Goal: Task Accomplishment & Management: Complete application form

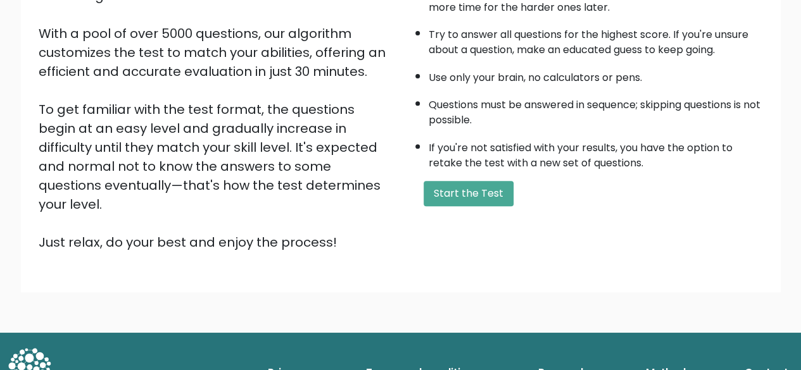
scroll to position [208, 0]
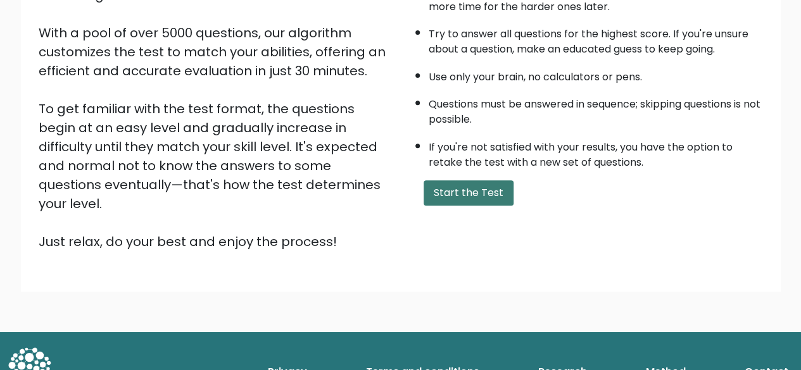
click at [461, 193] on button "Start the Test" at bounding box center [469, 192] width 90 height 25
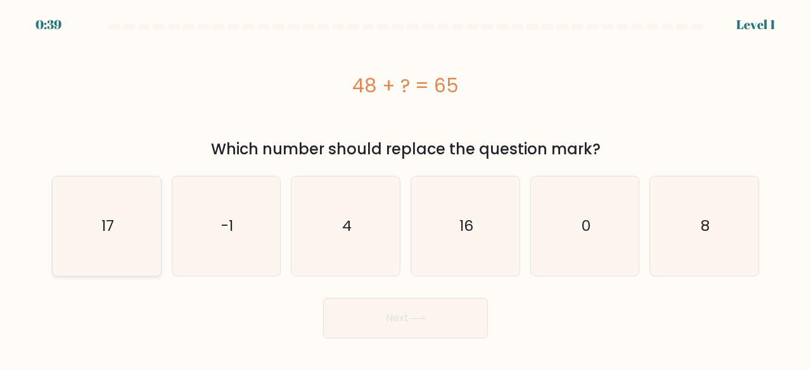
click at [120, 237] on icon "17" at bounding box center [106, 226] width 99 height 99
click at [405, 189] on input "a. 17" at bounding box center [405, 187] width 1 height 3
radio input "true"
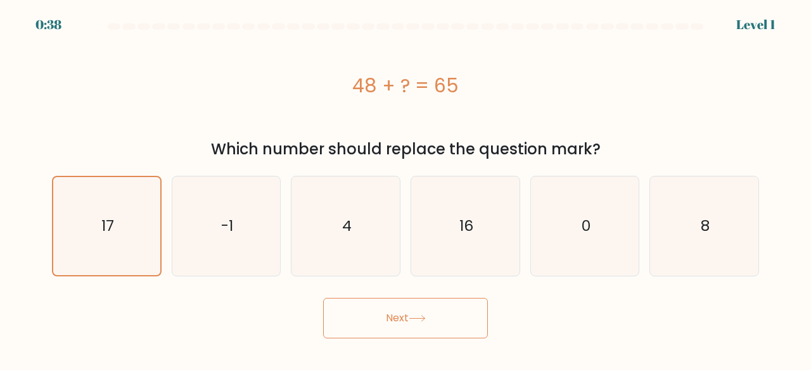
click at [388, 330] on button "Next" at bounding box center [405, 318] width 165 height 41
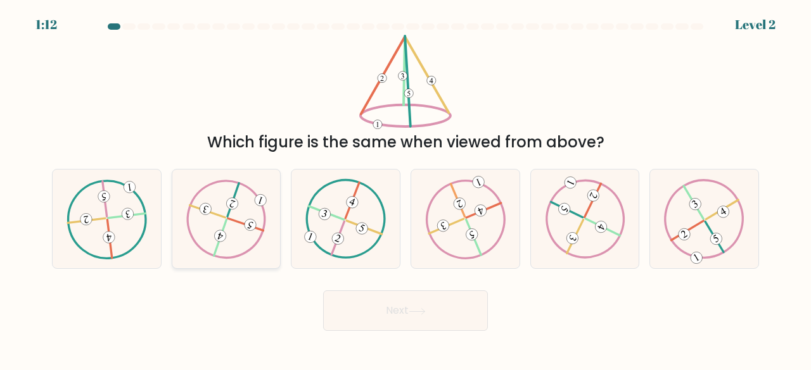
click at [244, 231] on icon at bounding box center [226, 218] width 80 height 79
click at [405, 189] on input "b." at bounding box center [405, 187] width 1 height 3
radio input "true"
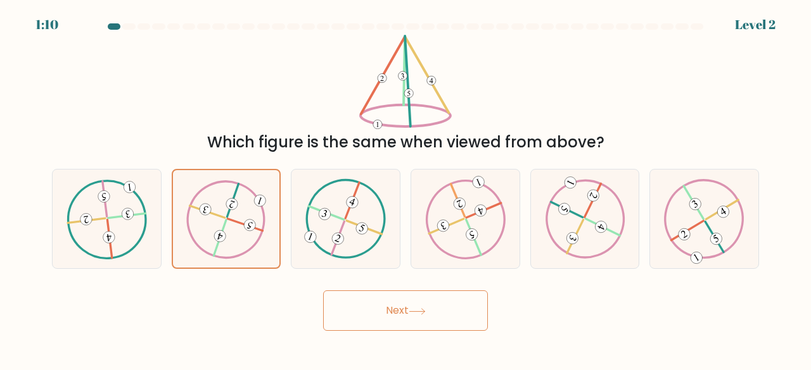
click at [390, 307] on button "Next" at bounding box center [405, 311] width 165 height 41
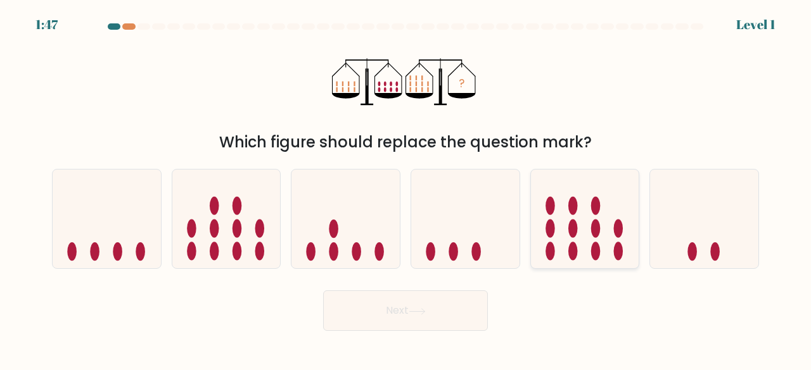
click at [588, 224] on icon at bounding box center [585, 218] width 108 height 89
click at [406, 189] on input "e." at bounding box center [405, 187] width 1 height 3
radio input "true"
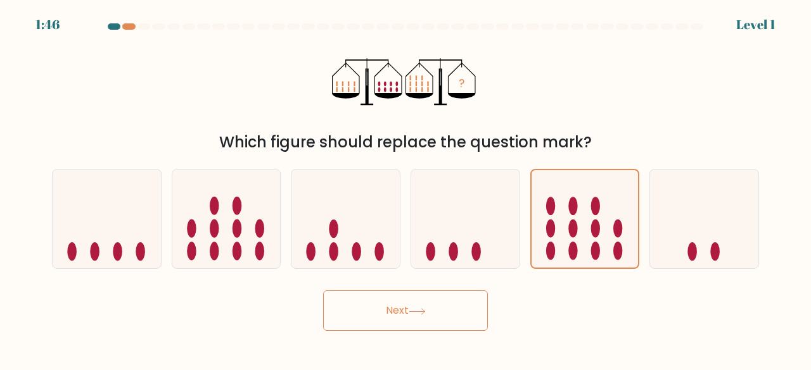
click at [410, 300] on button "Next" at bounding box center [405, 311] width 165 height 41
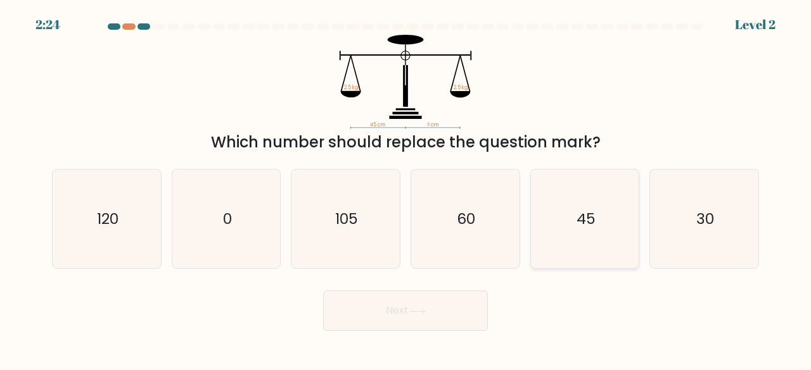
click at [552, 180] on icon "45" at bounding box center [584, 219] width 99 height 99
click at [406, 186] on input "e. 45" at bounding box center [405, 187] width 1 height 3
radio input "true"
click at [396, 312] on button "Next" at bounding box center [405, 311] width 165 height 41
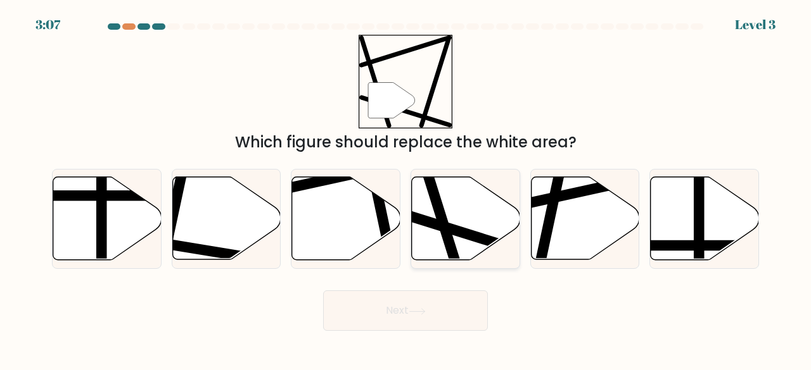
click at [463, 220] on icon at bounding box center [466, 218] width 108 height 83
click at [406, 189] on input "d." at bounding box center [405, 187] width 1 height 3
radio input "true"
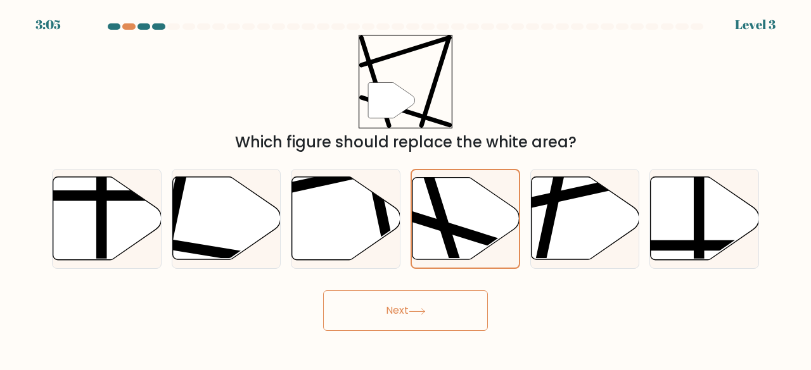
click at [438, 307] on button "Next" at bounding box center [405, 311] width 165 height 41
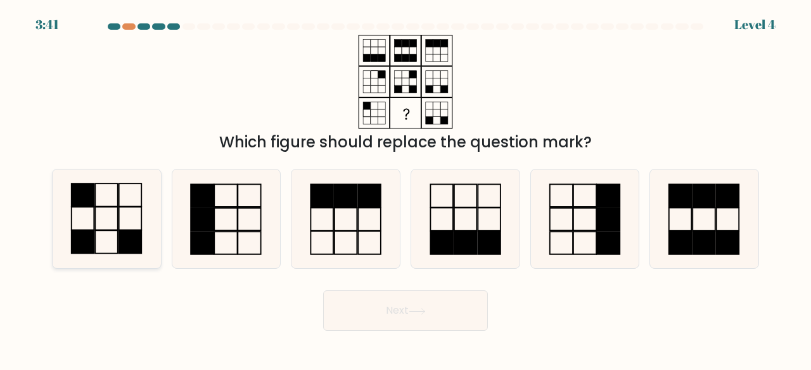
click at [129, 230] on rect at bounding box center [130, 218] width 23 height 23
click at [405, 189] on input "a." at bounding box center [405, 187] width 1 height 3
radio input "true"
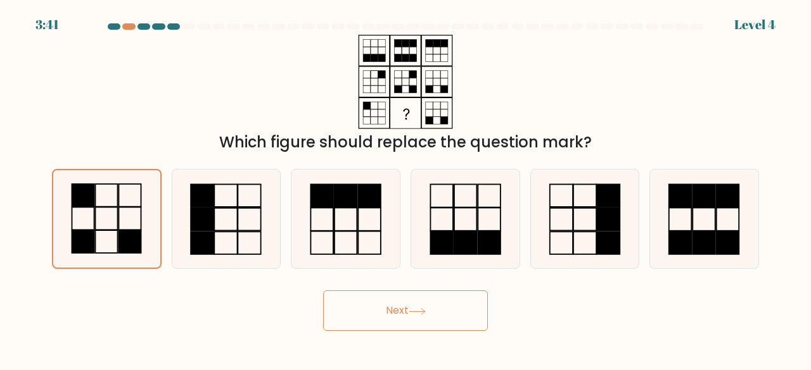
click at [399, 319] on button "Next" at bounding box center [405, 311] width 165 height 41
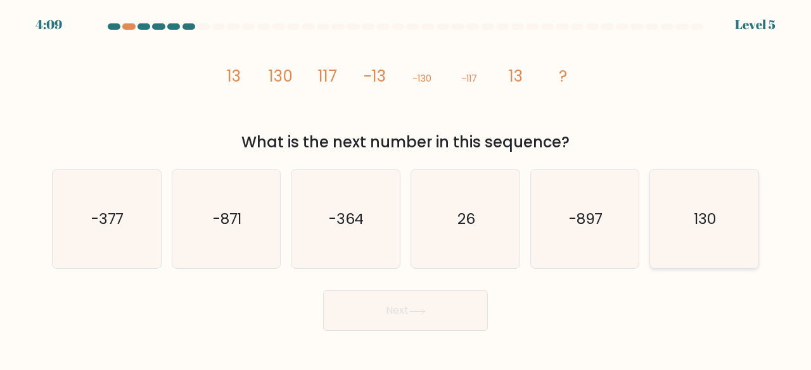
click at [676, 211] on icon "130" at bounding box center [703, 219] width 99 height 99
click at [406, 189] on input "f. 130" at bounding box center [405, 187] width 1 height 3
radio input "true"
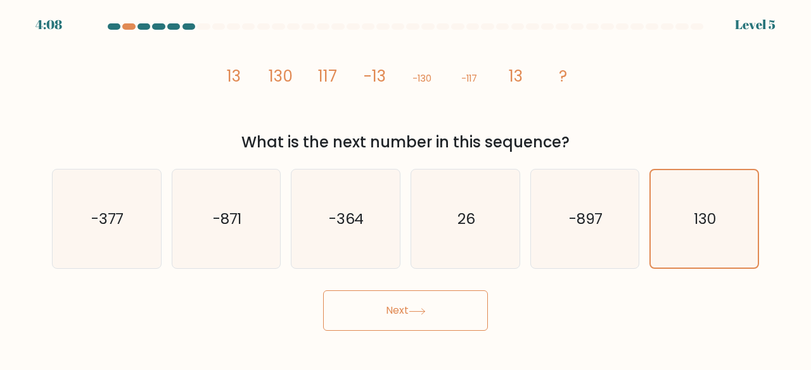
click at [369, 316] on button "Next" at bounding box center [405, 311] width 165 height 41
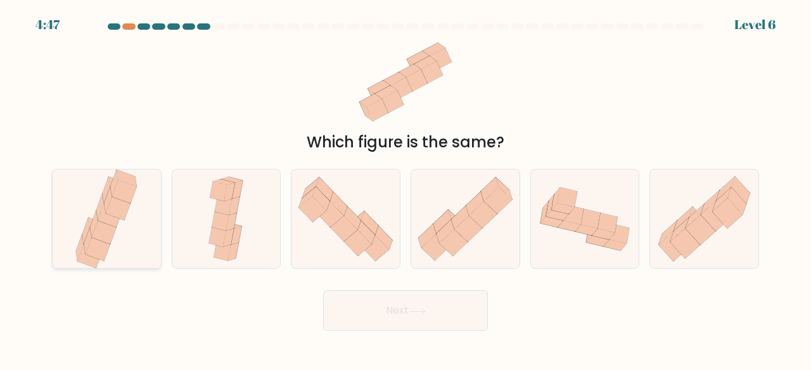
click at [136, 237] on icon at bounding box center [106, 219] width 67 height 99
click at [405, 189] on input "a." at bounding box center [405, 187] width 1 height 3
radio input "true"
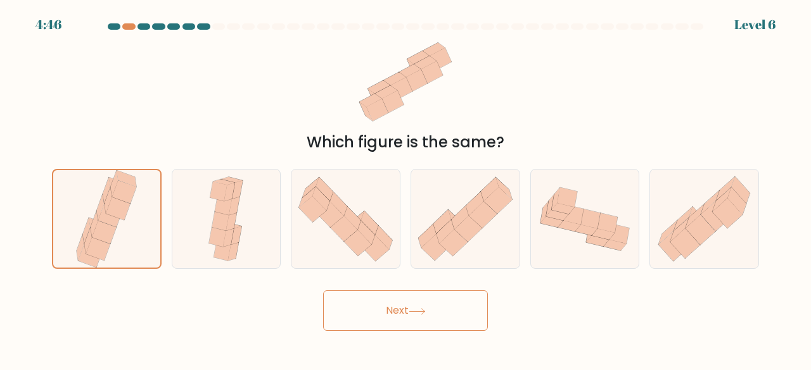
click at [349, 310] on button "Next" at bounding box center [405, 311] width 165 height 41
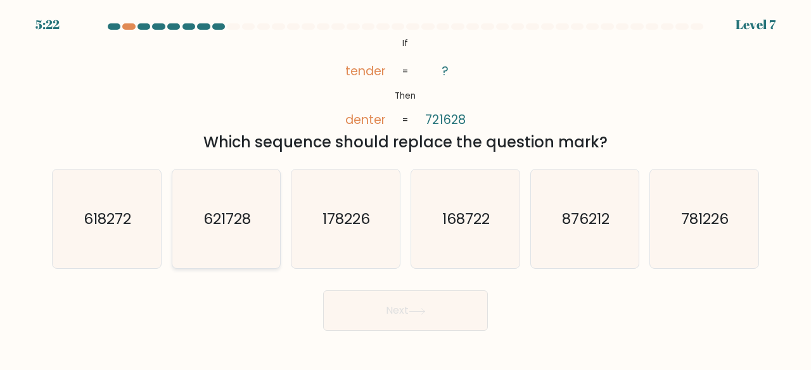
click at [241, 213] on text "621728" at bounding box center [226, 218] width 47 height 21
click at [405, 189] on input "b. 621728" at bounding box center [405, 187] width 1 height 3
radio input "true"
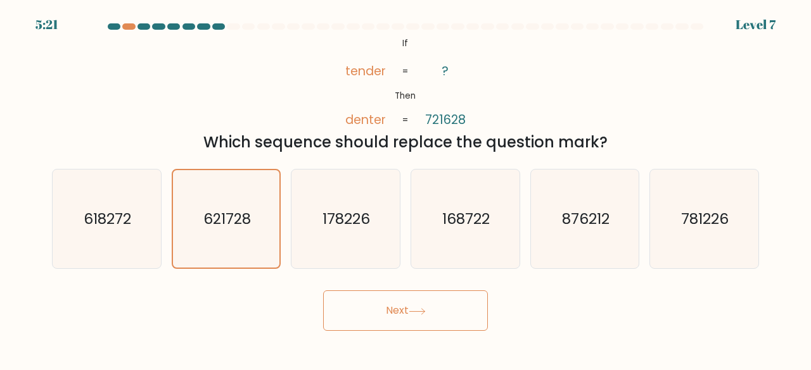
click at [404, 312] on button "Next" at bounding box center [405, 311] width 165 height 41
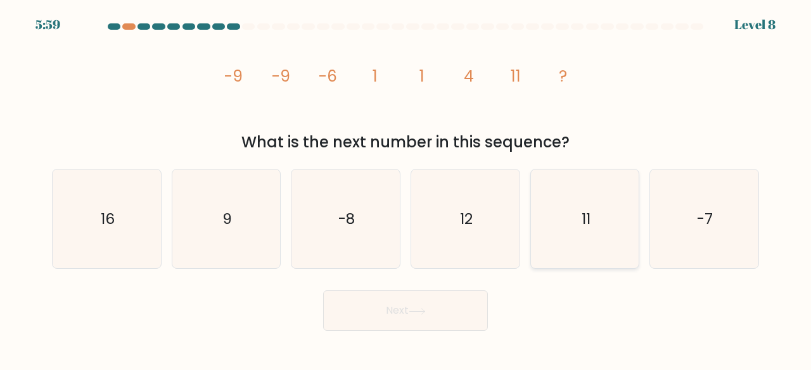
click at [600, 225] on icon "11" at bounding box center [584, 219] width 99 height 99
click at [406, 189] on input "e. 11" at bounding box center [405, 187] width 1 height 3
radio input "true"
click at [422, 312] on icon at bounding box center [416, 311] width 17 height 7
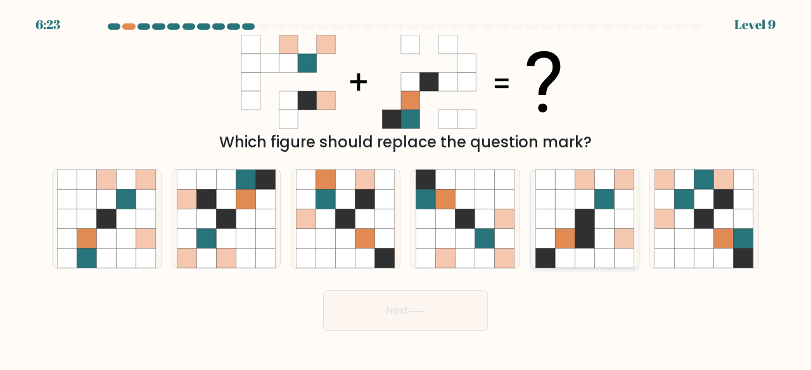
click at [576, 216] on icon at bounding box center [584, 220] width 20 height 20
click at [406, 189] on input "e." at bounding box center [405, 187] width 1 height 3
radio input "true"
click at [407, 310] on button "Next" at bounding box center [405, 311] width 165 height 41
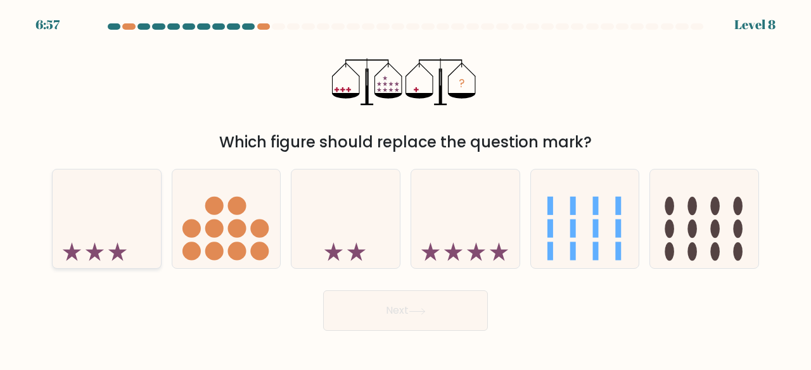
click at [129, 226] on icon at bounding box center [107, 218] width 108 height 89
click at [405, 189] on input "a." at bounding box center [405, 187] width 1 height 3
radio input "true"
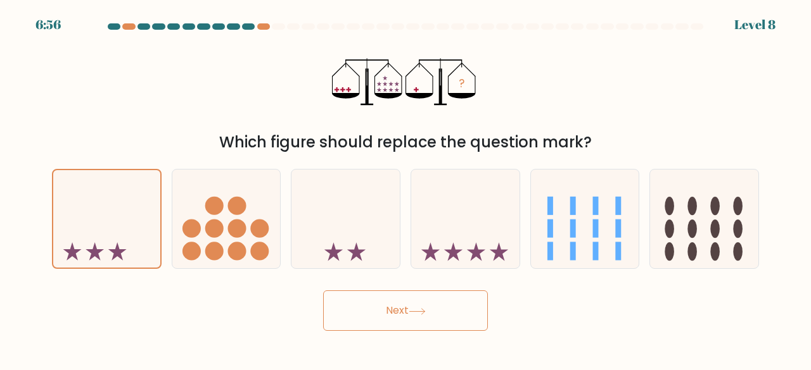
click at [394, 315] on button "Next" at bounding box center [405, 311] width 165 height 41
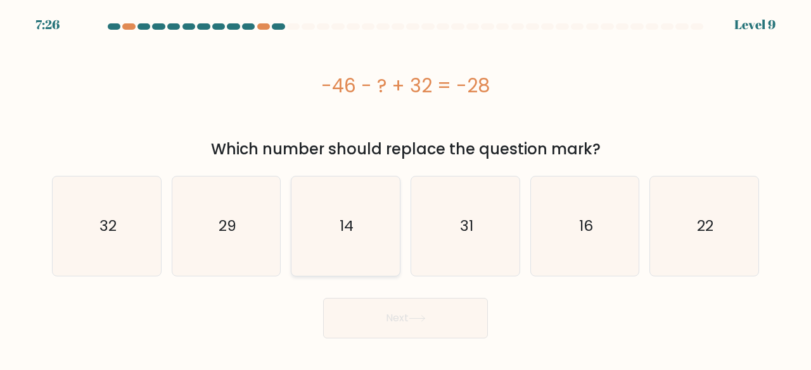
click at [328, 217] on icon "14" at bounding box center [345, 226] width 99 height 99
click at [405, 189] on input "c. 14" at bounding box center [405, 187] width 1 height 3
radio input "true"
click at [364, 315] on button "Next" at bounding box center [405, 318] width 165 height 41
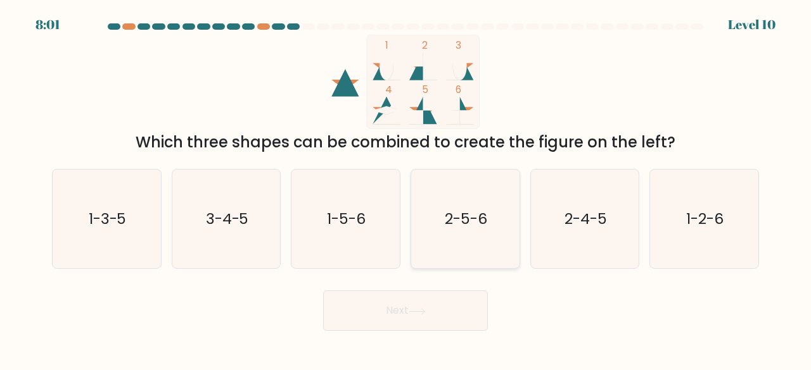
click at [460, 227] on text "2-5-6" at bounding box center [466, 218] width 42 height 21
click at [406, 189] on input "d. 2-5-6" at bounding box center [405, 187] width 1 height 3
radio input "true"
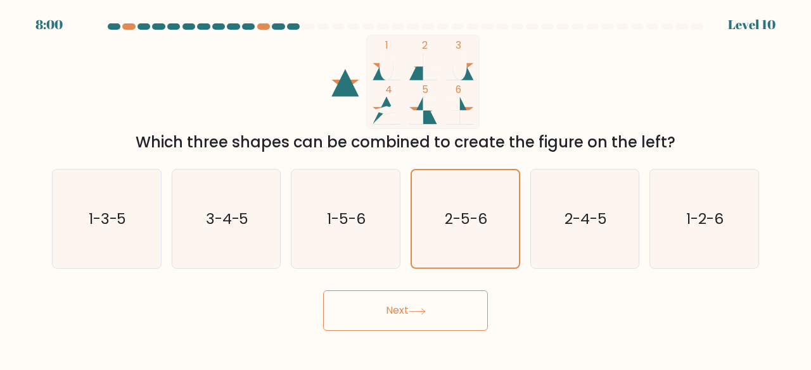
click at [433, 309] on button "Next" at bounding box center [405, 311] width 165 height 41
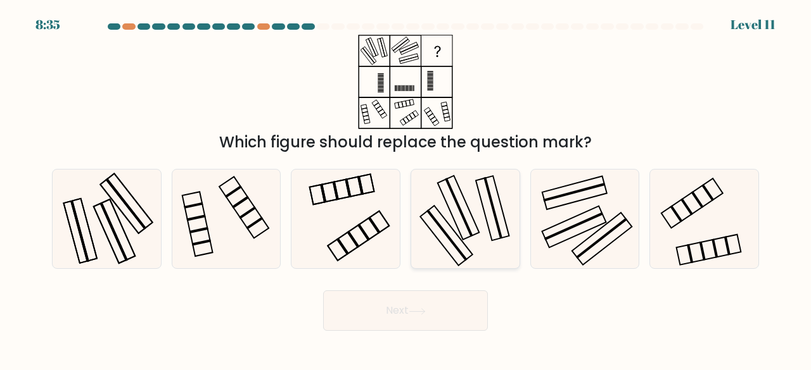
click at [451, 238] on icon at bounding box center [464, 219] width 99 height 99
click at [406, 189] on input "d." at bounding box center [405, 187] width 1 height 3
radio input "true"
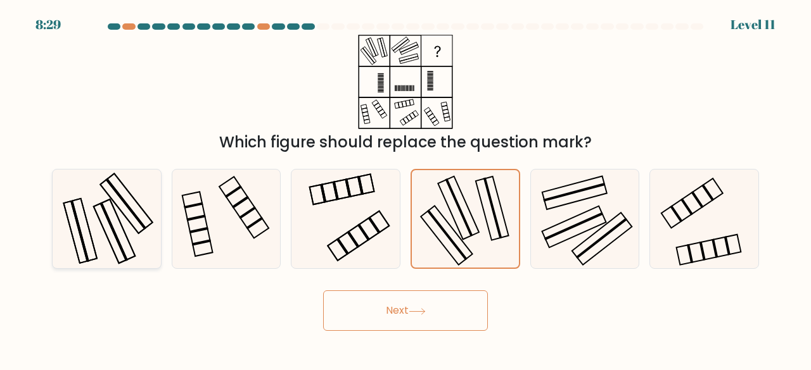
click at [82, 208] on icon at bounding box center [106, 219] width 99 height 99
click at [405, 189] on input "a." at bounding box center [405, 187] width 1 height 3
radio input "true"
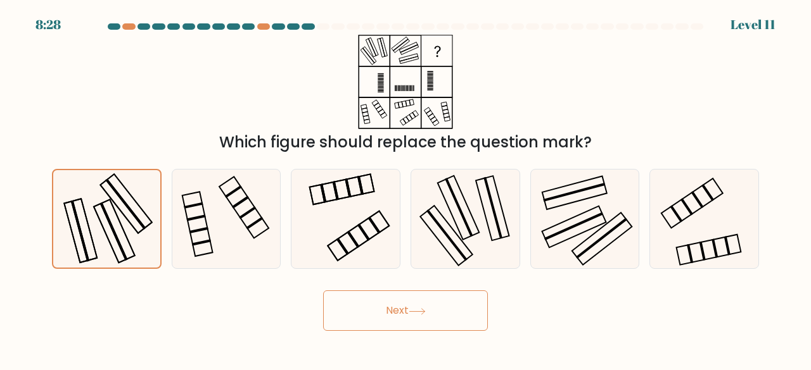
click at [410, 305] on button "Next" at bounding box center [405, 311] width 165 height 41
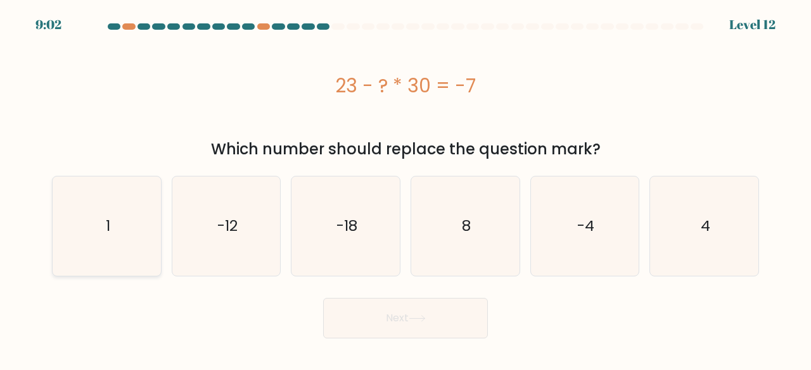
click at [91, 251] on icon "1" at bounding box center [106, 226] width 99 height 99
click at [405, 189] on input "a. 1" at bounding box center [405, 187] width 1 height 3
radio input "true"
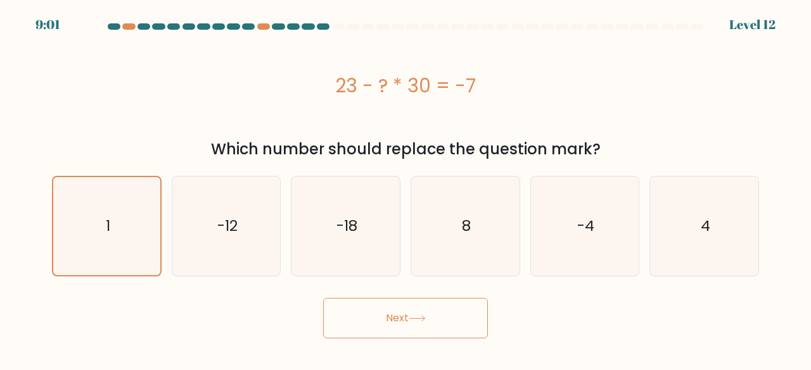
click at [379, 319] on button "Next" at bounding box center [405, 318] width 165 height 41
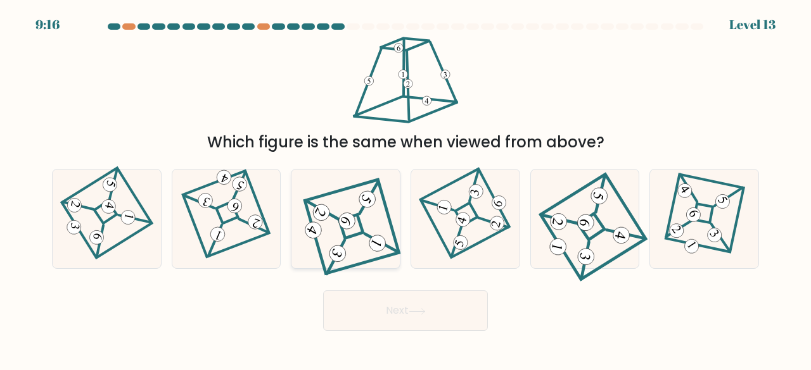
click at [365, 229] on icon at bounding box center [345, 218] width 89 height 79
click at [405, 189] on input "c." at bounding box center [405, 187] width 1 height 3
radio input "true"
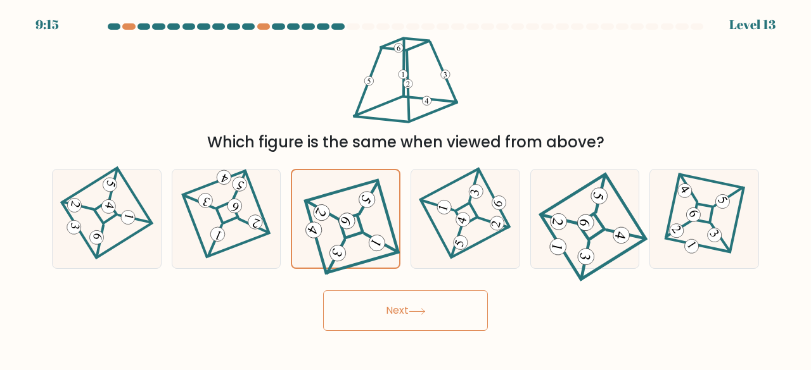
click at [378, 306] on button "Next" at bounding box center [405, 311] width 165 height 41
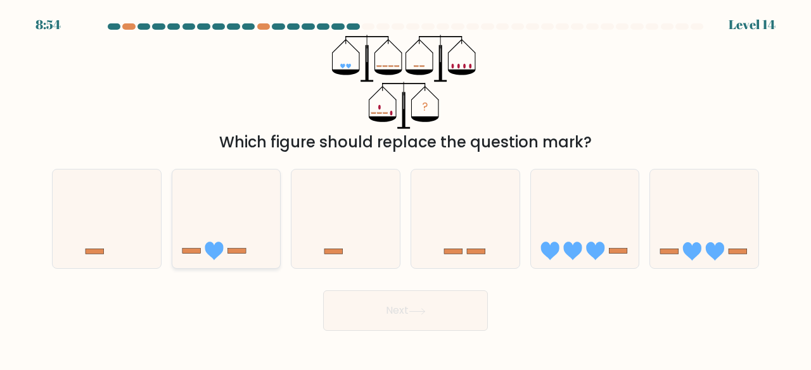
click at [246, 234] on icon at bounding box center [226, 218] width 108 height 89
click at [405, 189] on input "b." at bounding box center [405, 187] width 1 height 3
radio input "true"
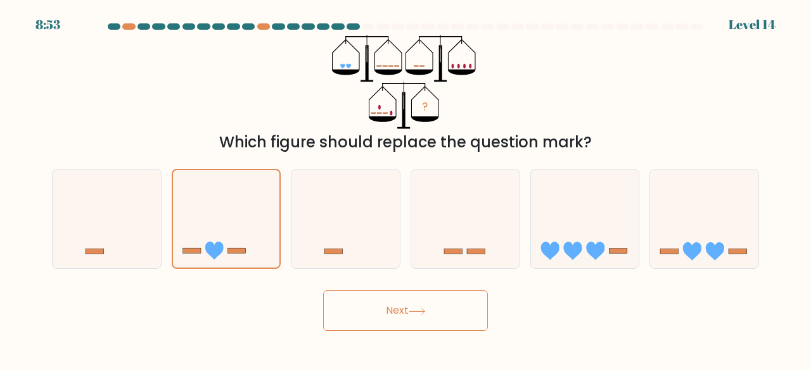
click at [391, 314] on button "Next" at bounding box center [405, 311] width 165 height 41
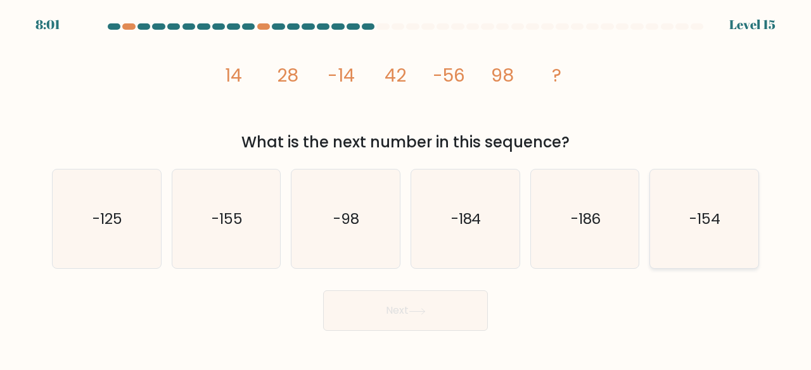
click at [725, 225] on icon "-154" at bounding box center [703, 219] width 99 height 99
click at [406, 189] on input "f. -154" at bounding box center [405, 187] width 1 height 3
radio input "true"
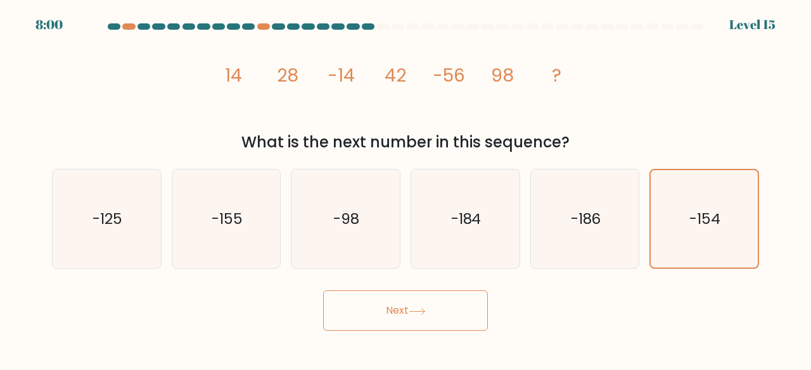
click at [450, 308] on button "Next" at bounding box center [405, 311] width 165 height 41
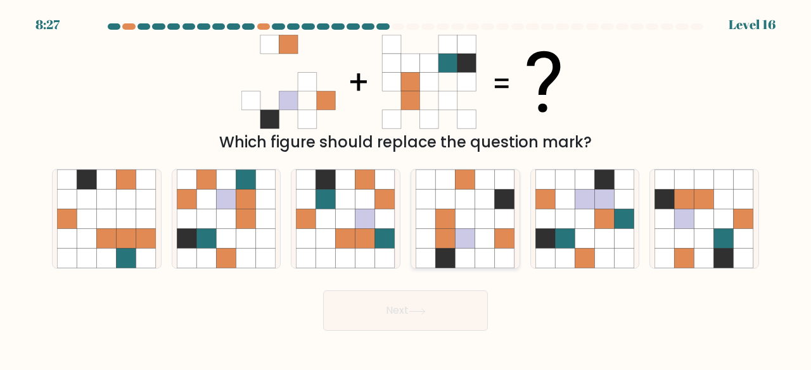
click at [468, 230] on icon at bounding box center [465, 239] width 20 height 20
click at [406, 189] on input "d." at bounding box center [405, 187] width 1 height 3
radio input "true"
click at [691, 231] on icon at bounding box center [684, 239] width 20 height 20
click at [406, 189] on input "f." at bounding box center [405, 187] width 1 height 3
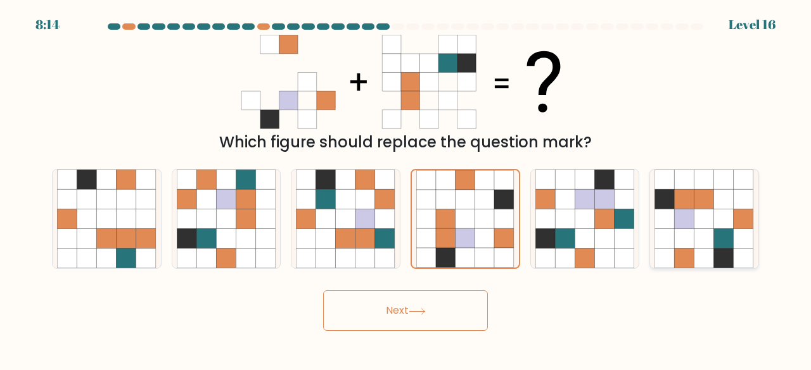
radio input "true"
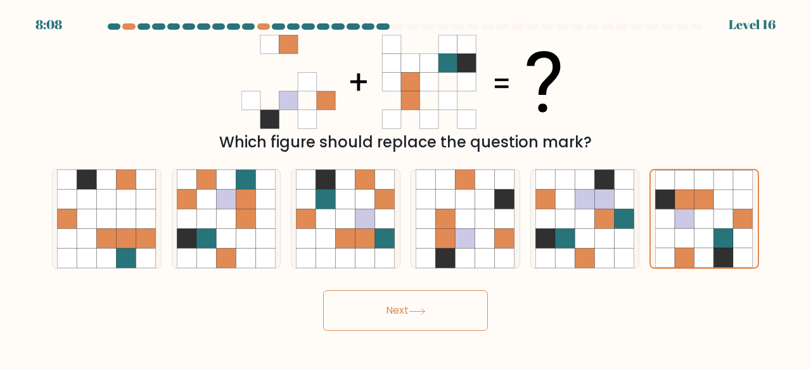
click at [438, 322] on button "Next" at bounding box center [405, 311] width 165 height 41
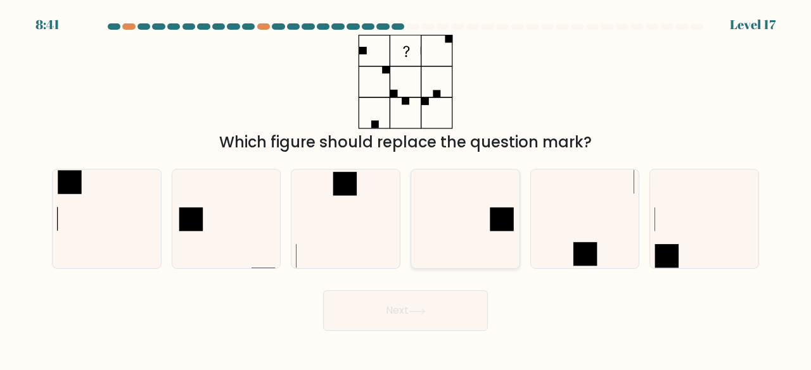
click at [444, 206] on icon at bounding box center [464, 219] width 99 height 99
click at [406, 189] on input "d." at bounding box center [405, 187] width 1 height 3
radio input "true"
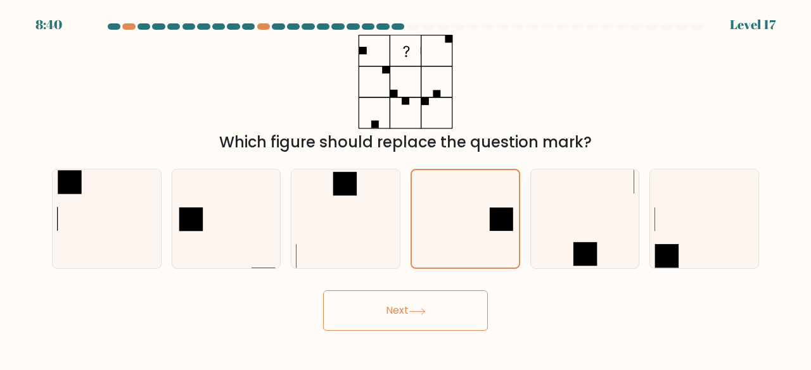
click at [417, 310] on icon at bounding box center [416, 311] width 17 height 7
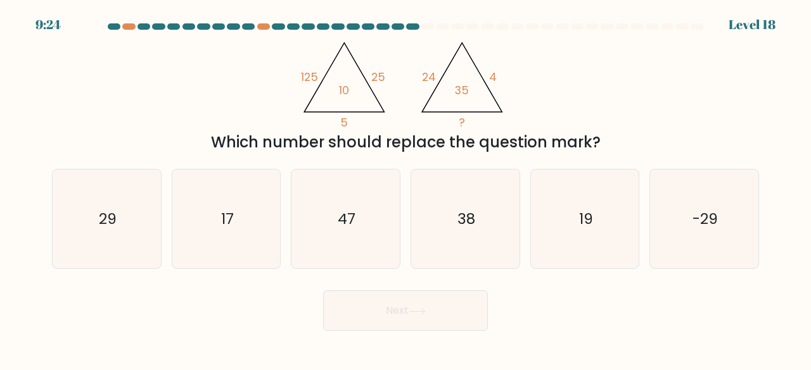
click at [417, 310] on icon at bounding box center [416, 311] width 17 height 7
click at [592, 322] on div "Next" at bounding box center [405, 307] width 722 height 47
click at [288, 187] on div "c. 47" at bounding box center [346, 219] width 120 height 101
click at [326, 232] on icon "47" at bounding box center [345, 219] width 99 height 99
click at [405, 189] on input "c. 47" at bounding box center [405, 187] width 1 height 3
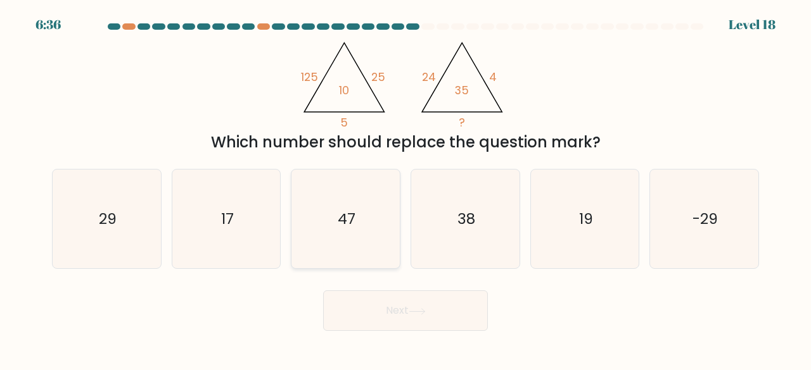
radio input "true"
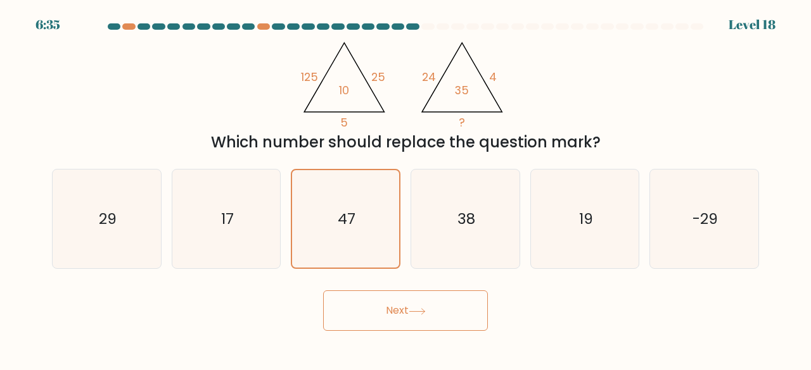
click at [400, 324] on button "Next" at bounding box center [405, 311] width 165 height 41
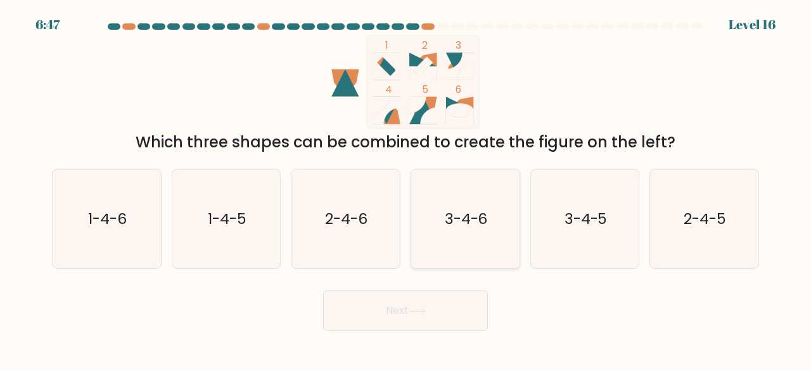
click at [459, 223] on text "3-4-6" at bounding box center [466, 218] width 43 height 21
click at [406, 189] on input "d. 3-4-6" at bounding box center [405, 187] width 1 height 3
radio input "true"
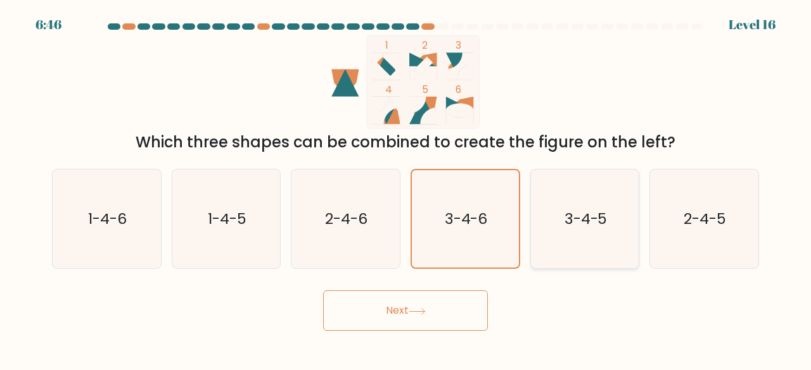
click at [586, 230] on icon "3-4-5" at bounding box center [584, 219] width 99 height 99
click at [406, 189] on input "e. 3-4-5" at bounding box center [405, 187] width 1 height 3
radio input "true"
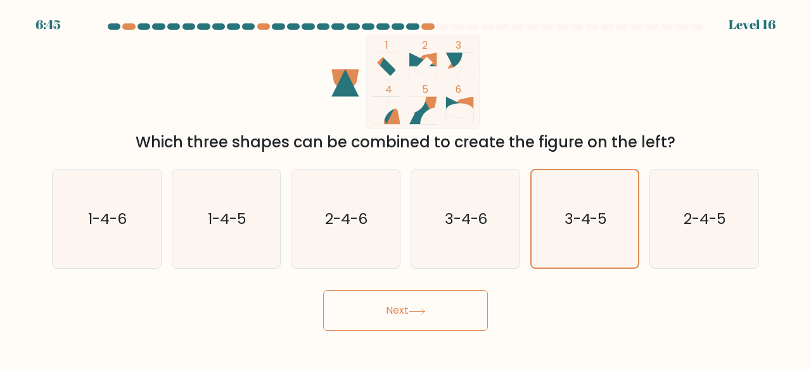
click at [410, 307] on button "Next" at bounding box center [405, 311] width 165 height 41
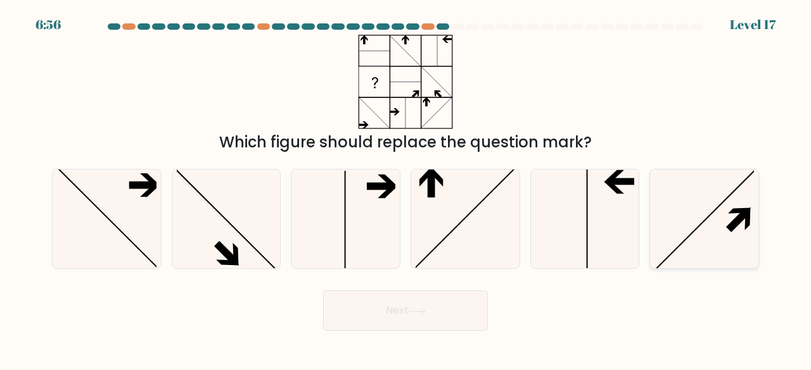
click at [674, 213] on icon at bounding box center [703, 219] width 99 height 99
click at [406, 189] on input "f." at bounding box center [405, 187] width 1 height 3
radio input "true"
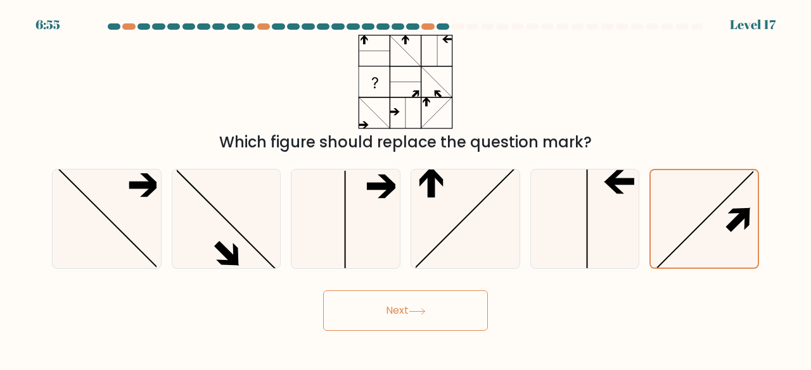
click at [396, 312] on button "Next" at bounding box center [405, 311] width 165 height 41
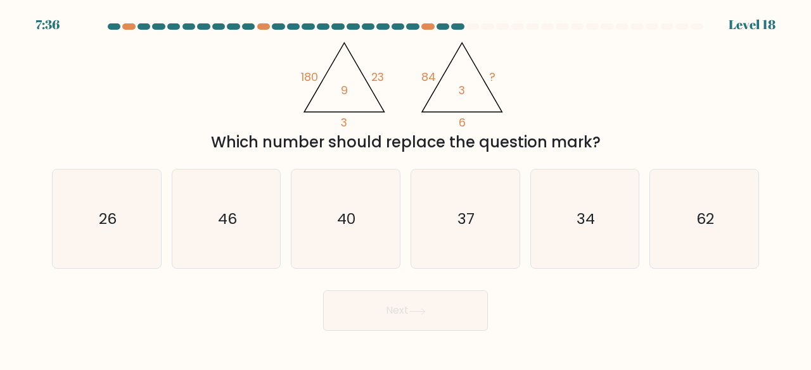
click at [0, 312] on form at bounding box center [405, 177] width 811 height 308
click at [324, 219] on icon "40" at bounding box center [345, 219] width 99 height 99
click at [405, 189] on input "c. 40" at bounding box center [405, 187] width 1 height 3
radio input "true"
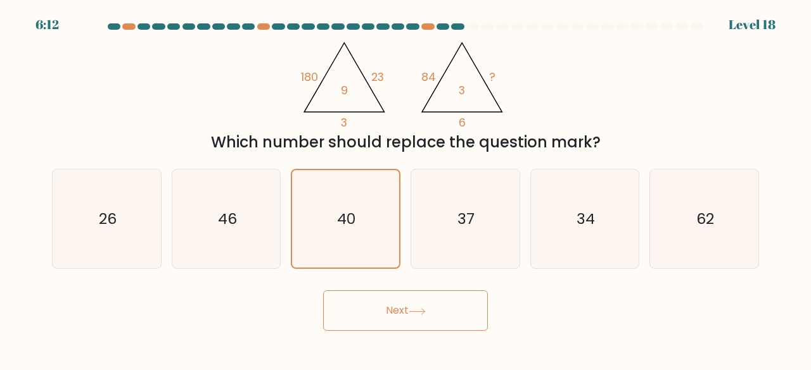
click at [379, 306] on button "Next" at bounding box center [405, 311] width 165 height 41
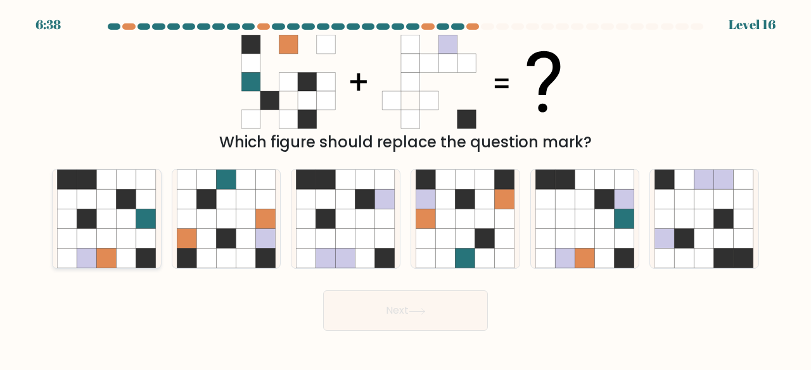
click at [118, 215] on icon at bounding box center [127, 220] width 20 height 20
click at [405, 189] on input "a." at bounding box center [405, 187] width 1 height 3
radio input "true"
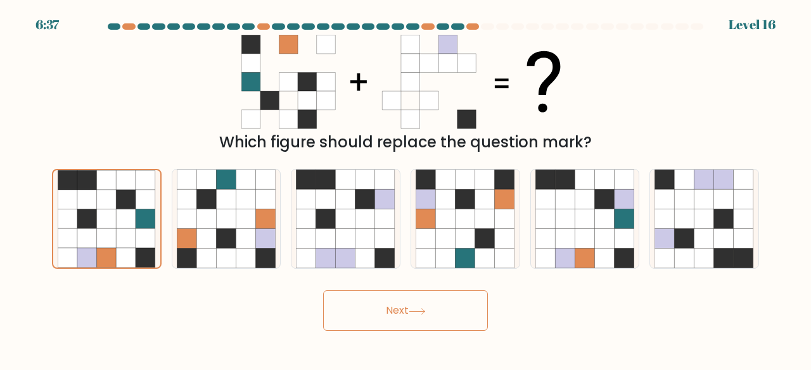
click at [384, 308] on button "Next" at bounding box center [405, 311] width 165 height 41
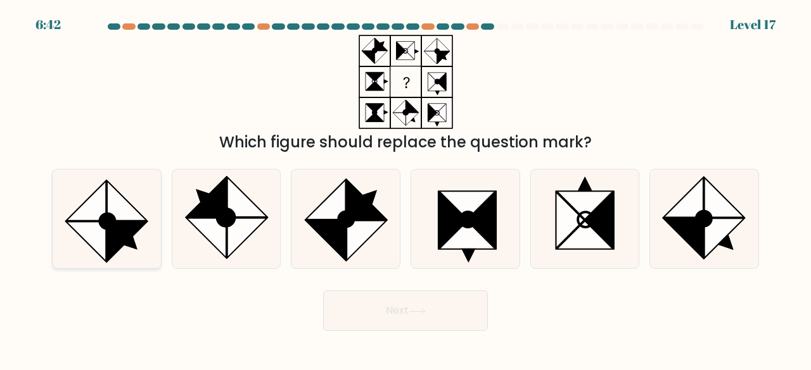
click at [118, 218] on icon at bounding box center [127, 201] width 40 height 40
click at [405, 189] on input "a." at bounding box center [405, 187] width 1 height 3
radio input "true"
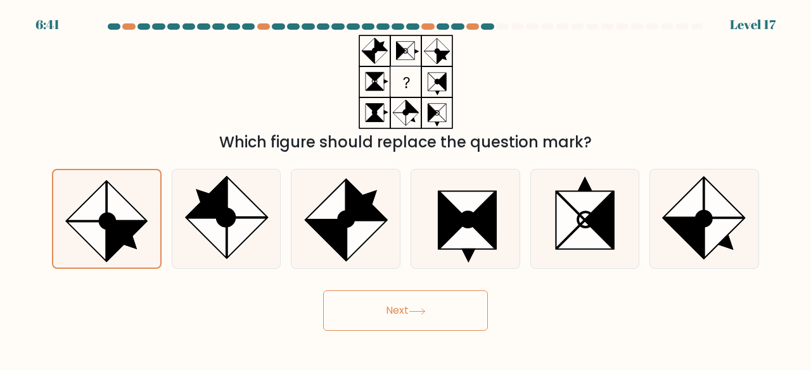
click at [376, 325] on button "Next" at bounding box center [405, 311] width 165 height 41
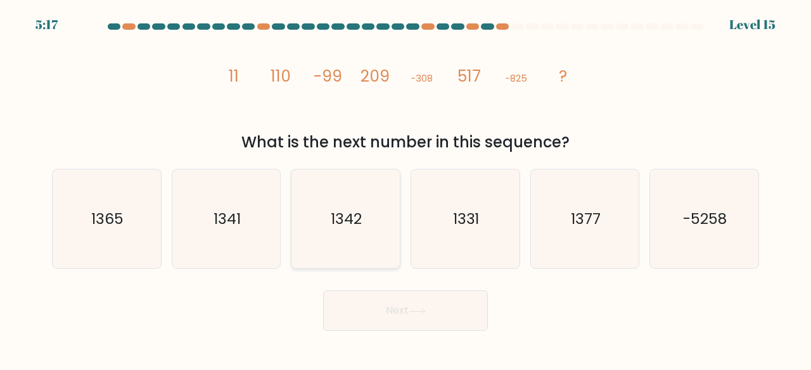
click at [334, 231] on icon "1342" at bounding box center [345, 219] width 99 height 99
click at [405, 189] on input "c. 1342" at bounding box center [405, 187] width 1 height 3
radio input "true"
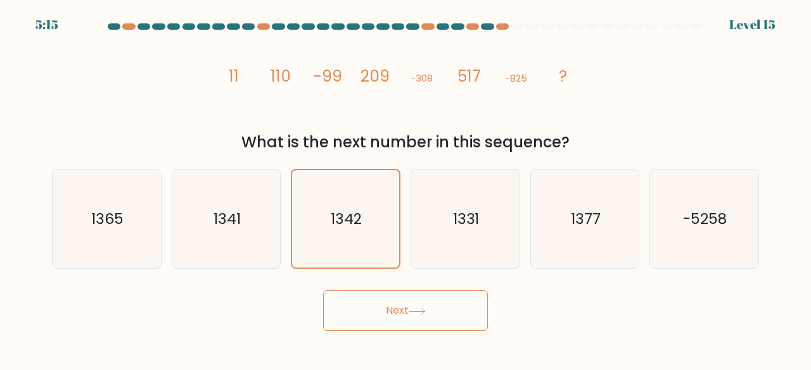
click at [404, 310] on button "Next" at bounding box center [405, 311] width 165 height 41
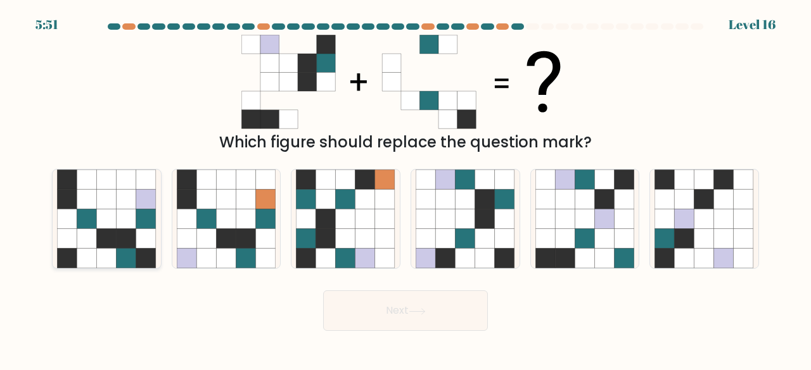
click at [108, 230] on icon at bounding box center [107, 239] width 20 height 20
click at [405, 189] on input "a." at bounding box center [405, 187] width 1 height 3
radio input "true"
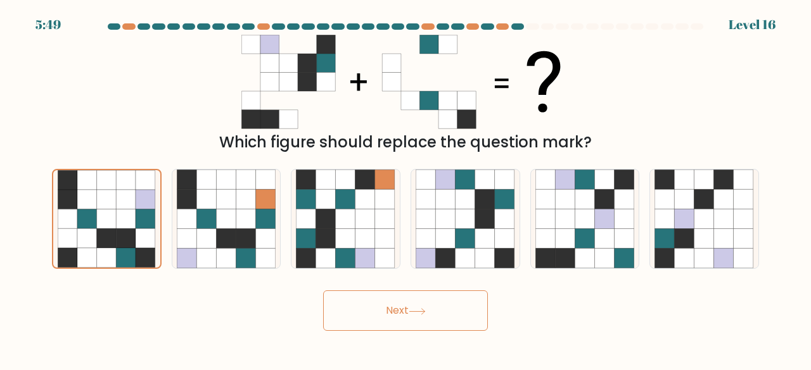
click at [369, 312] on button "Next" at bounding box center [405, 311] width 165 height 41
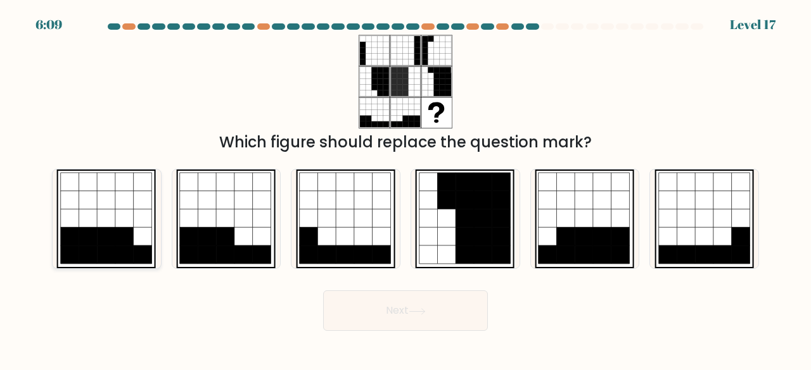
click at [125, 222] on icon at bounding box center [125, 219] width 18 height 18
click at [405, 189] on input "a." at bounding box center [405, 187] width 1 height 3
radio input "true"
click at [362, 309] on button "Next" at bounding box center [405, 311] width 165 height 41
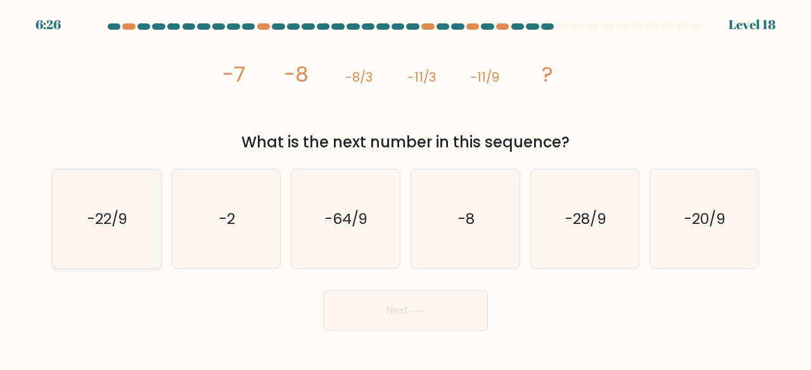
click at [130, 205] on icon "-22/9" at bounding box center [106, 219] width 99 height 99
click at [405, 189] on input "a. -22/9" at bounding box center [405, 187] width 1 height 3
radio input "true"
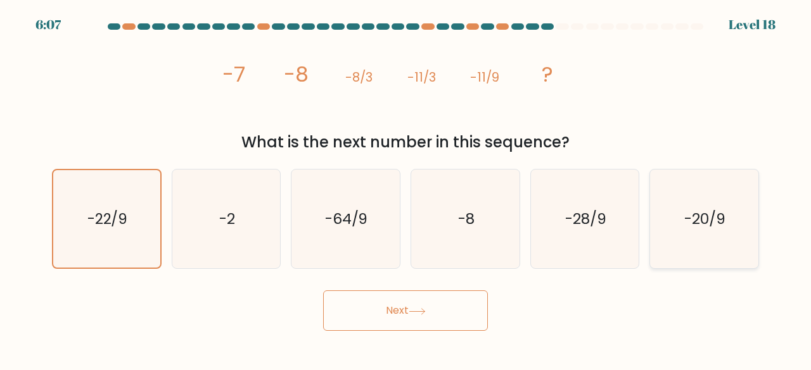
click at [698, 201] on icon "-20/9" at bounding box center [703, 219] width 99 height 99
click at [406, 189] on input "f. -20/9" at bounding box center [405, 187] width 1 height 3
radio input "true"
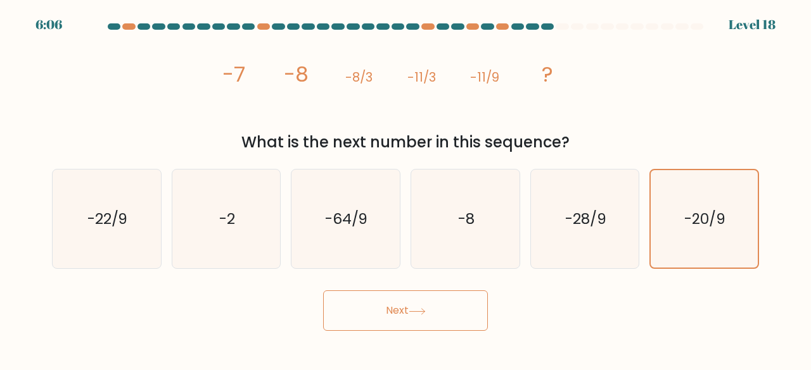
click at [407, 304] on button "Next" at bounding box center [405, 311] width 165 height 41
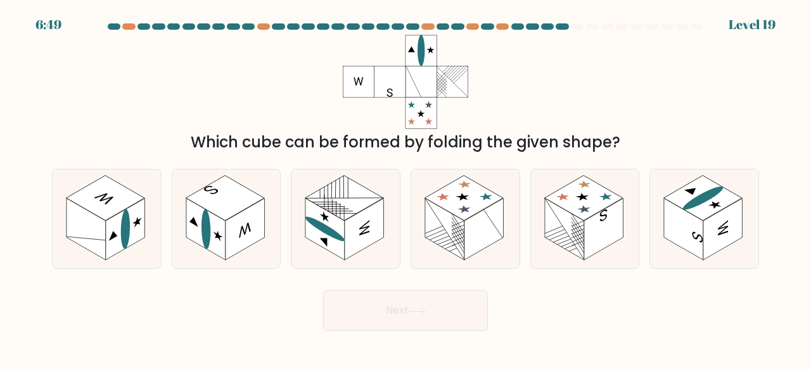
click at [407, 304] on button "Next" at bounding box center [405, 311] width 165 height 41
click at [597, 298] on div "Next" at bounding box center [405, 307] width 722 height 47
click at [495, 240] on rect at bounding box center [483, 230] width 39 height 62
click at [406, 189] on input "d." at bounding box center [405, 187] width 1 height 3
radio input "true"
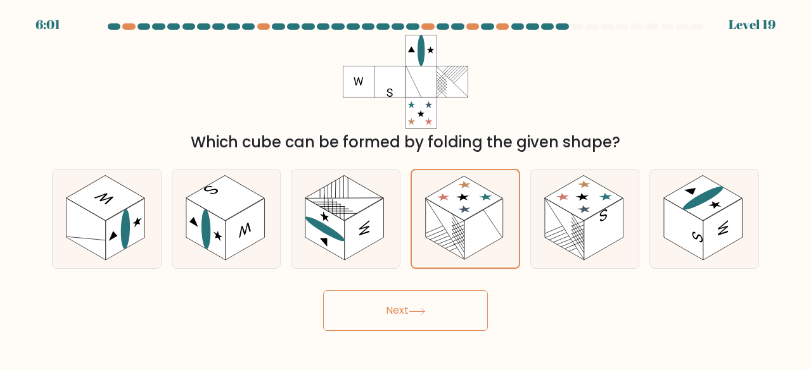
click at [409, 311] on button "Next" at bounding box center [405, 311] width 165 height 41
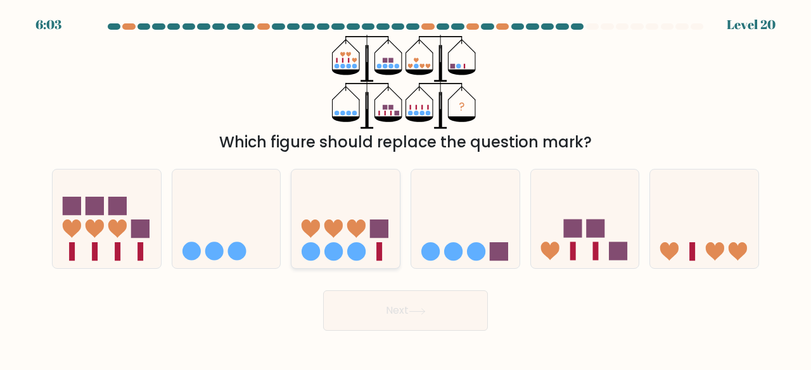
click at [375, 231] on rect at bounding box center [379, 229] width 18 height 18
click at [405, 189] on input "c." at bounding box center [405, 187] width 1 height 3
radio input "true"
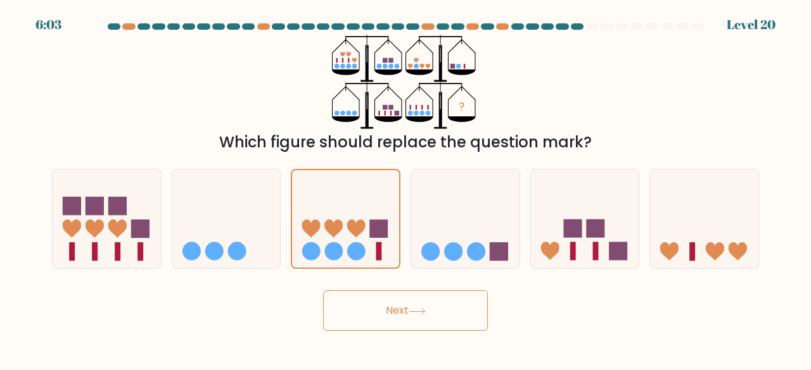
click at [388, 320] on button "Next" at bounding box center [405, 311] width 165 height 41
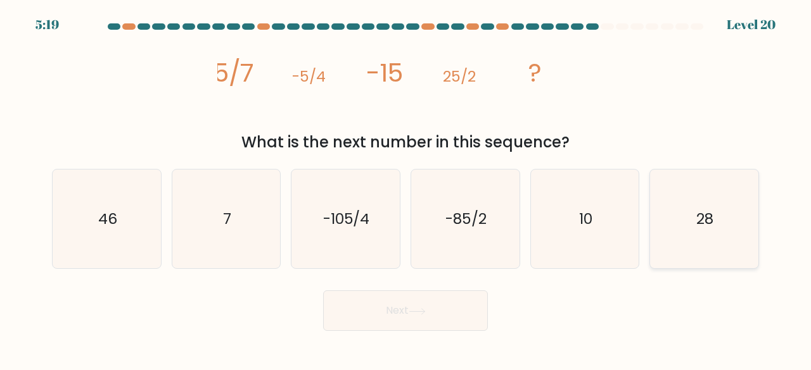
click at [698, 187] on icon "28" at bounding box center [703, 219] width 99 height 99
click at [406, 187] on input "f. 28" at bounding box center [405, 187] width 1 height 3
radio input "true"
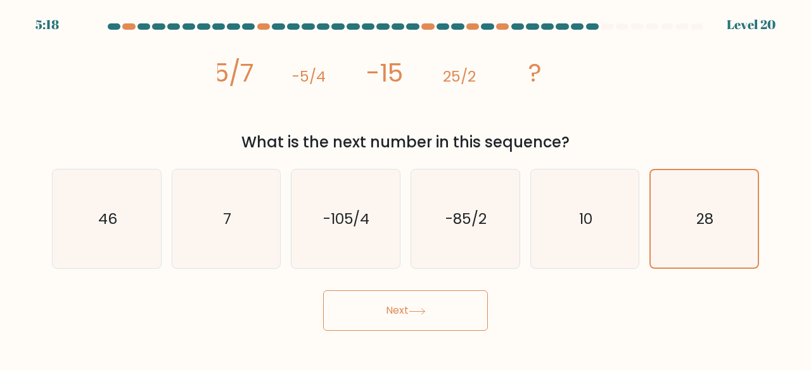
click at [403, 315] on button "Next" at bounding box center [405, 311] width 165 height 41
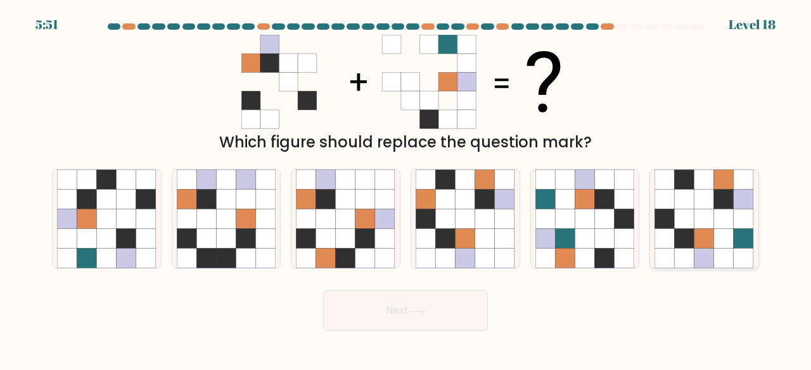
click at [719, 241] on icon at bounding box center [724, 239] width 20 height 20
click at [406, 189] on input "f." at bounding box center [405, 187] width 1 height 3
radio input "true"
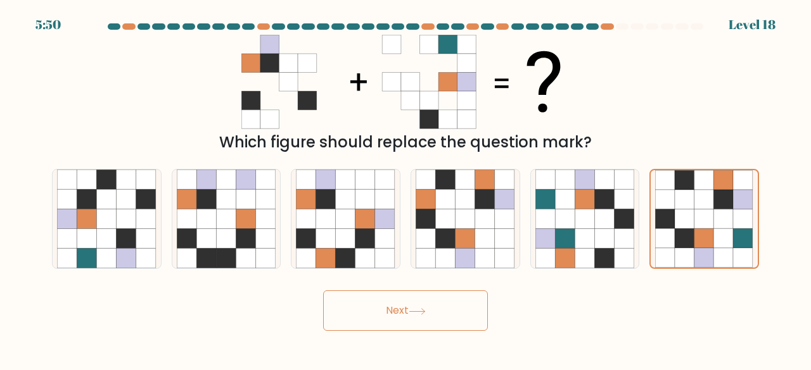
click at [395, 310] on button "Next" at bounding box center [405, 311] width 165 height 41
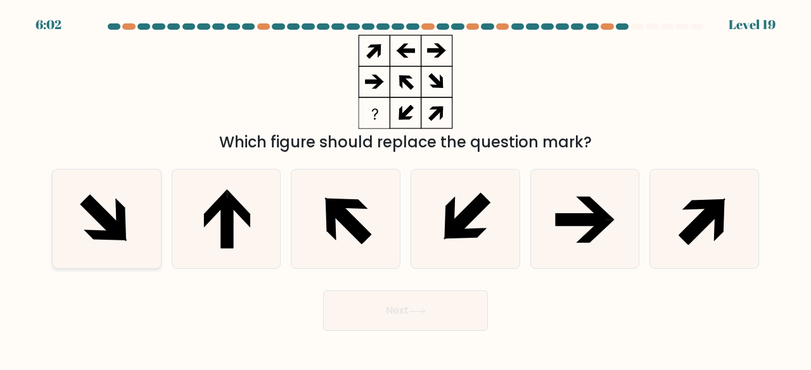
click at [132, 212] on icon at bounding box center [106, 219] width 99 height 99
click at [405, 189] on input "a." at bounding box center [405, 187] width 1 height 3
radio input "true"
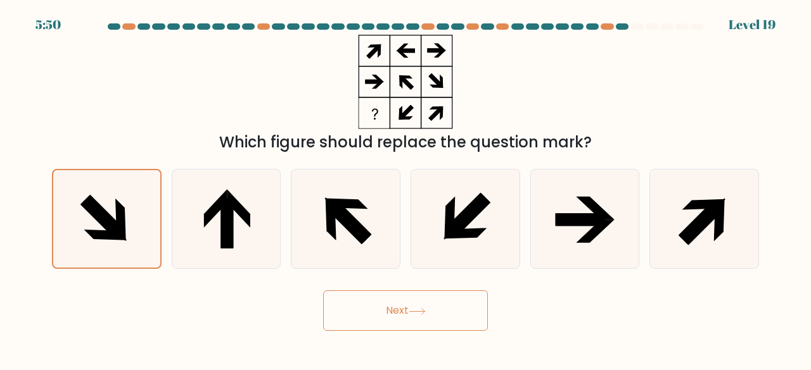
click at [382, 326] on button "Next" at bounding box center [405, 311] width 165 height 41
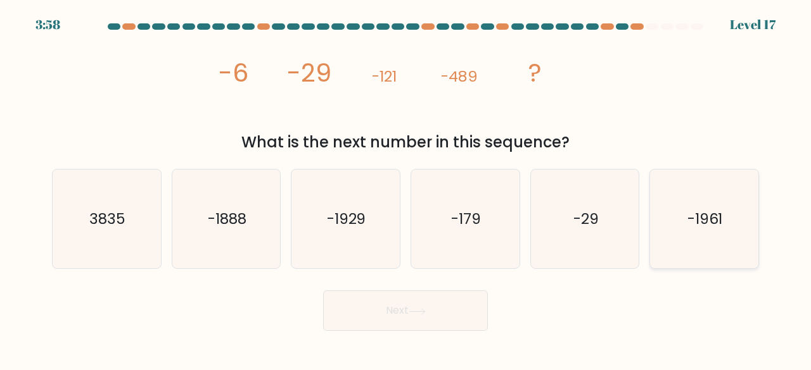
click at [724, 183] on icon "-1961" at bounding box center [703, 219] width 99 height 99
click at [406, 186] on input "f. -1961" at bounding box center [405, 187] width 1 height 3
radio input "true"
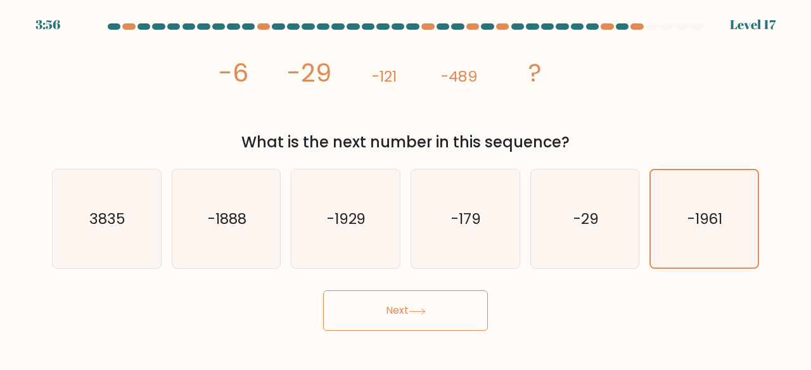
click at [436, 307] on button "Next" at bounding box center [405, 311] width 165 height 41
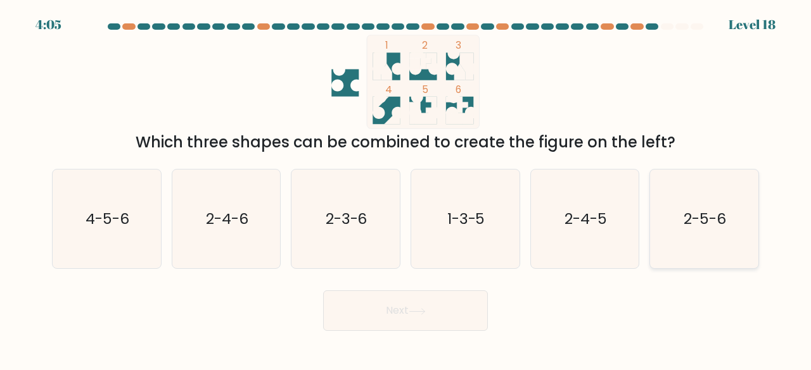
click at [725, 206] on icon "2-5-6" at bounding box center [703, 219] width 99 height 99
click at [406, 189] on input "f. 2-5-6" at bounding box center [405, 187] width 1 height 3
radio input "true"
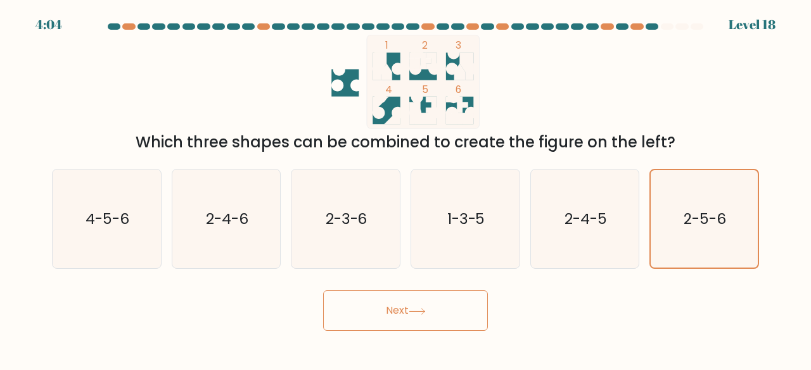
click at [427, 307] on button "Next" at bounding box center [405, 311] width 165 height 41
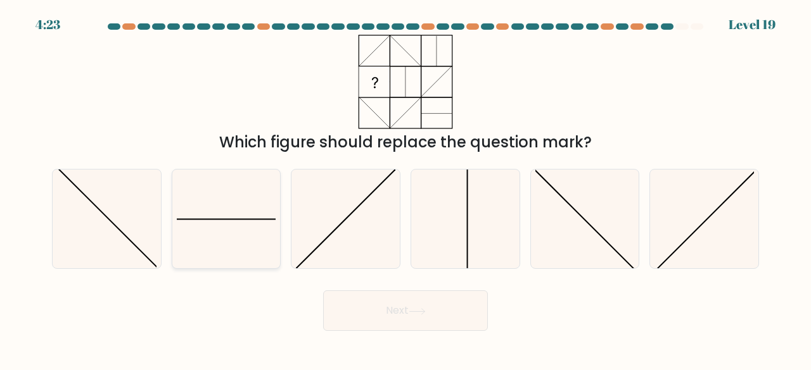
click at [267, 225] on icon at bounding box center [226, 219] width 99 height 99
click at [405, 189] on input "b." at bounding box center [405, 187] width 1 height 3
radio input "true"
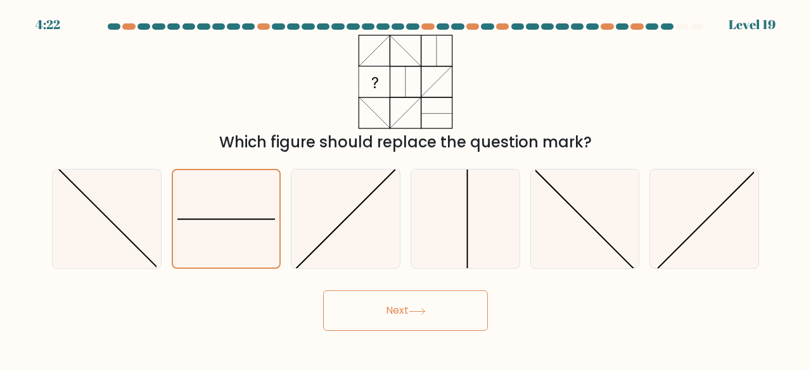
click at [364, 316] on button "Next" at bounding box center [405, 311] width 165 height 41
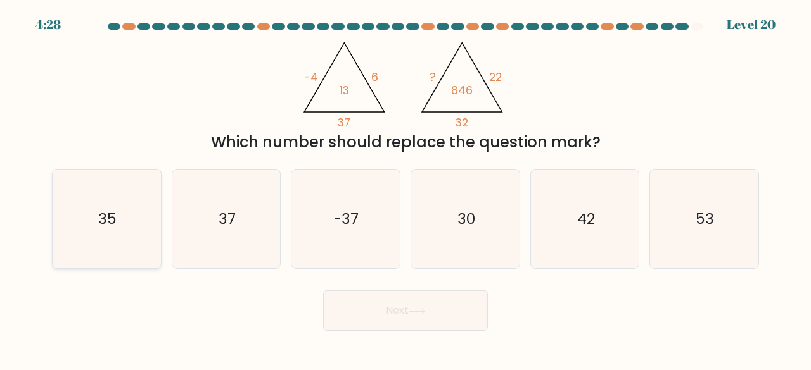
click at [137, 217] on icon "35" at bounding box center [106, 219] width 99 height 99
click at [405, 189] on input "a. 35" at bounding box center [405, 187] width 1 height 3
radio input "true"
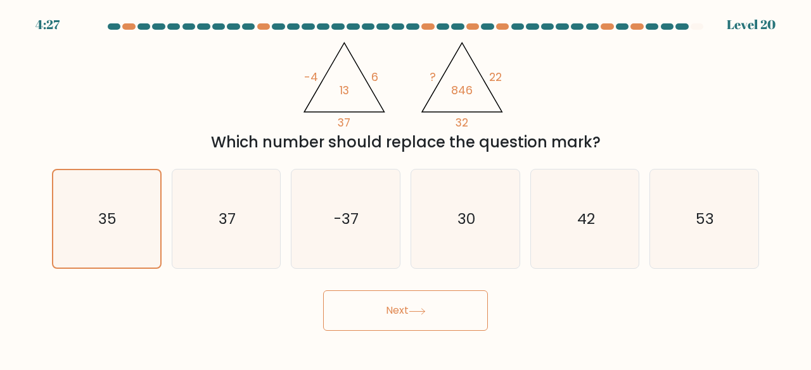
click at [353, 307] on button "Next" at bounding box center [405, 311] width 165 height 41
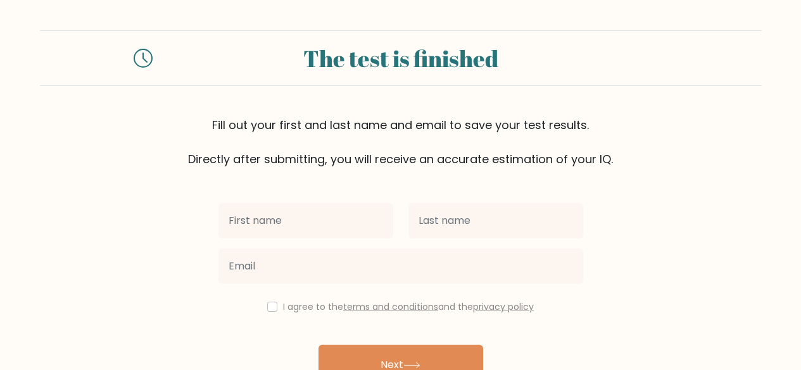
scroll to position [73, 0]
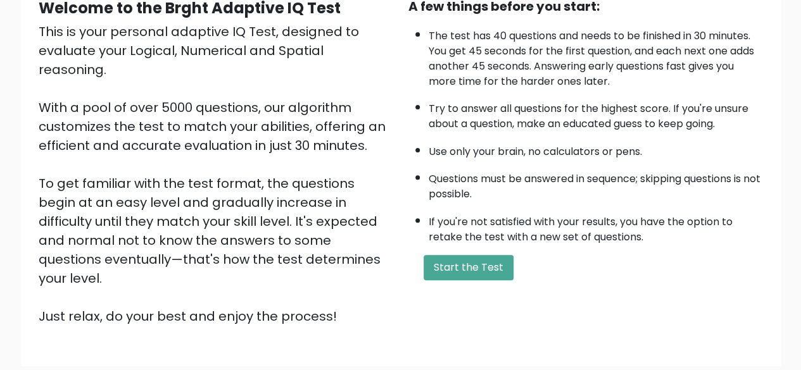
scroll to position [134, 0]
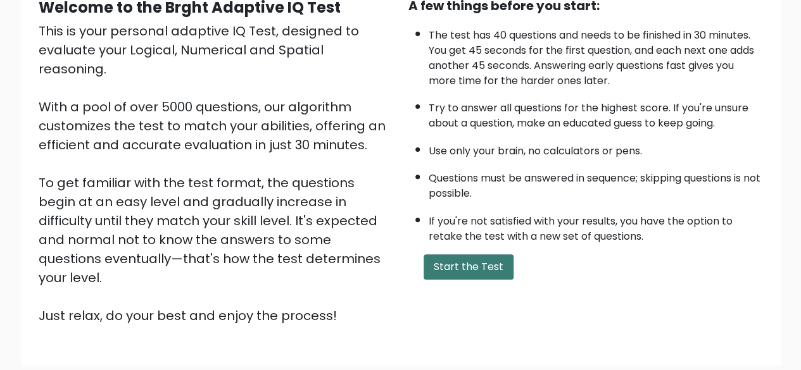
click at [459, 261] on button "Start the Test" at bounding box center [469, 267] width 90 height 25
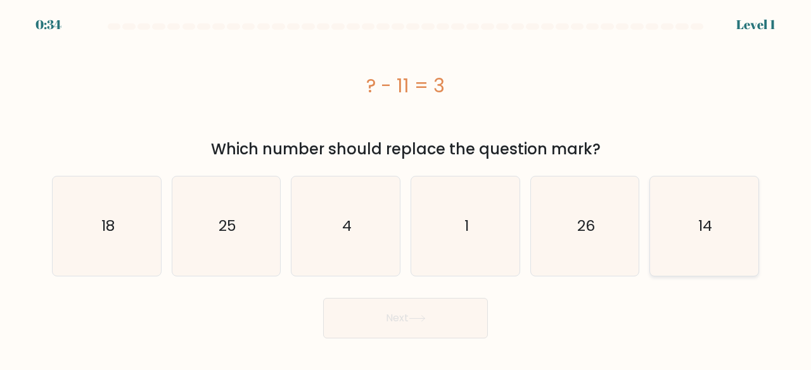
click at [662, 208] on icon "14" at bounding box center [703, 226] width 99 height 99
click at [406, 189] on input "f. 14" at bounding box center [405, 187] width 1 height 3
radio input "true"
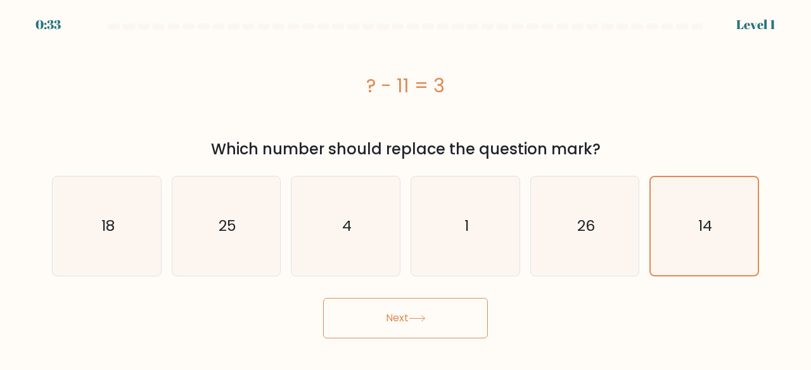
click at [458, 323] on button "Next" at bounding box center [405, 318] width 165 height 41
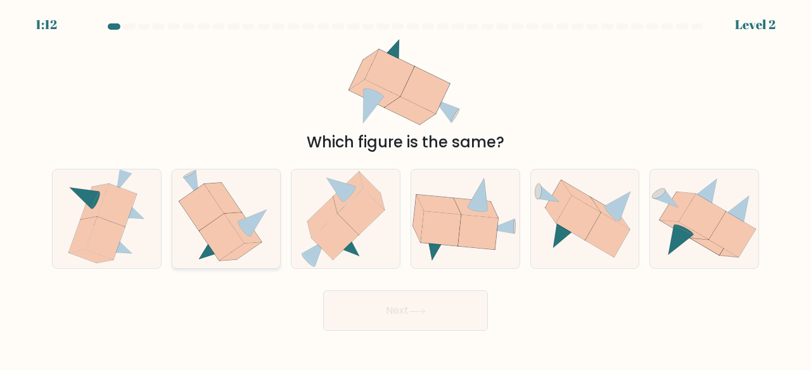
click at [217, 201] on icon at bounding box center [223, 198] width 37 height 31
click at [405, 189] on input "b." at bounding box center [405, 187] width 1 height 3
radio input "true"
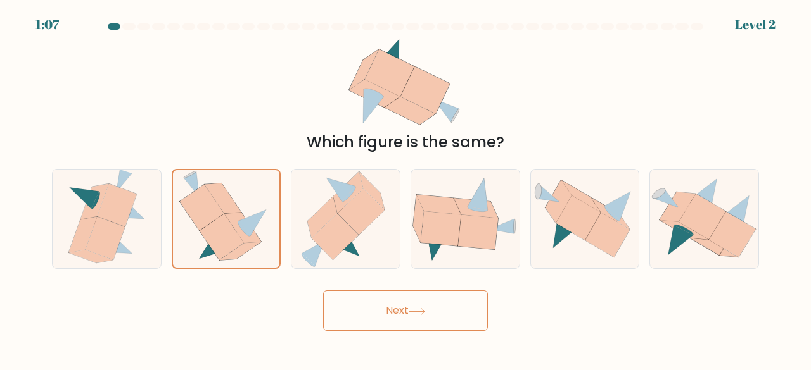
click at [431, 308] on button "Next" at bounding box center [405, 311] width 165 height 41
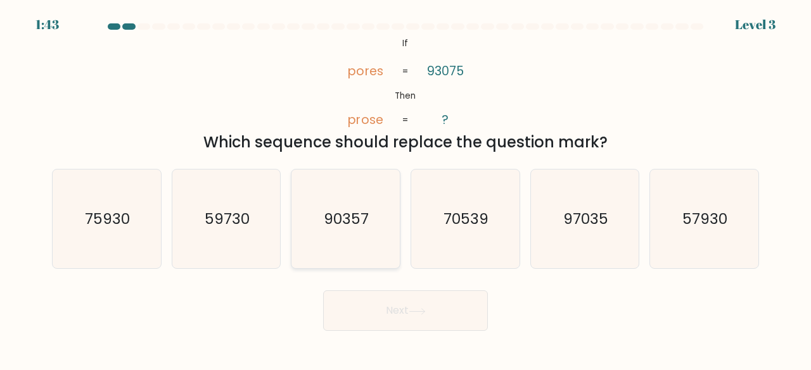
click at [353, 235] on icon "90357" at bounding box center [345, 219] width 99 height 99
click at [405, 189] on input "c. 90357" at bounding box center [405, 187] width 1 height 3
radio input "true"
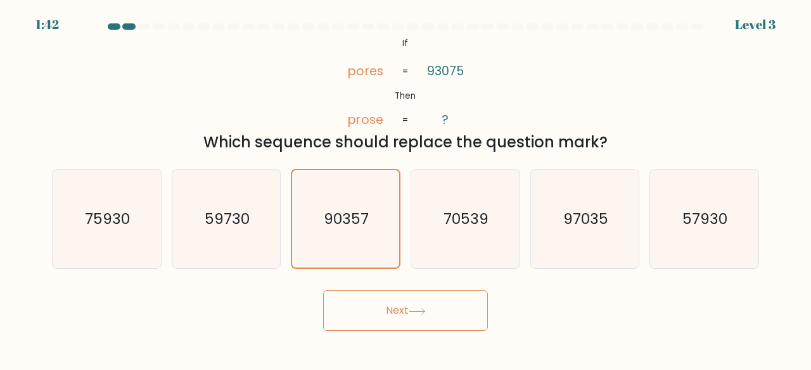
click at [396, 297] on button "Next" at bounding box center [405, 311] width 165 height 41
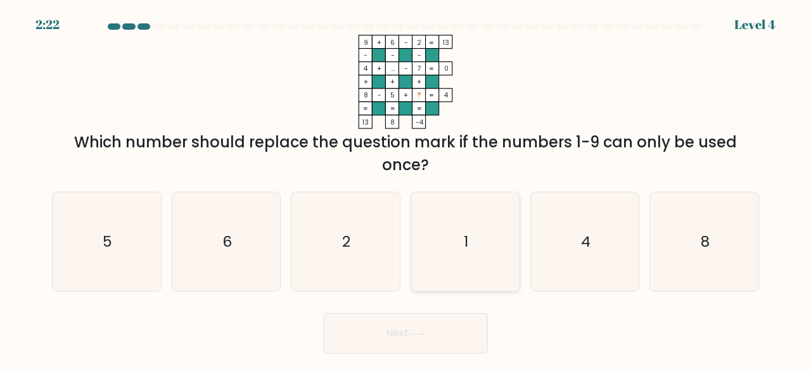
click at [470, 226] on icon "1" at bounding box center [464, 242] width 99 height 99
click at [406, 189] on input "d. 1" at bounding box center [405, 187] width 1 height 3
radio input "true"
click at [441, 331] on button "Next" at bounding box center [405, 333] width 165 height 41
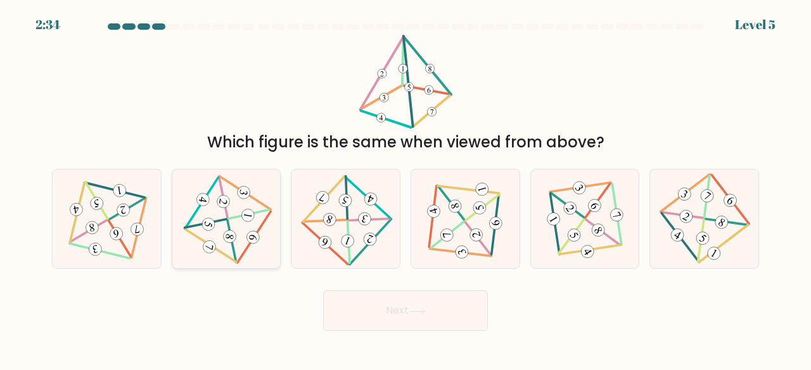
click at [224, 216] on icon at bounding box center [226, 218] width 81 height 79
click at [405, 189] on input "b." at bounding box center [405, 187] width 1 height 3
radio input "true"
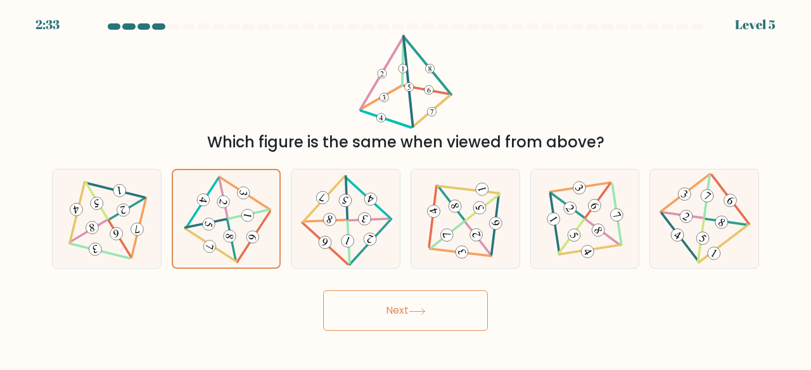
click at [380, 301] on button "Next" at bounding box center [405, 311] width 165 height 41
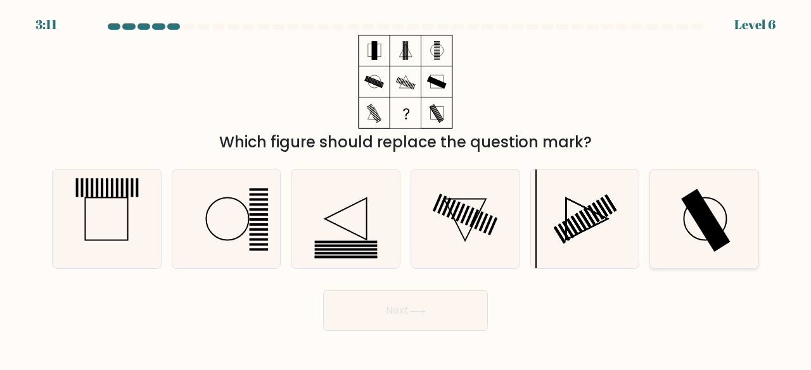
click at [699, 217] on rect at bounding box center [705, 220] width 49 height 63
click at [406, 189] on input "f." at bounding box center [405, 187] width 1 height 3
radio input "true"
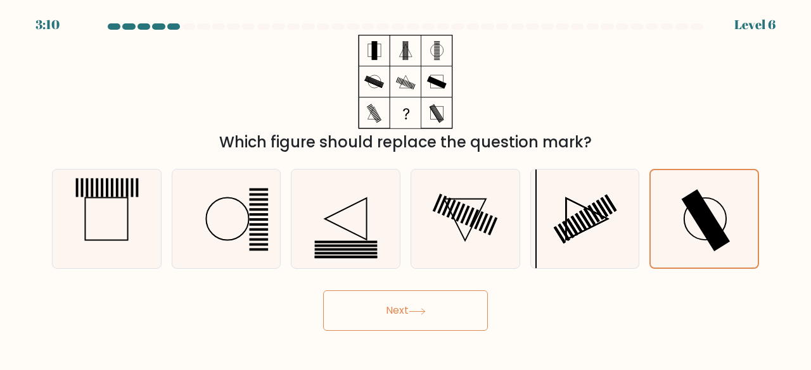
click at [419, 310] on icon at bounding box center [416, 311] width 17 height 7
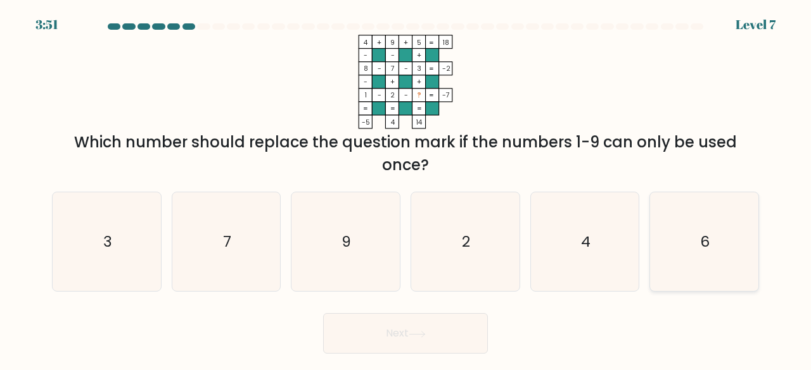
click at [700, 248] on icon "6" at bounding box center [703, 242] width 99 height 99
click at [406, 189] on input "f. 6" at bounding box center [405, 187] width 1 height 3
radio input "true"
click at [409, 329] on button "Next" at bounding box center [405, 333] width 165 height 41
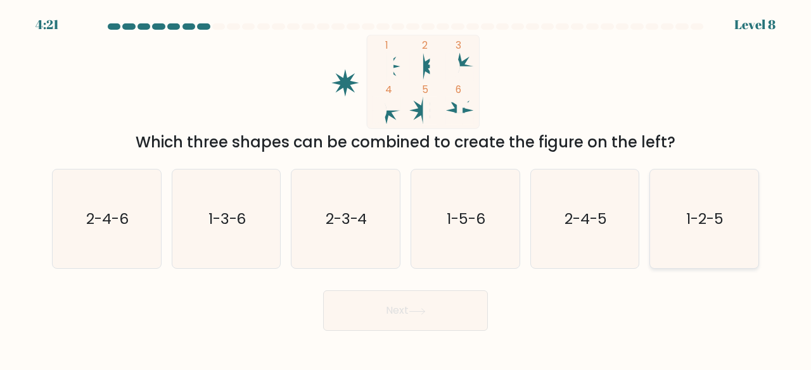
click at [698, 207] on icon "1-2-5" at bounding box center [703, 219] width 99 height 99
click at [406, 189] on input "f. 1-2-5" at bounding box center [405, 187] width 1 height 3
radio input "true"
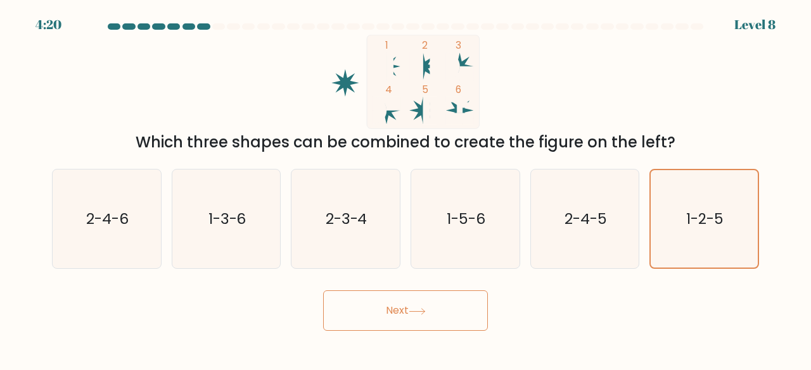
click at [423, 304] on button "Next" at bounding box center [405, 311] width 165 height 41
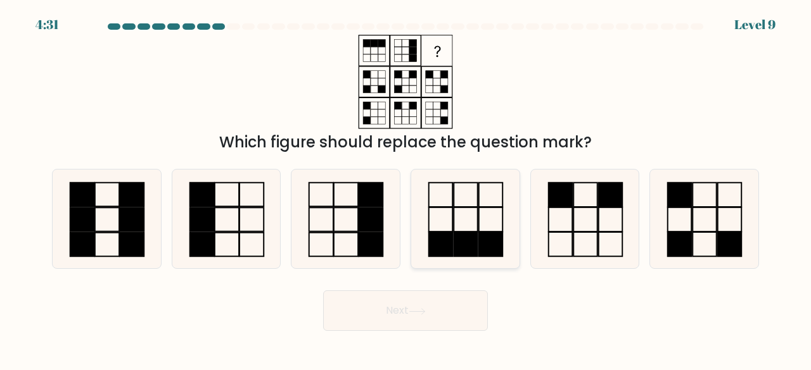
click at [496, 216] on icon at bounding box center [464, 219] width 99 height 99
click at [406, 189] on input "d." at bounding box center [405, 187] width 1 height 3
radio input "true"
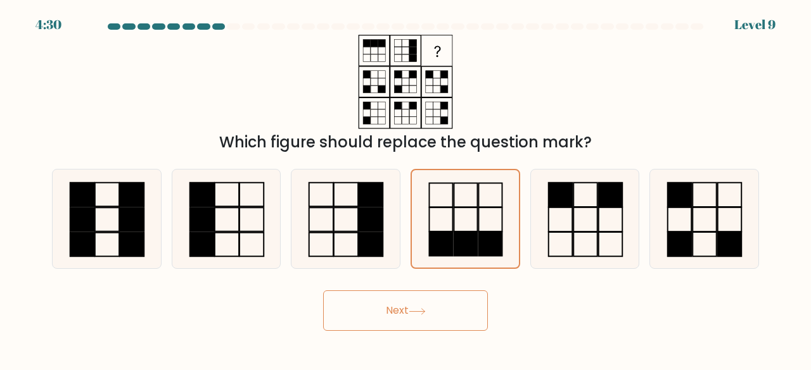
click at [397, 313] on button "Next" at bounding box center [405, 311] width 165 height 41
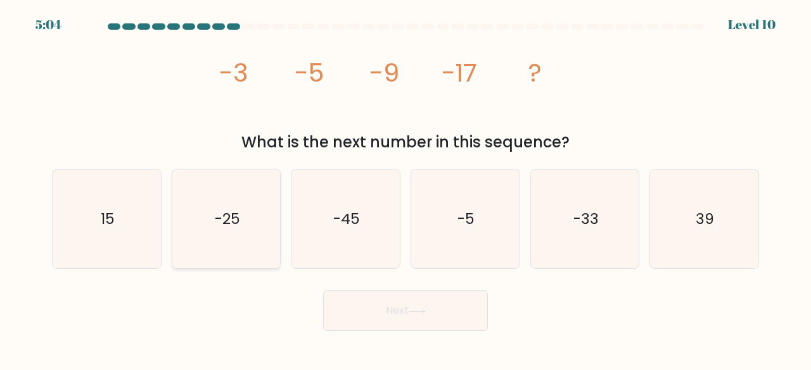
click at [212, 234] on icon "-25" at bounding box center [226, 219] width 99 height 99
click at [405, 189] on input "b. -25" at bounding box center [405, 187] width 1 height 3
radio input "true"
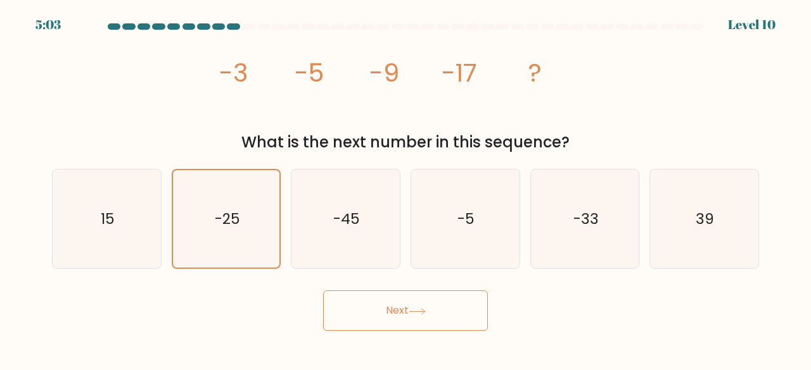
click at [401, 308] on button "Next" at bounding box center [405, 311] width 165 height 41
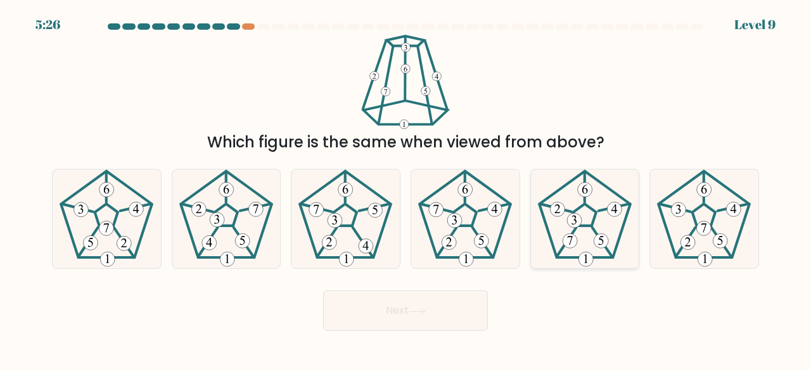
click at [571, 207] on icon at bounding box center [584, 219] width 99 height 99
click at [406, 189] on input "e." at bounding box center [405, 187] width 1 height 3
radio input "true"
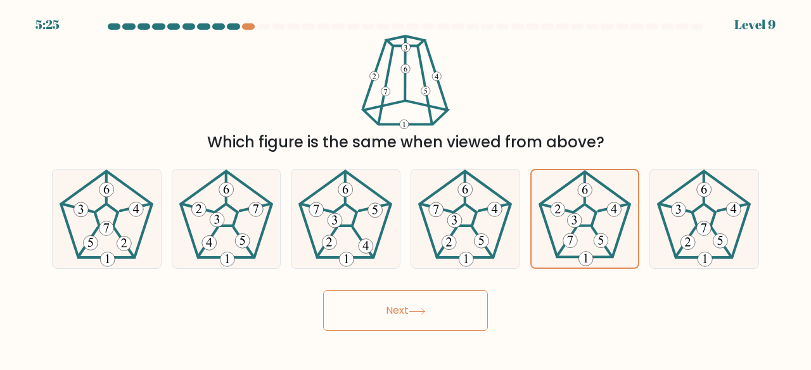
click at [401, 324] on button "Next" at bounding box center [405, 311] width 165 height 41
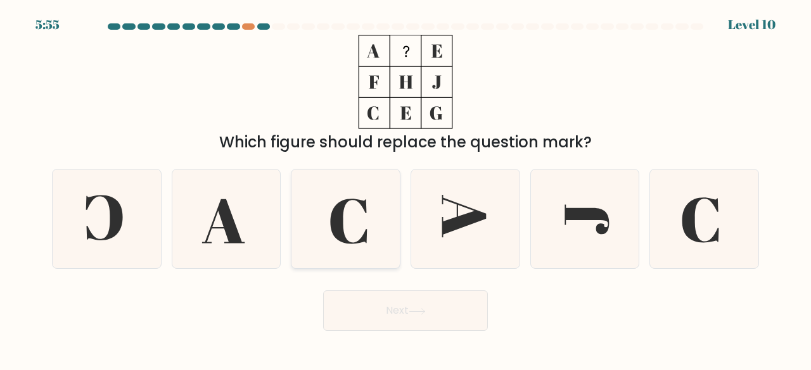
click at [361, 237] on icon at bounding box center [345, 219] width 99 height 99
click at [405, 189] on input "c." at bounding box center [405, 187] width 1 height 3
radio input "true"
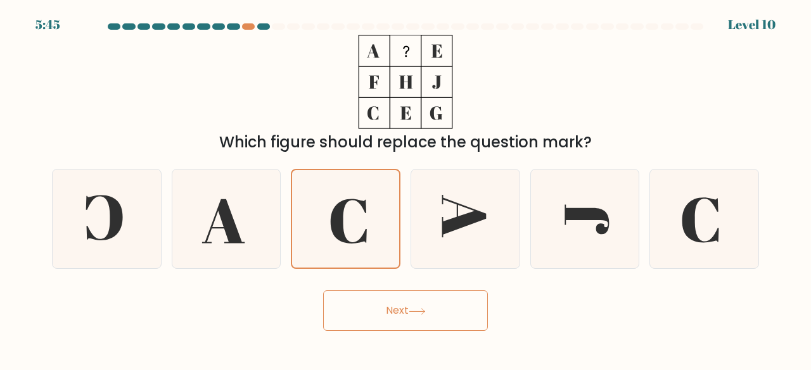
click at [471, 301] on button "Next" at bounding box center [405, 311] width 165 height 41
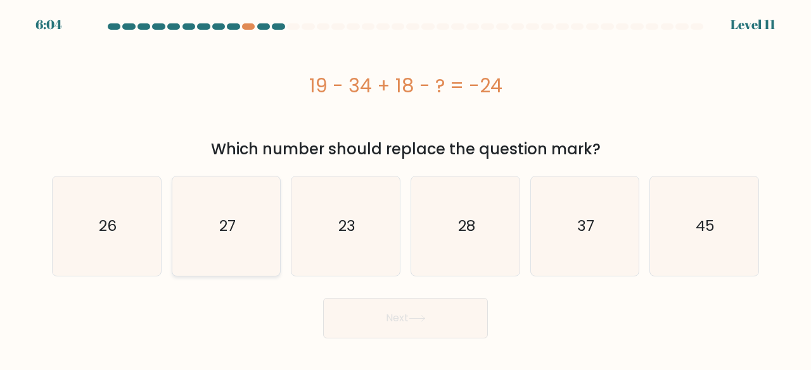
click at [244, 206] on icon "27" at bounding box center [226, 226] width 99 height 99
click at [405, 189] on input "b. 27" at bounding box center [405, 187] width 1 height 3
radio input "true"
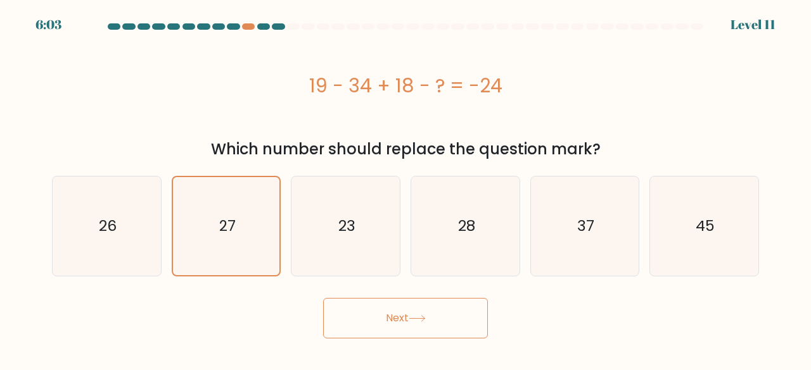
click at [370, 321] on button "Next" at bounding box center [405, 318] width 165 height 41
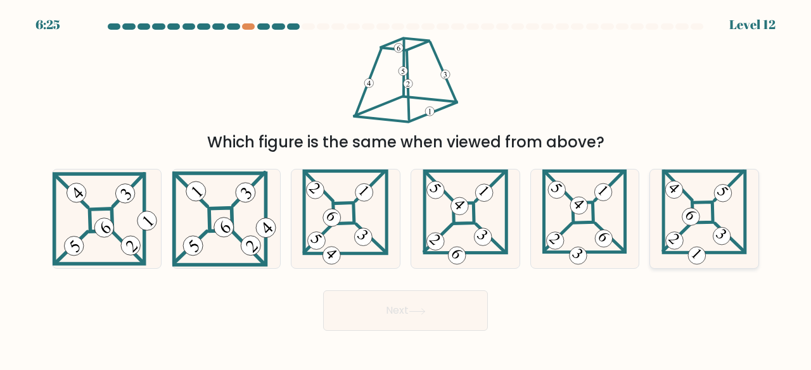
click at [694, 220] on 871 at bounding box center [690, 217] width 25 height 25
click at [406, 189] on input "f." at bounding box center [405, 187] width 1 height 3
radio input "true"
click at [420, 319] on button "Next" at bounding box center [405, 311] width 165 height 41
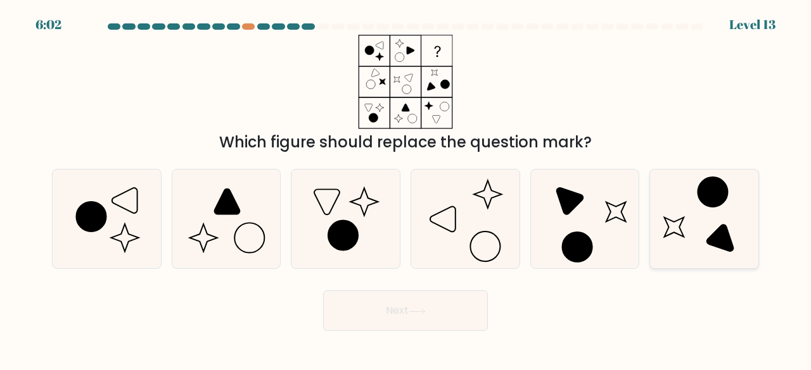
click at [726, 211] on icon at bounding box center [703, 219] width 99 height 99
click at [406, 189] on input "f." at bounding box center [405, 187] width 1 height 3
radio input "true"
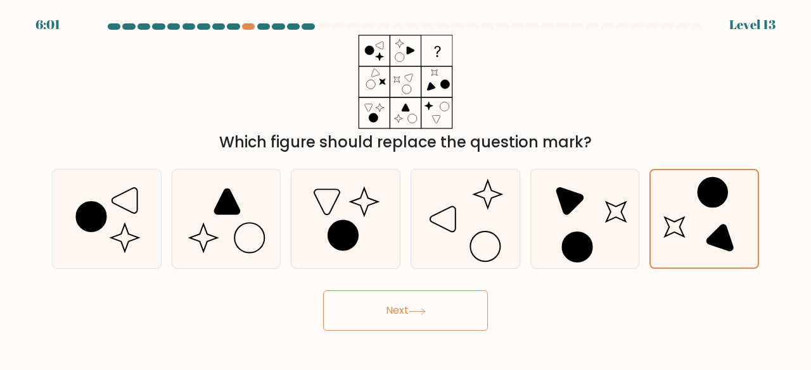
click at [400, 306] on button "Next" at bounding box center [405, 311] width 165 height 41
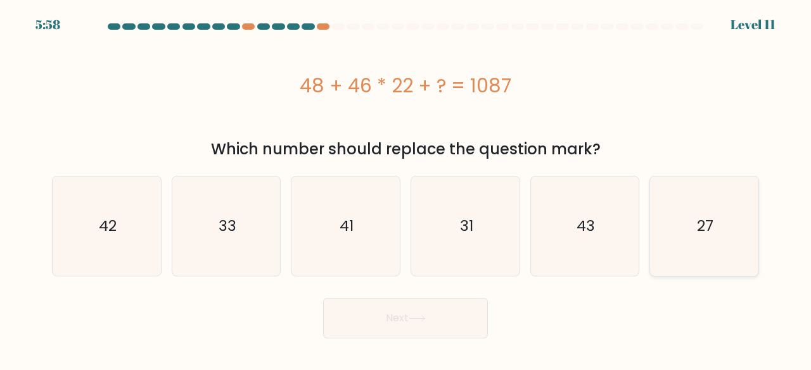
click at [678, 218] on icon "27" at bounding box center [703, 226] width 99 height 99
click at [406, 189] on input "f. 27" at bounding box center [405, 187] width 1 height 3
radio input "true"
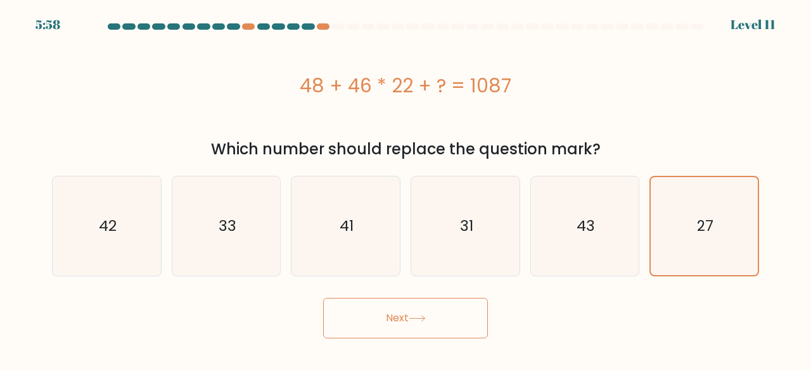
click at [398, 331] on button "Next" at bounding box center [405, 318] width 165 height 41
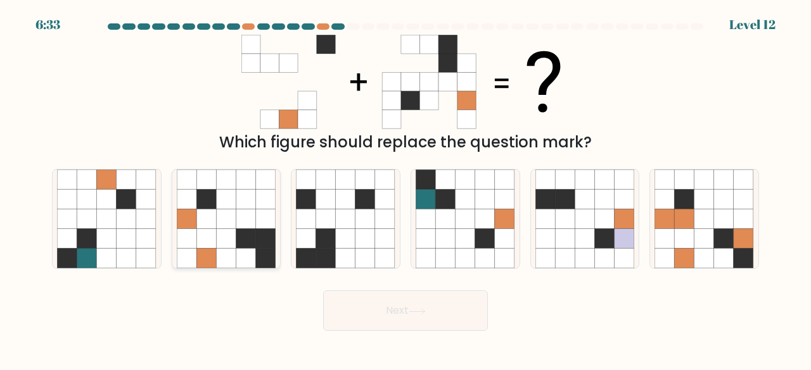
click at [227, 222] on icon at bounding box center [226, 220] width 20 height 20
click at [405, 189] on input "b." at bounding box center [405, 187] width 1 height 3
radio input "true"
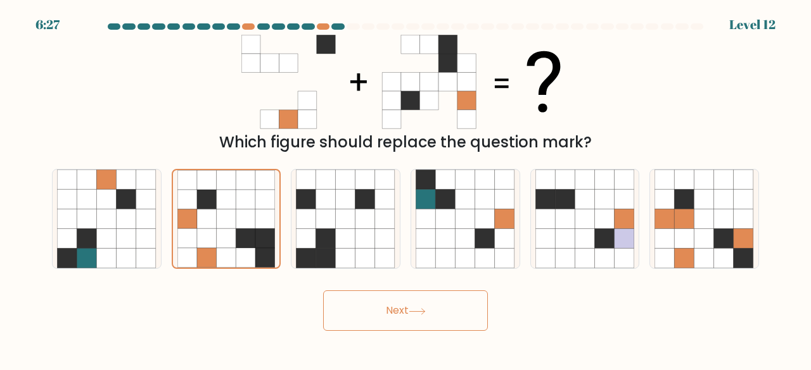
click at [389, 310] on button "Next" at bounding box center [405, 311] width 165 height 41
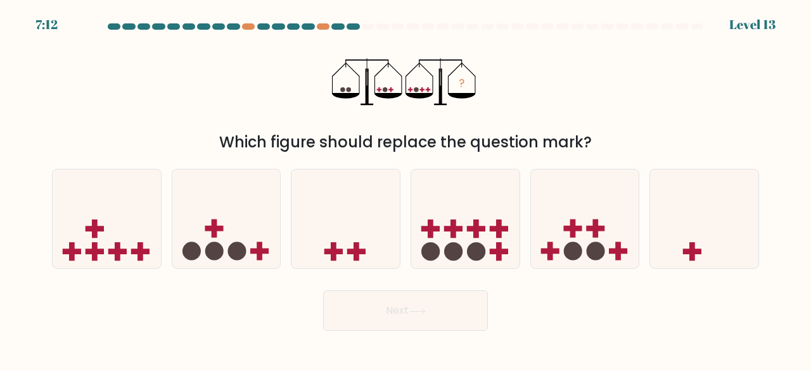
click at [389, 310] on button "Next" at bounding box center [405, 311] width 165 height 41
click at [103, 212] on icon at bounding box center [107, 218] width 108 height 89
click at [405, 189] on input "a." at bounding box center [405, 187] width 1 height 3
radio input "true"
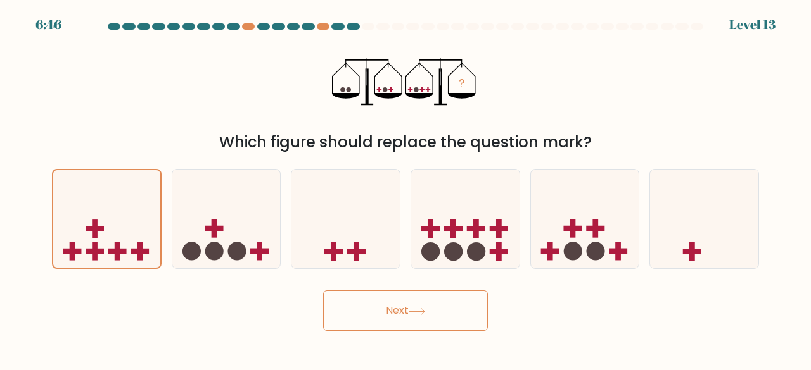
click at [433, 307] on button "Next" at bounding box center [405, 311] width 165 height 41
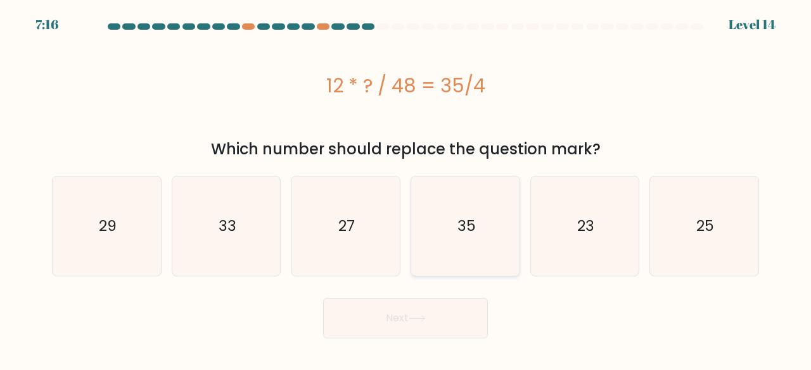
click at [503, 222] on icon "35" at bounding box center [464, 226] width 99 height 99
click at [406, 189] on input "d. 35" at bounding box center [405, 187] width 1 height 3
radio input "true"
click at [503, 222] on icon "35" at bounding box center [465, 226] width 98 height 98
click at [406, 189] on input "d. 35" at bounding box center [405, 187] width 1 height 3
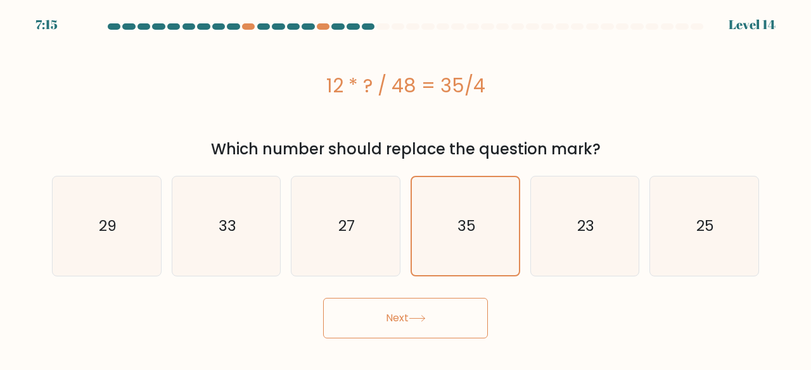
click at [423, 313] on button "Next" at bounding box center [405, 318] width 165 height 41
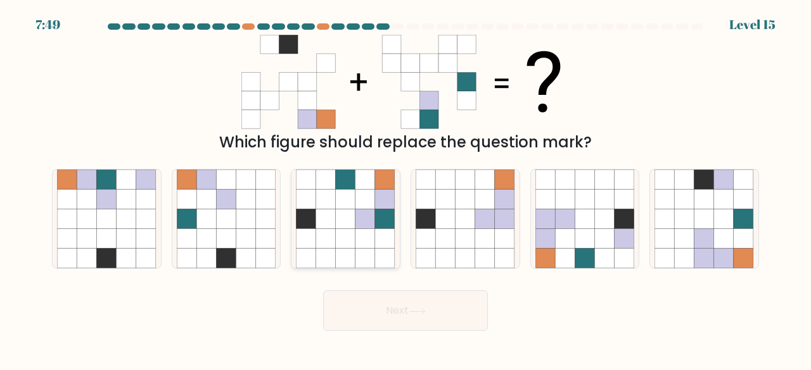
click at [355, 215] on icon at bounding box center [346, 220] width 20 height 20
click at [405, 189] on input "c." at bounding box center [405, 187] width 1 height 3
radio input "true"
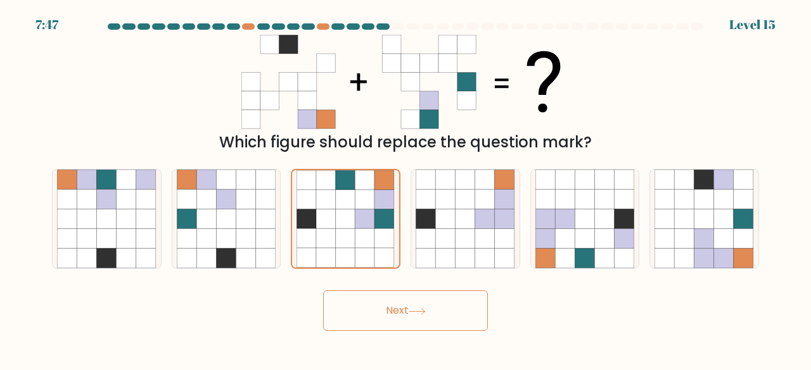
click at [418, 317] on button "Next" at bounding box center [405, 311] width 165 height 41
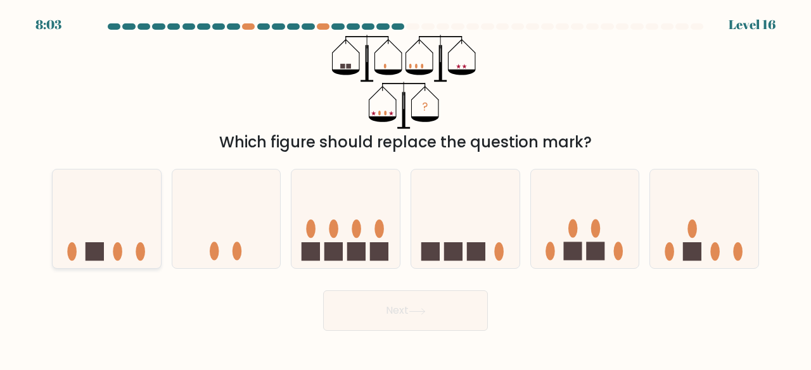
click at [116, 224] on icon at bounding box center [107, 218] width 108 height 89
click at [405, 189] on input "a." at bounding box center [405, 187] width 1 height 3
radio input "true"
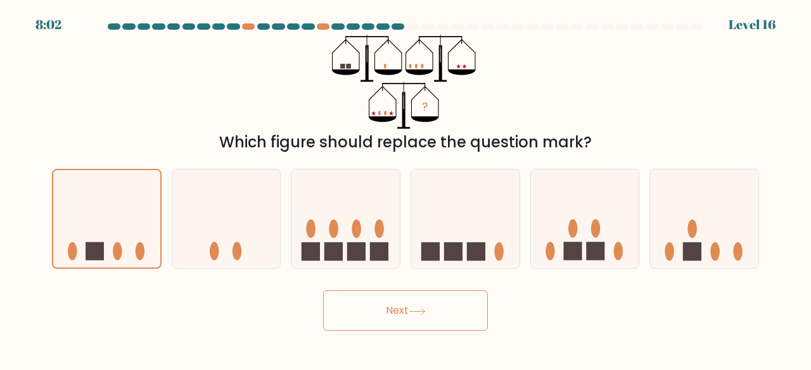
click at [381, 310] on button "Next" at bounding box center [405, 311] width 165 height 41
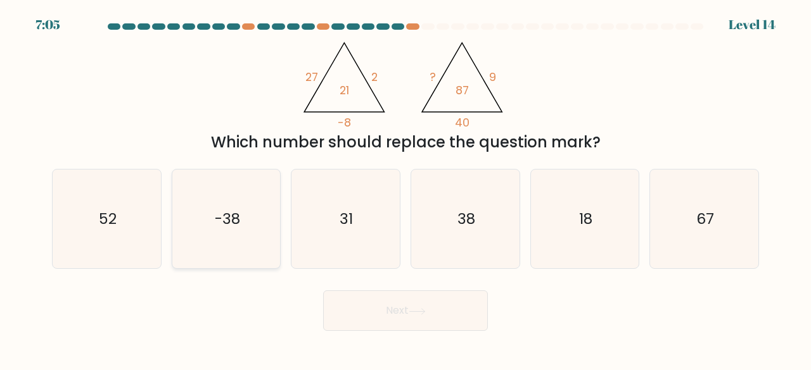
click at [224, 227] on text "-38" at bounding box center [227, 218] width 25 height 21
click at [405, 189] on input "b. -38" at bounding box center [405, 187] width 1 height 3
radio input "true"
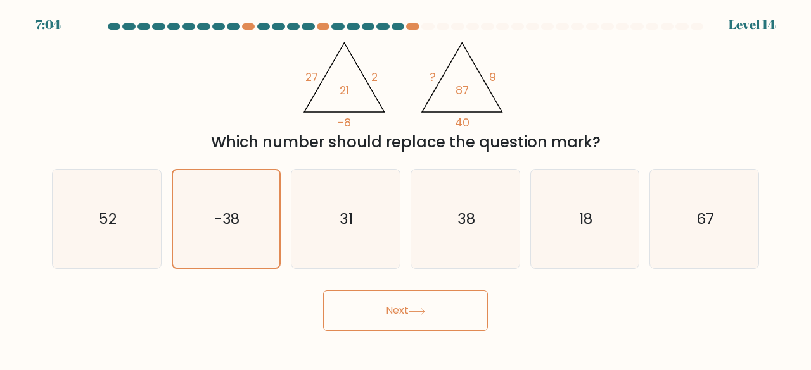
click at [377, 310] on button "Next" at bounding box center [405, 311] width 165 height 41
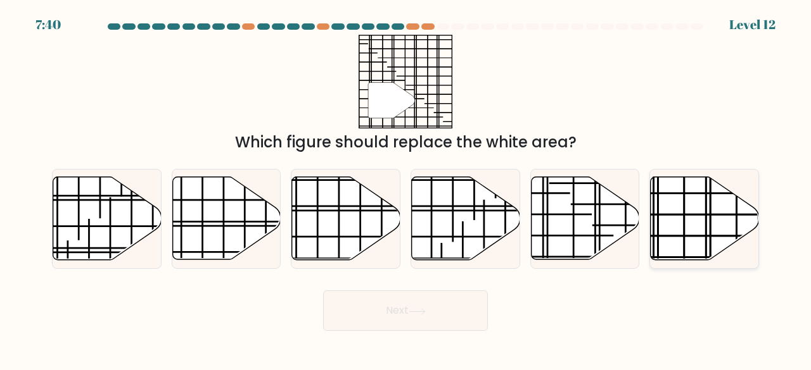
click at [686, 225] on icon at bounding box center [704, 218] width 108 height 83
click at [406, 189] on input "f." at bounding box center [405, 187] width 1 height 3
radio input "true"
click at [413, 313] on icon at bounding box center [416, 311] width 17 height 7
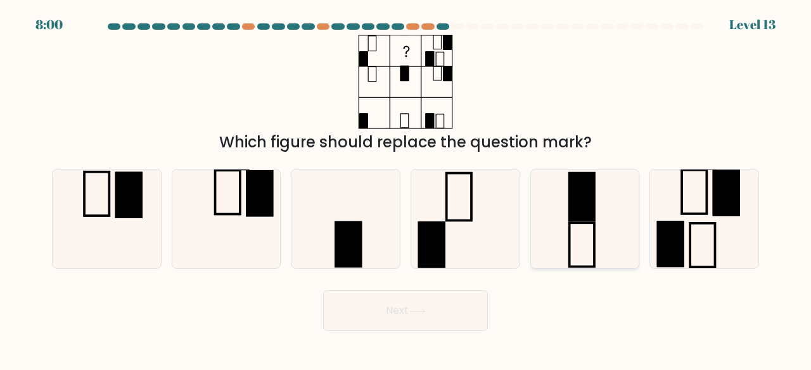
click at [579, 218] on rect at bounding box center [581, 196] width 25 height 47
click at [406, 189] on input "e." at bounding box center [405, 187] width 1 height 3
radio input "true"
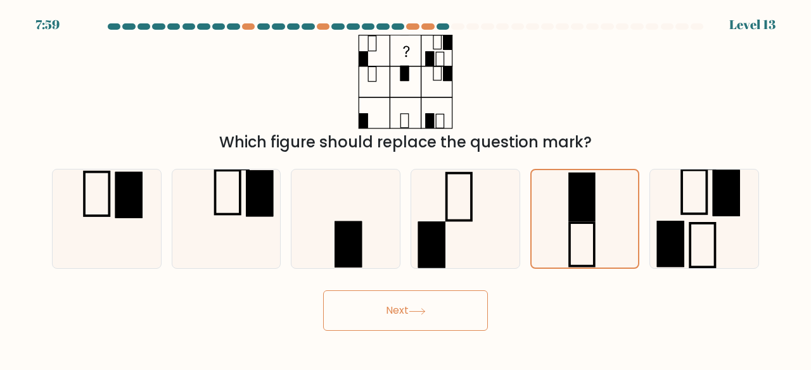
click at [418, 307] on button "Next" at bounding box center [405, 311] width 165 height 41
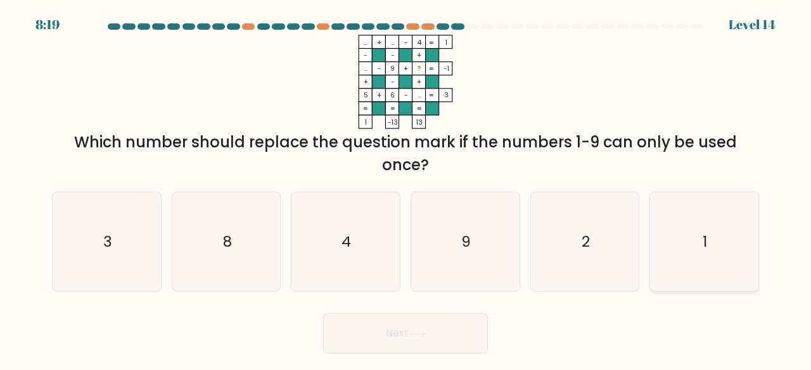
click at [704, 222] on icon "1" at bounding box center [703, 242] width 99 height 99
click at [406, 189] on input "f. 1" at bounding box center [405, 187] width 1 height 3
radio input "true"
click at [423, 336] on icon at bounding box center [416, 334] width 17 height 7
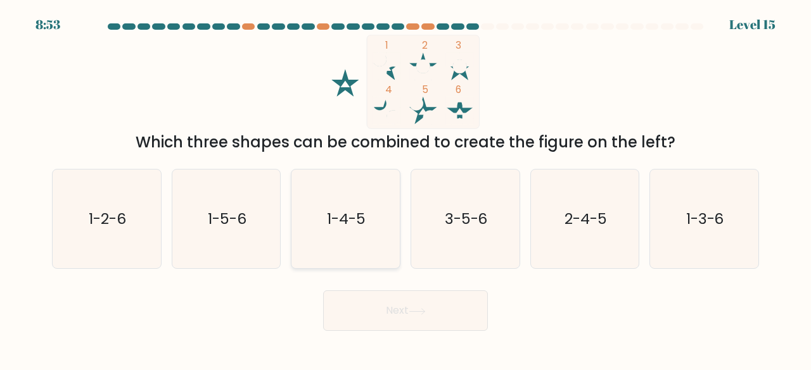
click at [394, 248] on icon "1-4-5" at bounding box center [345, 219] width 99 height 99
click at [405, 189] on input "c. 1-4-5" at bounding box center [405, 187] width 1 height 3
radio input "true"
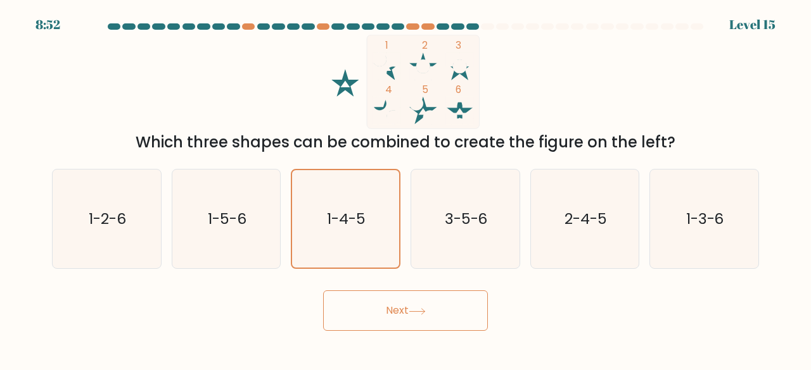
click at [407, 328] on button "Next" at bounding box center [405, 311] width 165 height 41
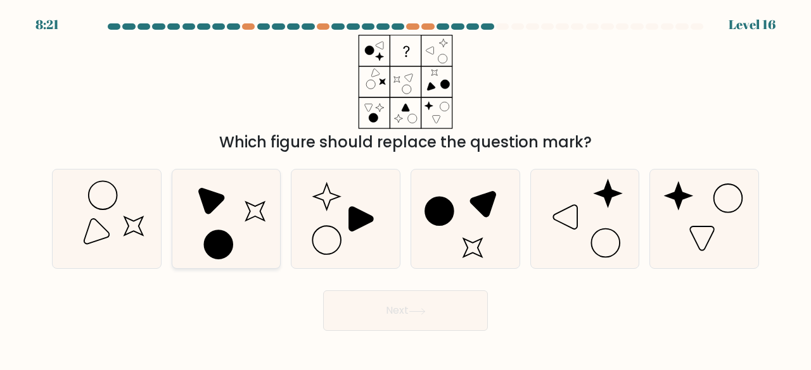
click at [251, 217] on icon at bounding box center [226, 219] width 99 height 99
click at [405, 189] on input "b." at bounding box center [405, 187] width 1 height 3
radio input "true"
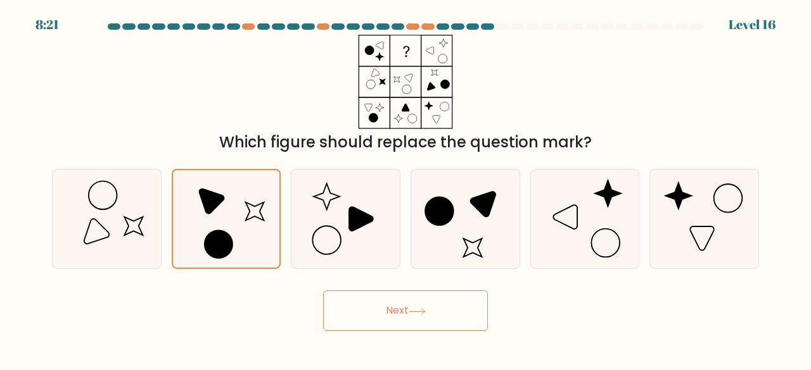
click at [418, 304] on button "Next" at bounding box center [405, 311] width 165 height 41
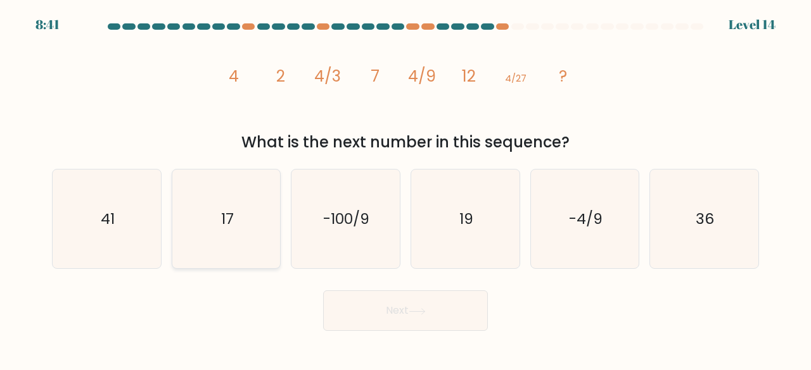
click at [223, 200] on icon "17" at bounding box center [226, 219] width 99 height 99
click at [405, 189] on input "b. 17" at bounding box center [405, 187] width 1 height 3
radio input "true"
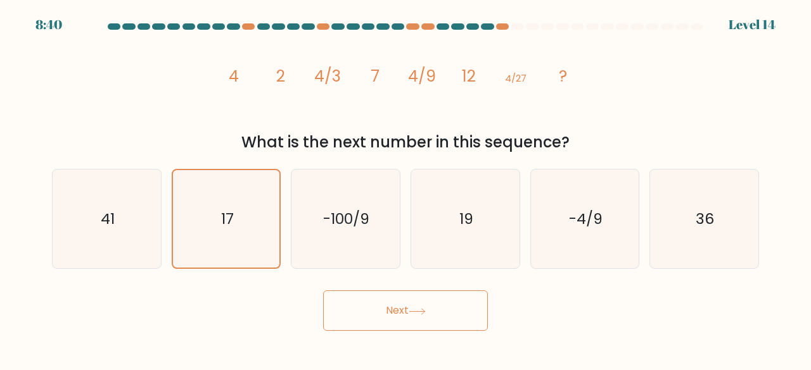
click at [361, 295] on button "Next" at bounding box center [405, 311] width 165 height 41
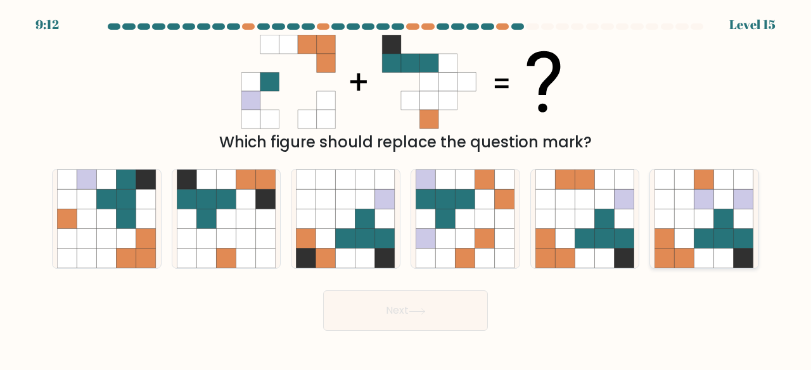
click at [704, 248] on icon at bounding box center [704, 239] width 20 height 20
click at [406, 189] on input "f." at bounding box center [405, 187] width 1 height 3
radio input "true"
click at [405, 314] on button "Next" at bounding box center [405, 311] width 165 height 41
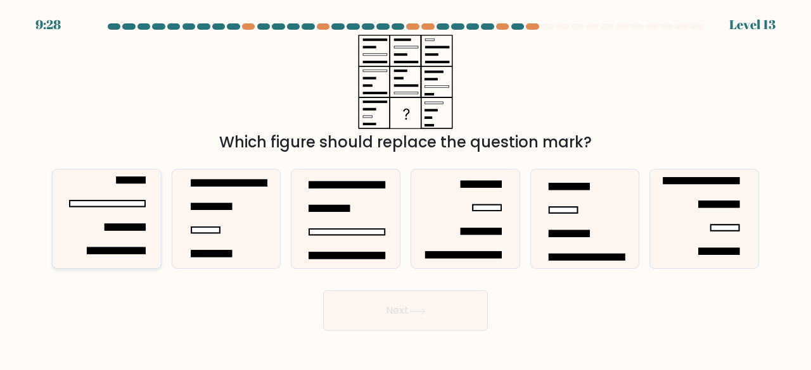
click at [130, 206] on rect at bounding box center [107, 204] width 75 height 6
click at [405, 189] on input "a." at bounding box center [405, 187] width 1 height 3
radio input "true"
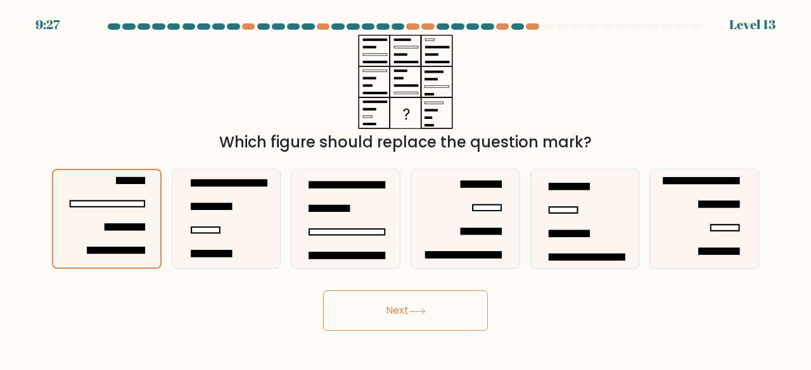
click at [355, 312] on button "Next" at bounding box center [405, 311] width 165 height 41
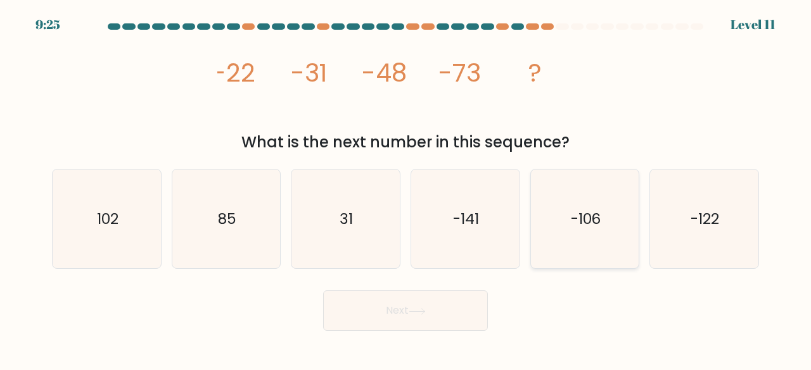
click at [609, 227] on icon "-106" at bounding box center [584, 219] width 99 height 99
click at [406, 189] on input "e. -106" at bounding box center [405, 187] width 1 height 3
radio input "true"
click at [415, 308] on icon at bounding box center [416, 311] width 17 height 7
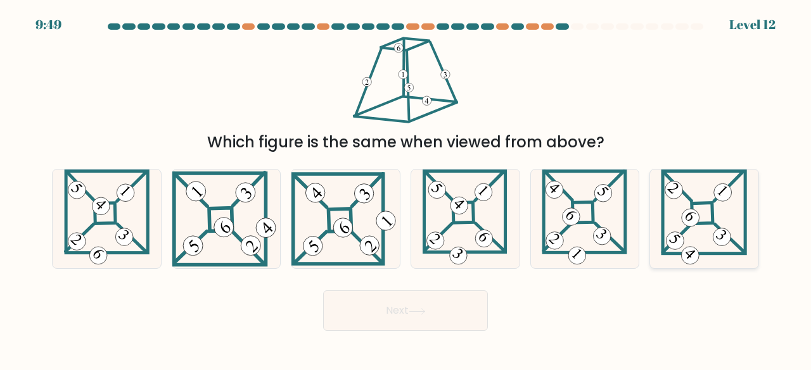
click at [682, 199] on icon at bounding box center [704, 219] width 86 height 99
click at [406, 189] on input "f." at bounding box center [405, 187] width 1 height 3
radio input "true"
click at [432, 303] on button "Next" at bounding box center [405, 311] width 165 height 41
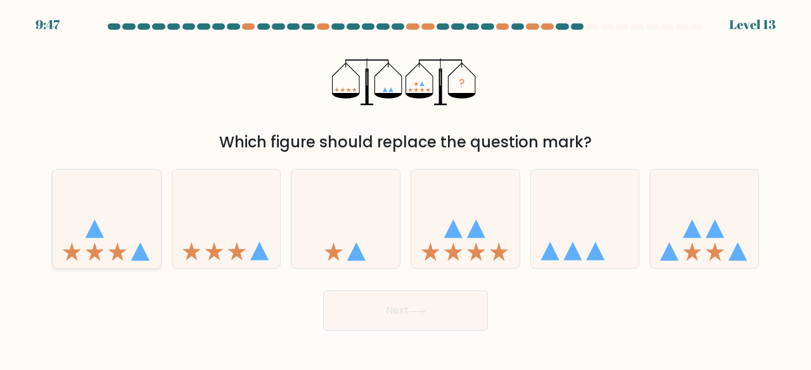
click at [111, 250] on icon at bounding box center [117, 252] width 18 height 18
click at [405, 189] on input "a." at bounding box center [405, 187] width 1 height 3
radio input "true"
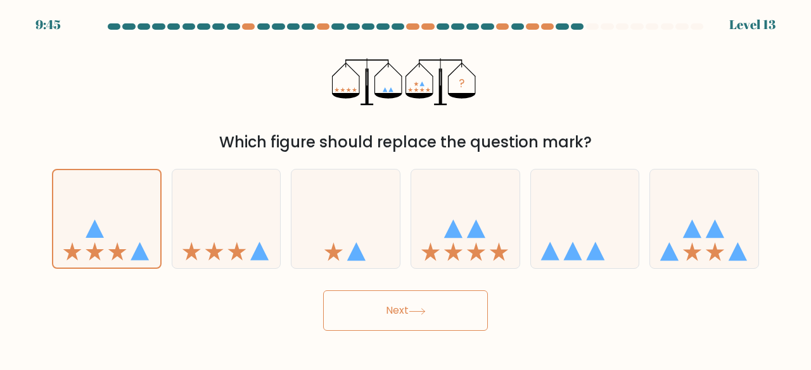
click at [394, 325] on button "Next" at bounding box center [405, 311] width 165 height 41
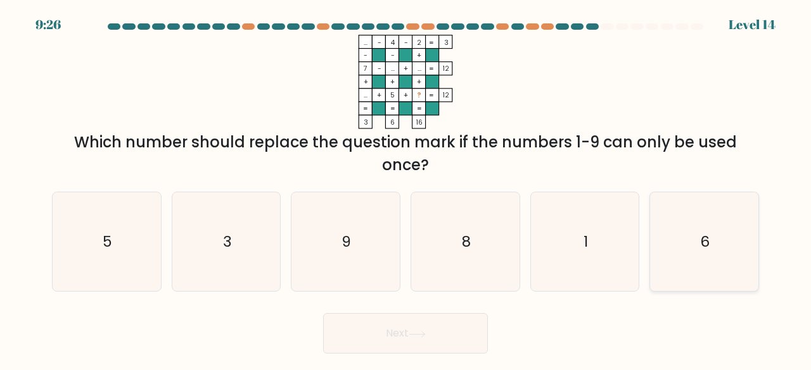
click at [720, 241] on icon "6" at bounding box center [703, 242] width 99 height 99
click at [406, 189] on input "f. 6" at bounding box center [405, 187] width 1 height 3
radio input "true"
click at [390, 329] on button "Next" at bounding box center [405, 333] width 165 height 41
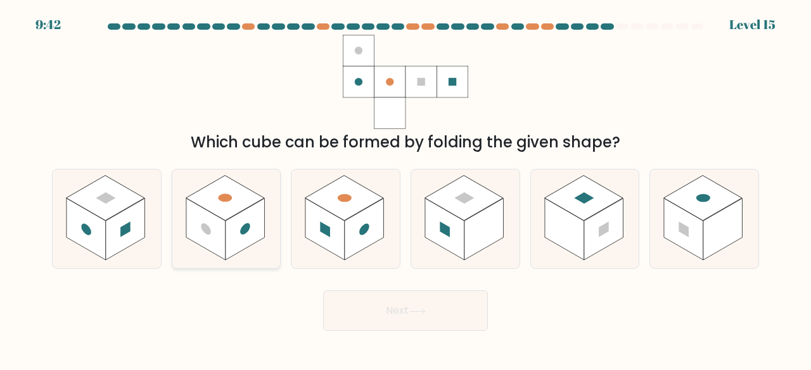
click at [232, 212] on rect at bounding box center [225, 198] width 79 height 46
click at [405, 189] on input "b." at bounding box center [405, 187] width 1 height 3
radio input "true"
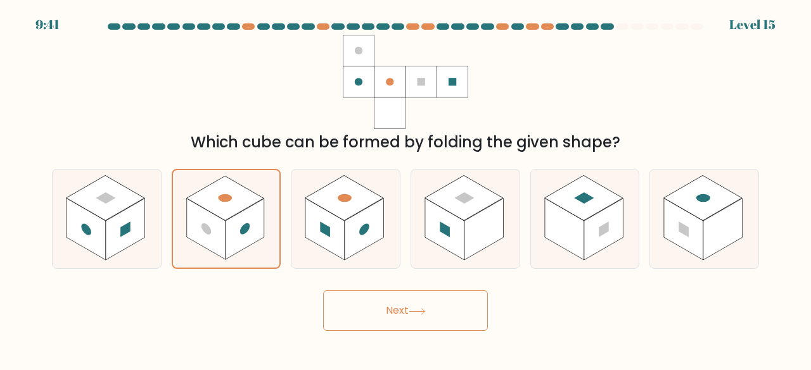
click at [380, 321] on button "Next" at bounding box center [405, 311] width 165 height 41
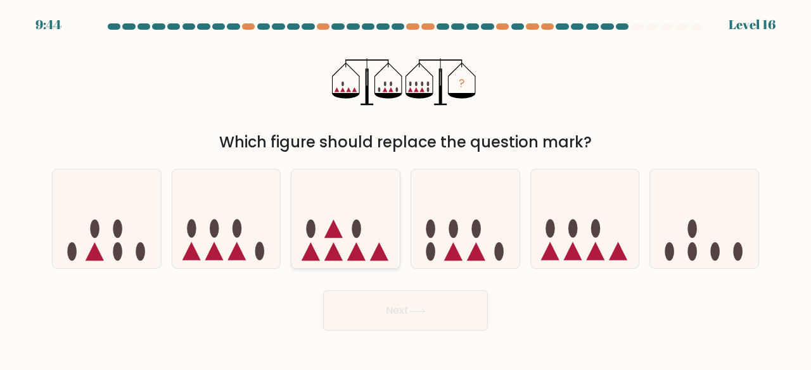
click at [381, 234] on icon at bounding box center [345, 218] width 108 height 89
click at [405, 189] on input "c." at bounding box center [405, 187] width 1 height 3
radio input "true"
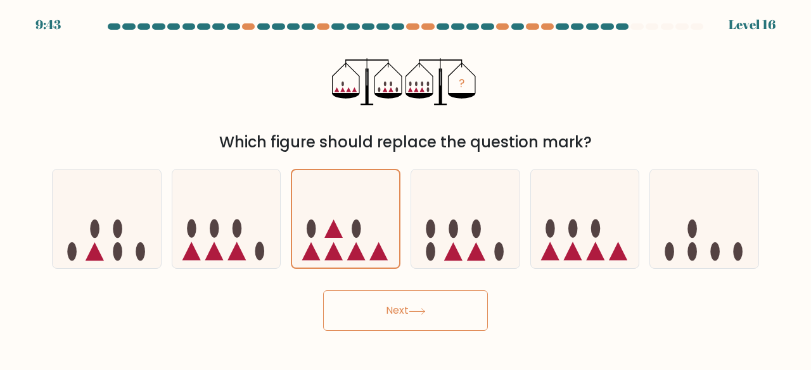
click at [405, 302] on button "Next" at bounding box center [405, 311] width 165 height 41
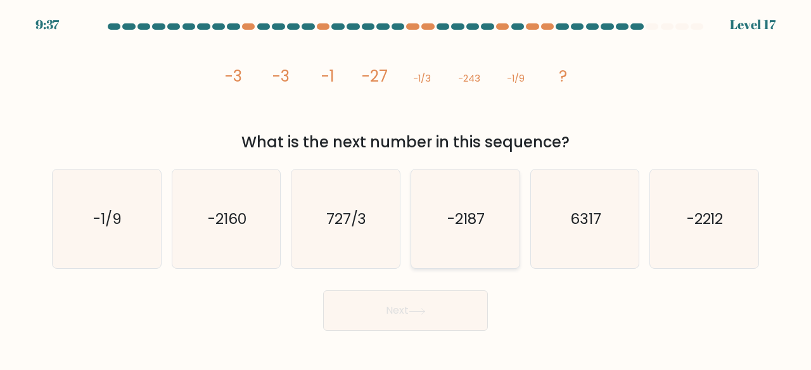
click at [438, 241] on icon "-2187" at bounding box center [464, 219] width 99 height 99
click at [406, 189] on input "d. -2187" at bounding box center [405, 187] width 1 height 3
radio input "true"
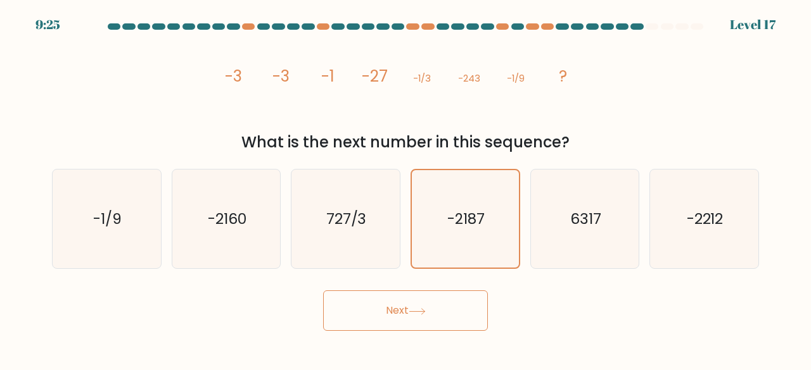
click at [426, 296] on button "Next" at bounding box center [405, 311] width 165 height 41
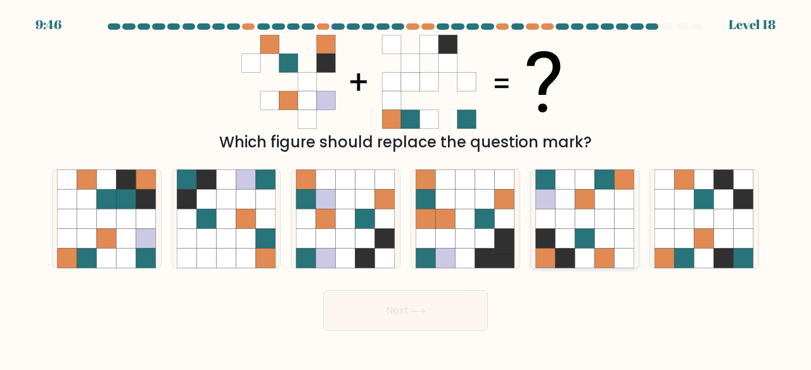
click at [600, 231] on icon at bounding box center [605, 239] width 20 height 20
click at [406, 189] on input "e." at bounding box center [405, 187] width 1 height 3
radio input "true"
click at [446, 312] on button "Next" at bounding box center [405, 311] width 165 height 41
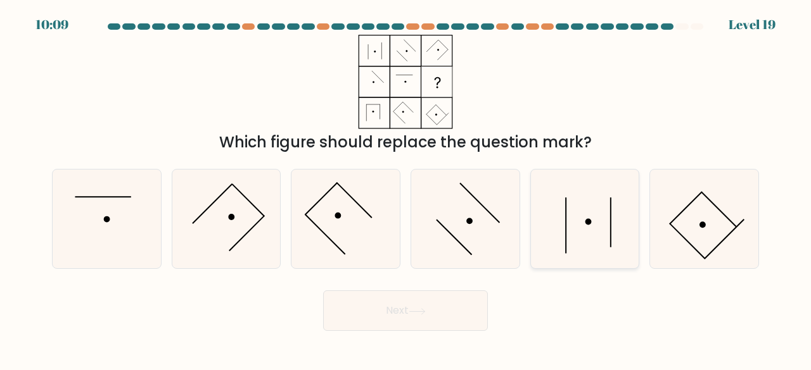
click at [593, 230] on icon at bounding box center [584, 219] width 99 height 99
click at [406, 189] on input "e." at bounding box center [405, 187] width 1 height 3
radio input "true"
click at [422, 301] on button "Next" at bounding box center [405, 311] width 165 height 41
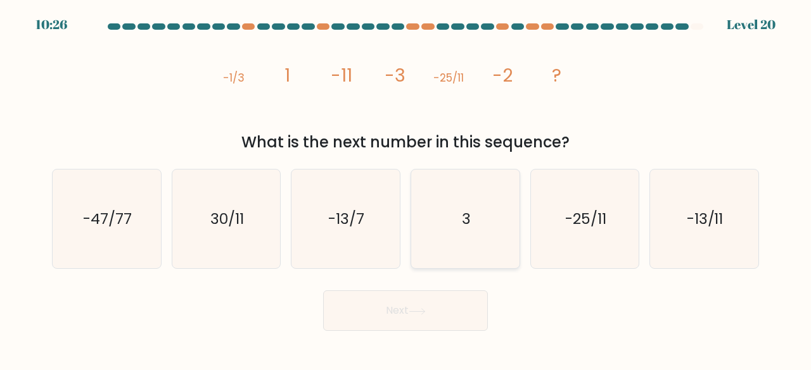
click at [464, 187] on icon "3" at bounding box center [464, 219] width 99 height 99
click at [406, 187] on input "d. 3" at bounding box center [405, 187] width 1 height 3
radio input "true"
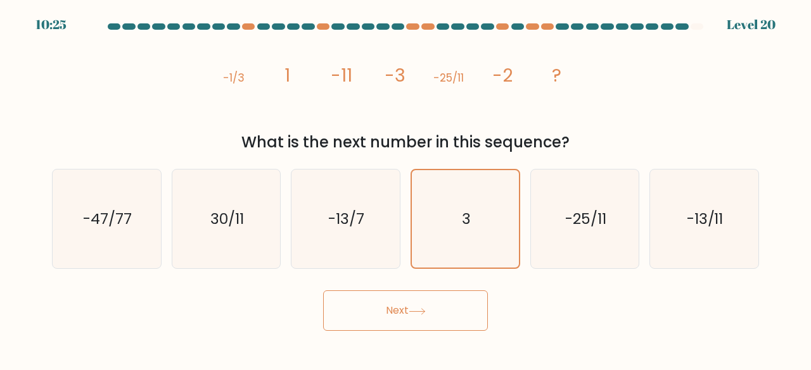
click at [426, 315] on icon at bounding box center [416, 311] width 17 height 7
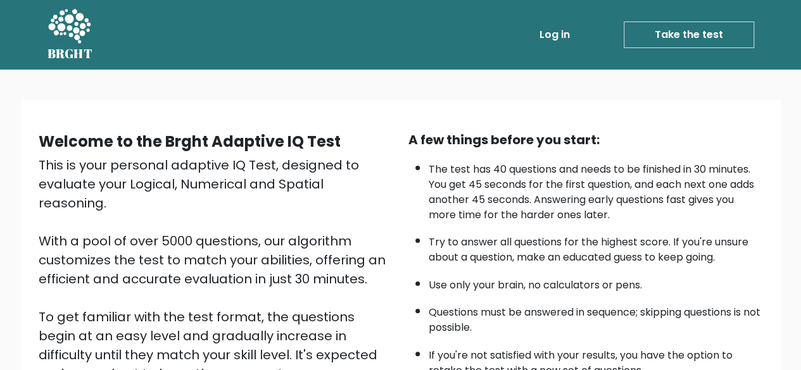
scroll to position [209, 0]
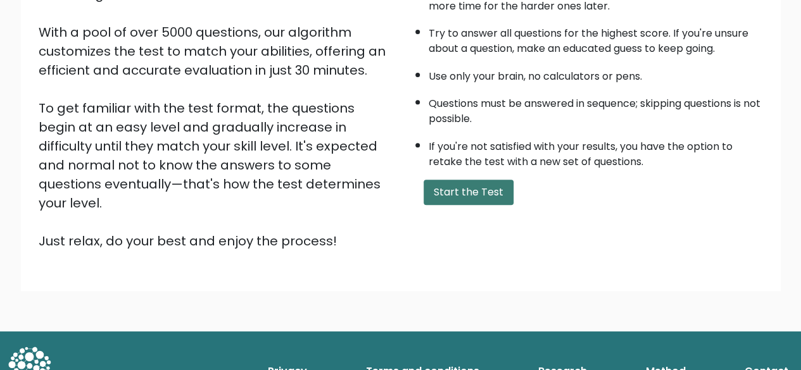
click at [471, 198] on button "Start the Test" at bounding box center [469, 192] width 90 height 25
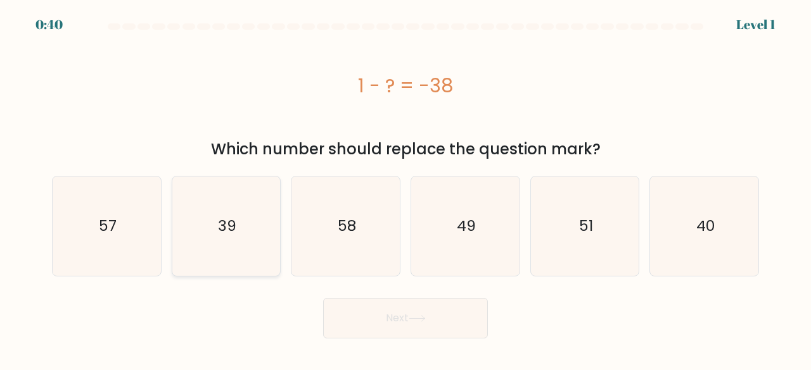
click at [252, 216] on icon "39" at bounding box center [226, 226] width 99 height 99
click at [405, 189] on input "b. 39" at bounding box center [405, 187] width 1 height 3
radio input "true"
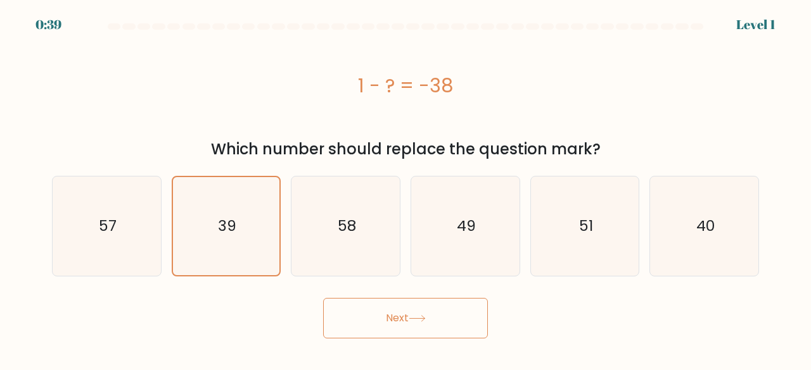
click at [360, 312] on button "Next" at bounding box center [405, 318] width 165 height 41
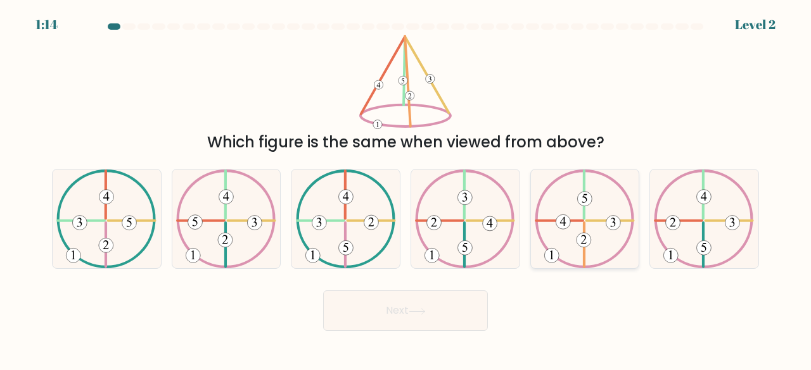
click at [576, 213] on icon at bounding box center [585, 219] width 100 height 99
click at [406, 189] on input "e." at bounding box center [405, 187] width 1 height 3
radio input "true"
click at [437, 312] on button "Next" at bounding box center [405, 311] width 165 height 41
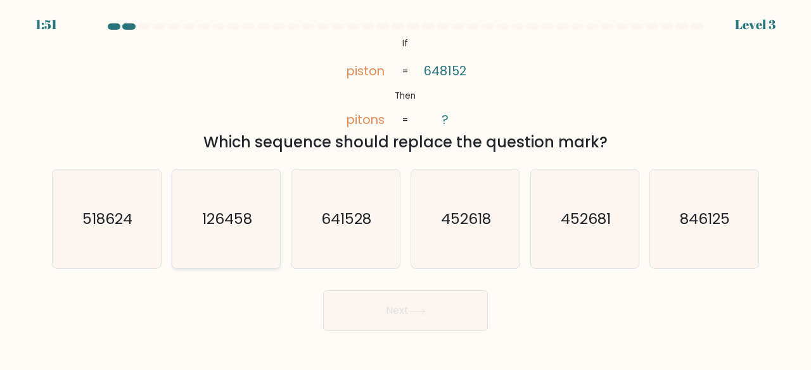
click at [261, 222] on icon "126458" at bounding box center [226, 219] width 99 height 99
click at [405, 189] on input "b. 126458" at bounding box center [405, 187] width 1 height 3
radio input "true"
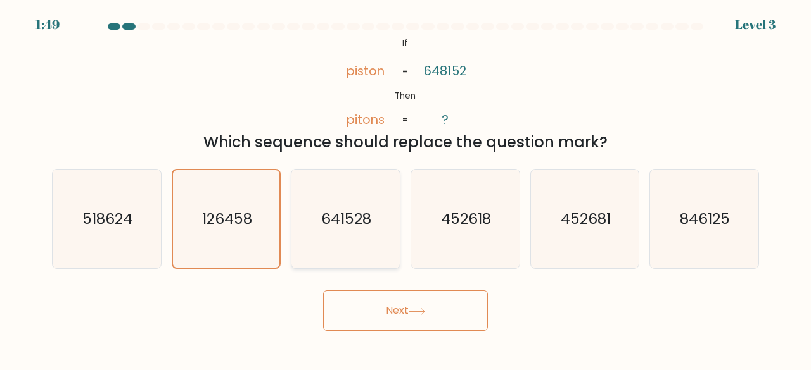
click at [369, 232] on icon "641528" at bounding box center [345, 219] width 99 height 99
click at [405, 189] on input "c. 641528" at bounding box center [405, 187] width 1 height 3
radio input "true"
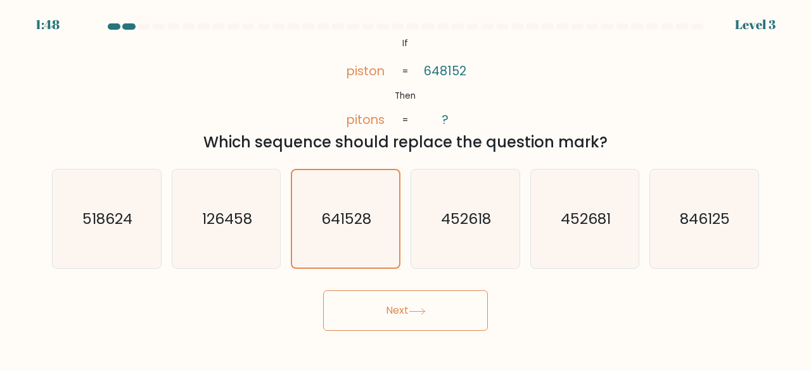
click at [390, 320] on button "Next" at bounding box center [405, 311] width 165 height 41
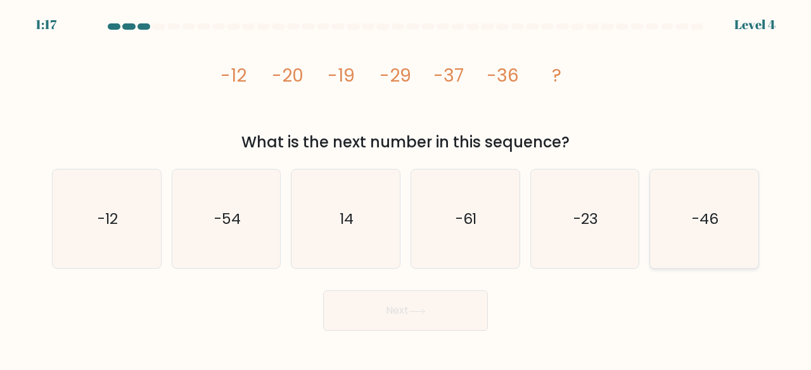
click at [702, 202] on icon "-46" at bounding box center [703, 219] width 99 height 99
click at [406, 189] on input "f. -46" at bounding box center [405, 187] width 1 height 3
radio input "true"
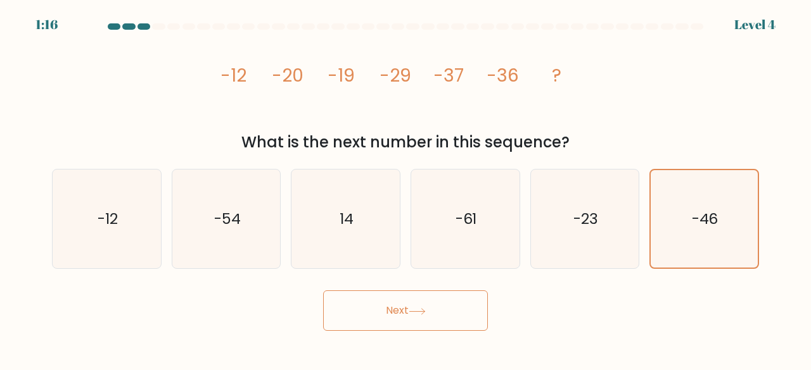
click at [424, 305] on button "Next" at bounding box center [405, 311] width 165 height 41
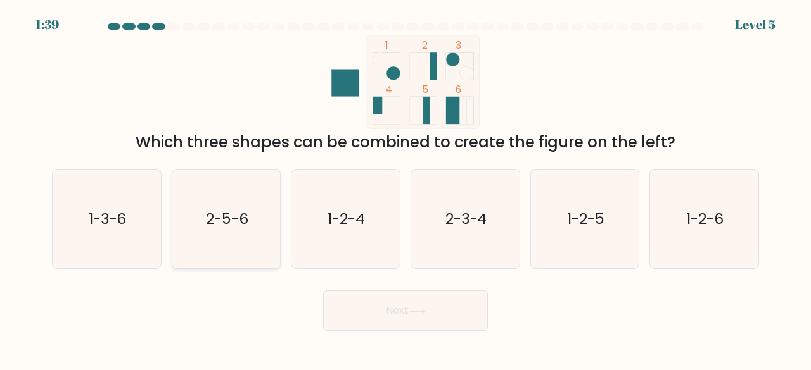
click at [266, 224] on icon "2-5-6" at bounding box center [226, 219] width 99 height 99
click at [405, 189] on input "b. 2-5-6" at bounding box center [405, 187] width 1 height 3
radio input "true"
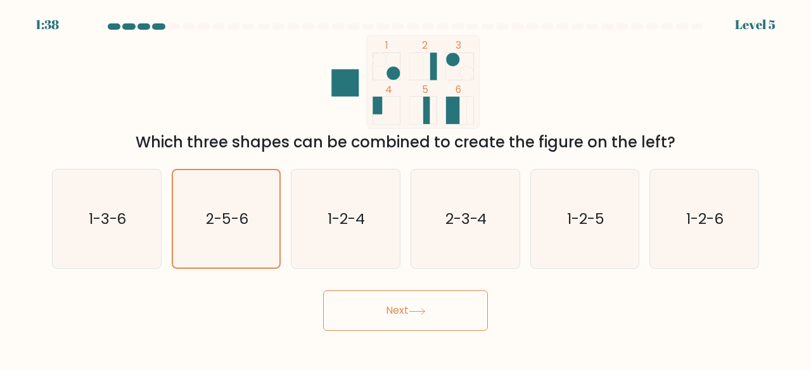
click at [374, 302] on button "Next" at bounding box center [405, 311] width 165 height 41
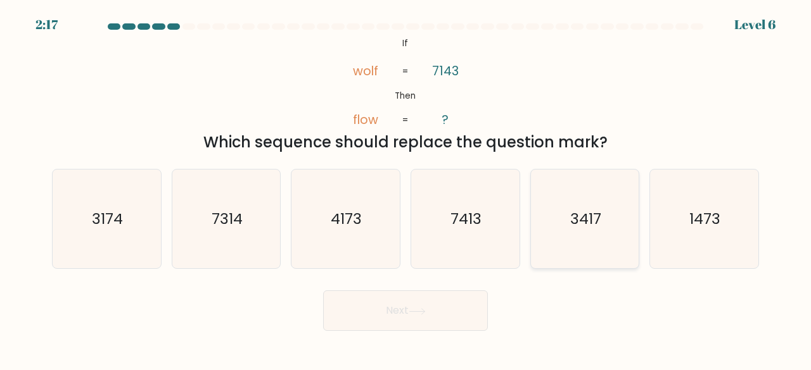
click at [575, 227] on text "3417" at bounding box center [585, 218] width 31 height 21
click at [406, 189] on input "e. 3417" at bounding box center [405, 187] width 1 height 3
radio input "true"
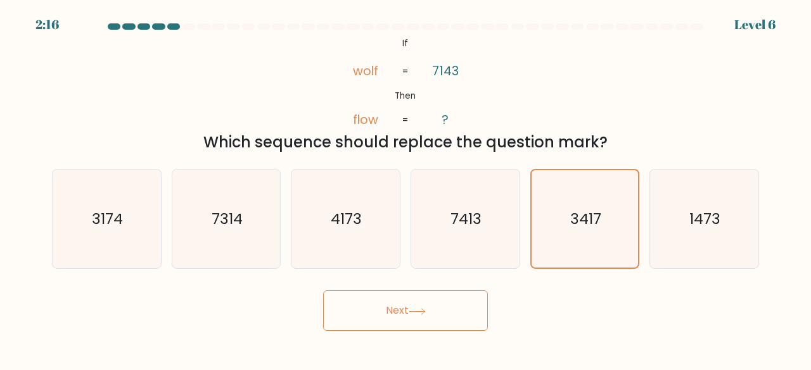
click at [407, 316] on button "Next" at bounding box center [405, 311] width 165 height 41
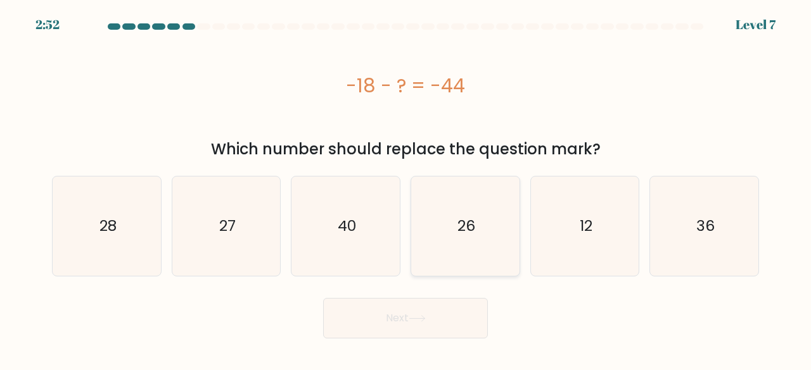
click at [455, 203] on icon "26" at bounding box center [464, 226] width 99 height 99
click at [406, 189] on input "d. 26" at bounding box center [405, 187] width 1 height 3
radio input "true"
click at [442, 306] on button "Next" at bounding box center [405, 318] width 165 height 41
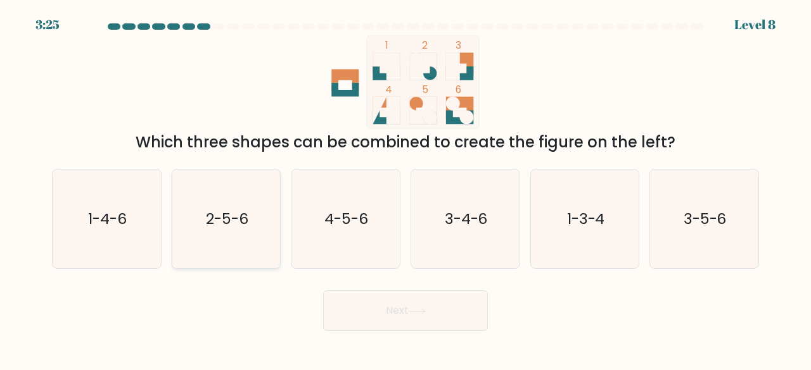
click at [222, 237] on icon "2-5-6" at bounding box center [226, 219] width 99 height 99
click at [405, 189] on input "b. 2-5-6" at bounding box center [405, 187] width 1 height 3
radio input "true"
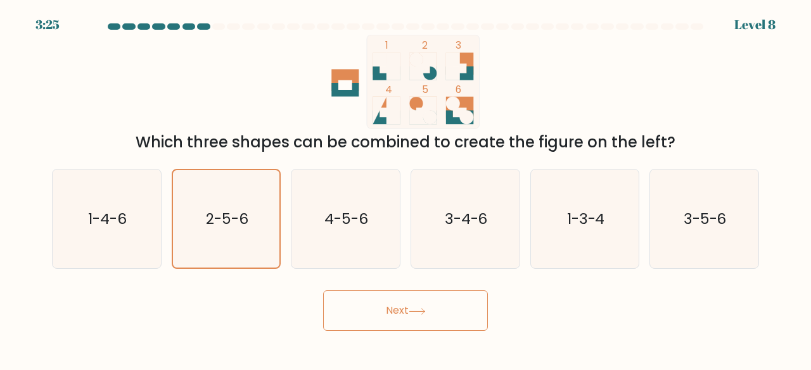
click at [371, 305] on button "Next" at bounding box center [405, 311] width 165 height 41
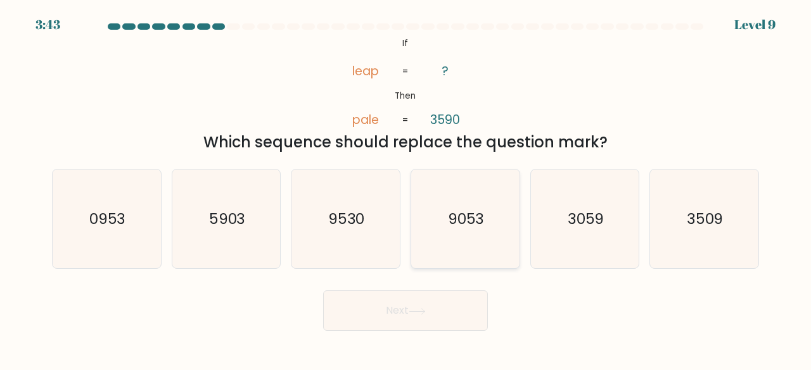
click at [492, 222] on icon "9053" at bounding box center [464, 219] width 99 height 99
click at [406, 189] on input "d. 9053" at bounding box center [405, 187] width 1 height 3
radio input "true"
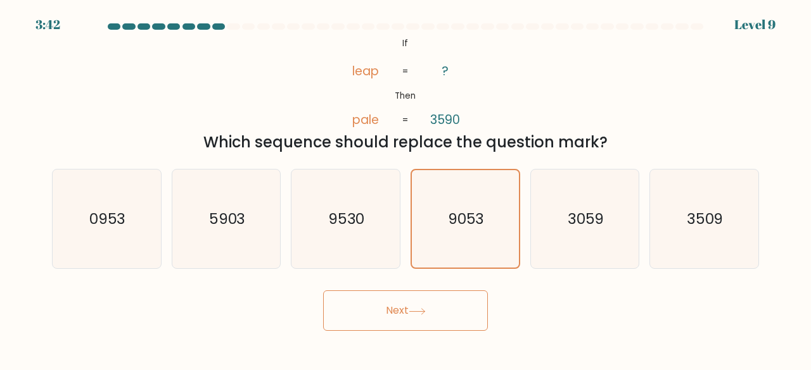
click at [426, 315] on icon at bounding box center [416, 311] width 17 height 7
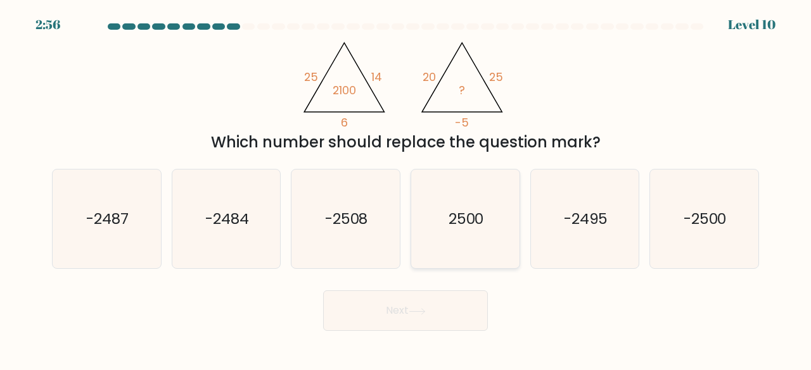
click at [516, 175] on div "2500" at bounding box center [465, 219] width 110 height 101
click at [406, 186] on input "d. 2500" at bounding box center [405, 187] width 1 height 3
radio input "true"
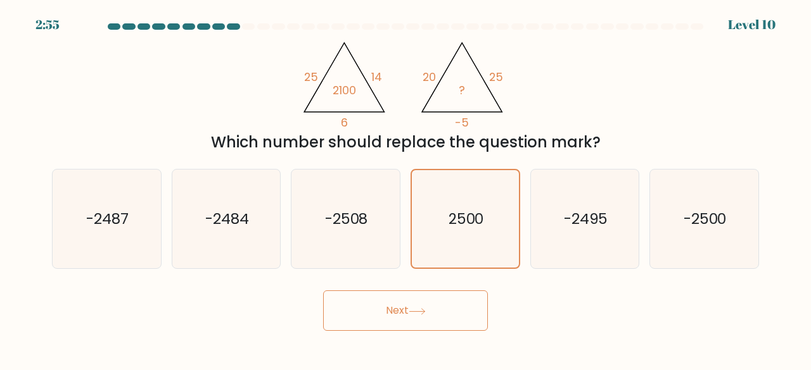
click at [422, 304] on button "Next" at bounding box center [405, 311] width 165 height 41
click at [452, 317] on button "Next" at bounding box center [405, 311] width 165 height 41
click at [485, 197] on icon "2500" at bounding box center [465, 219] width 98 height 98
click at [406, 189] on input "d. 2500" at bounding box center [405, 187] width 1 height 3
click at [584, 194] on icon "-2495" at bounding box center [584, 219] width 99 height 99
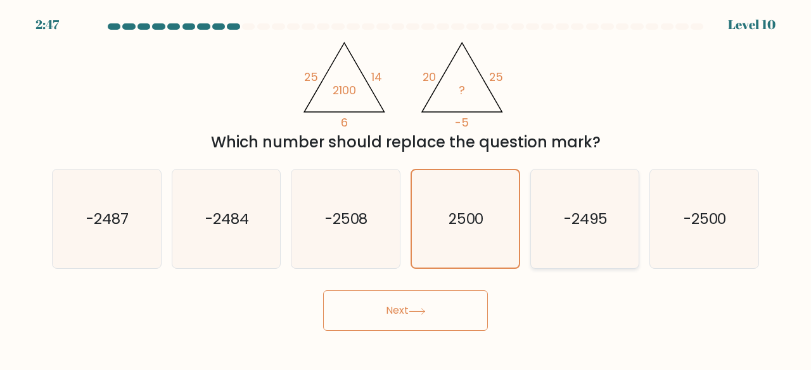
click at [406, 189] on input "e. -2495" at bounding box center [405, 187] width 1 height 3
radio input "true"
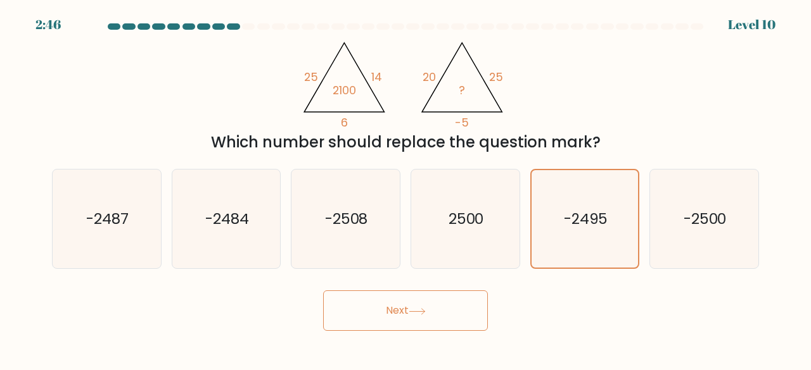
click at [441, 308] on button "Next" at bounding box center [405, 311] width 165 height 41
click at [438, 316] on button "Next" at bounding box center [405, 311] width 165 height 41
click at [328, 201] on icon "-2508" at bounding box center [345, 219] width 99 height 99
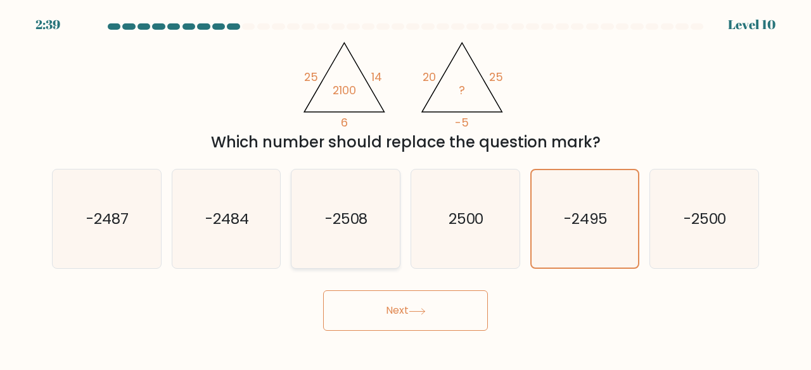
click at [405, 189] on input "c. -2508" at bounding box center [405, 187] width 1 height 3
radio input "true"
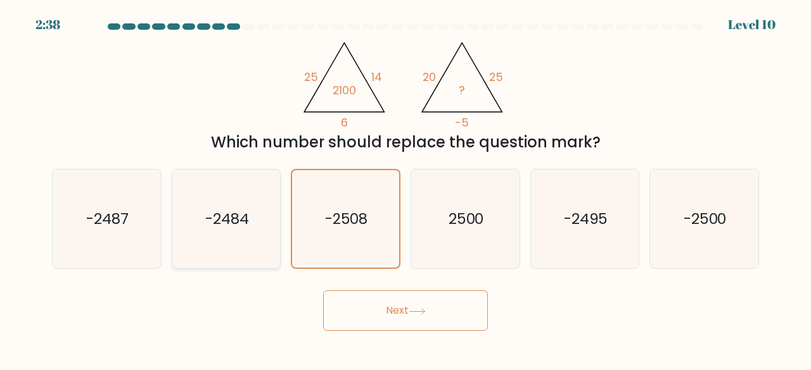
click at [234, 220] on text "-2484" at bounding box center [227, 218] width 44 height 21
click at [405, 189] on input "b. -2484" at bounding box center [405, 187] width 1 height 3
radio input "true"
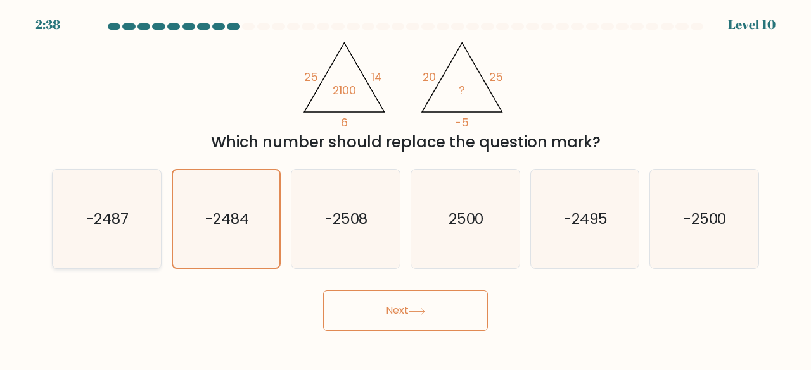
click at [120, 211] on text "-2487" at bounding box center [107, 218] width 42 height 21
click at [405, 189] on input "a. -2487" at bounding box center [405, 187] width 1 height 3
radio input "true"
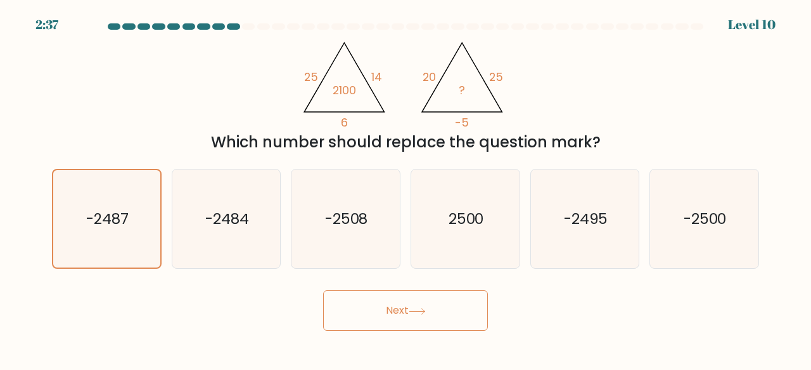
click at [365, 303] on button "Next" at bounding box center [405, 311] width 165 height 41
click at [408, 316] on button "Next" at bounding box center [405, 311] width 165 height 41
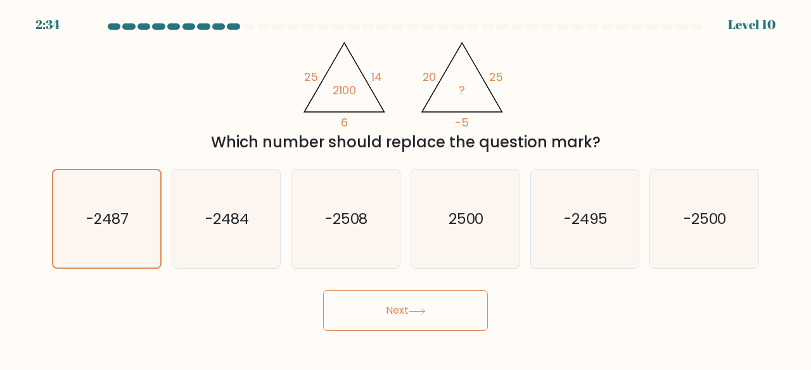
click at [408, 316] on button "Next" at bounding box center [405, 311] width 165 height 41
click at [433, 303] on button "Next" at bounding box center [405, 311] width 165 height 41
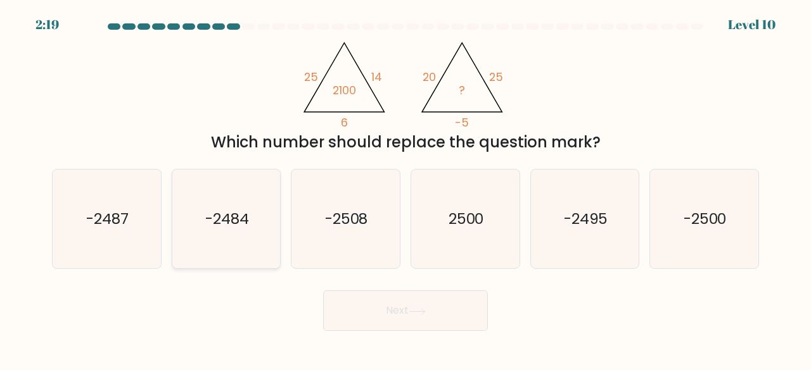
click at [234, 237] on icon "-2484" at bounding box center [226, 219] width 99 height 99
click at [405, 189] on input "b. -2484" at bounding box center [405, 187] width 1 height 3
radio input "true"
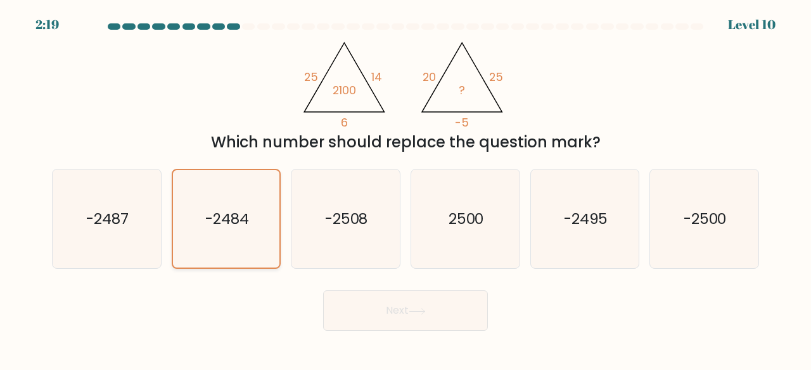
click at [234, 237] on icon "-2484" at bounding box center [226, 219] width 98 height 98
click at [405, 189] on input "b. -2484" at bounding box center [405, 187] width 1 height 3
click at [388, 320] on button "Next" at bounding box center [405, 311] width 165 height 41
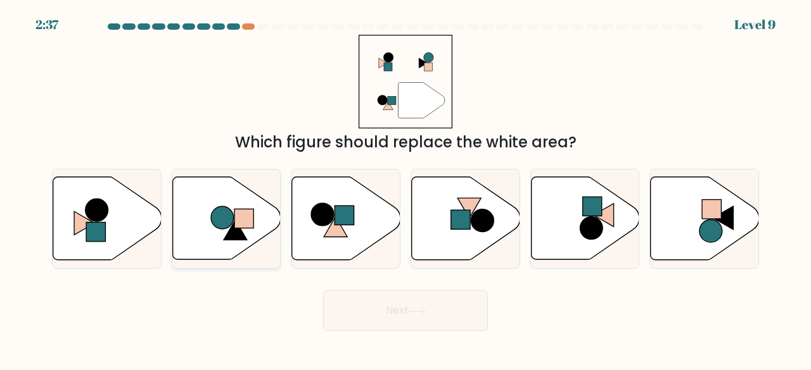
click at [251, 232] on icon at bounding box center [226, 218] width 108 height 83
click at [405, 189] on input "b." at bounding box center [405, 187] width 1 height 3
radio input "true"
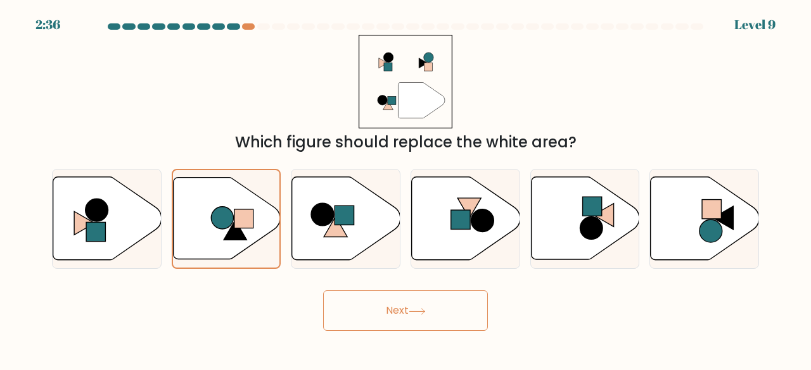
click at [381, 315] on button "Next" at bounding box center [405, 311] width 165 height 41
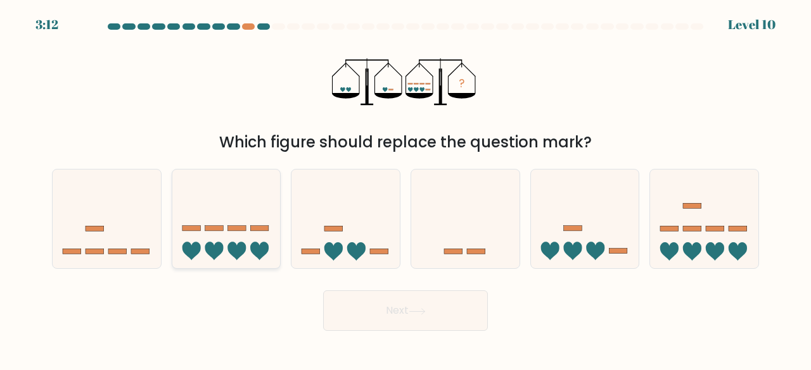
click at [253, 201] on icon at bounding box center [226, 218] width 108 height 89
click at [405, 189] on input "b." at bounding box center [405, 187] width 1 height 3
radio input "true"
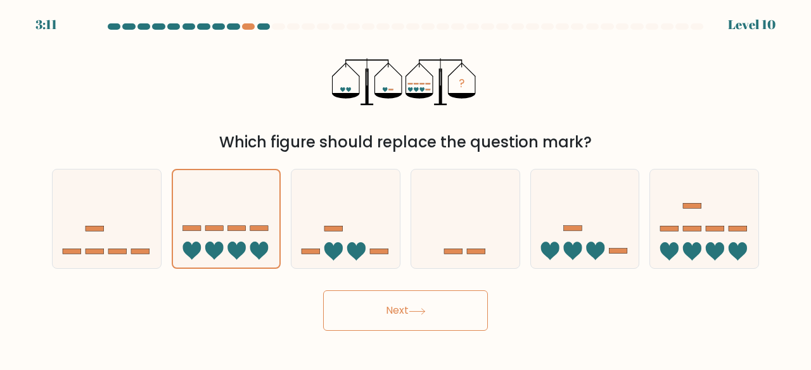
click at [405, 317] on button "Next" at bounding box center [405, 311] width 165 height 41
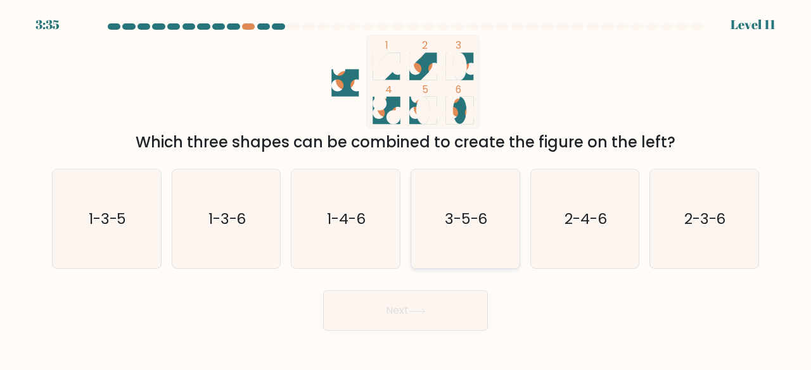
click at [487, 218] on text "3-5-6" at bounding box center [466, 218] width 43 height 21
click at [406, 189] on input "d. 3-5-6" at bounding box center [405, 187] width 1 height 3
radio input "true"
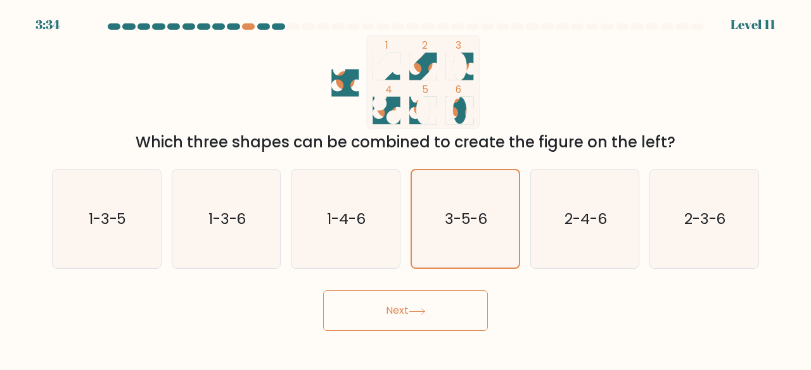
click at [423, 305] on button "Next" at bounding box center [405, 311] width 165 height 41
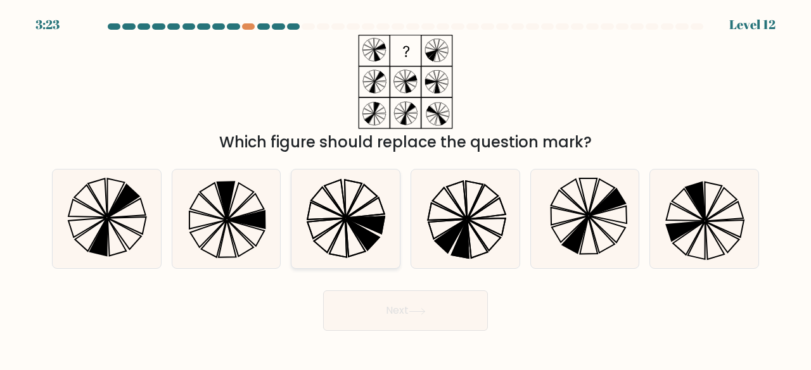
click at [362, 218] on icon at bounding box center [366, 225] width 38 height 17
click at [405, 189] on input "c." at bounding box center [405, 187] width 1 height 3
radio input "true"
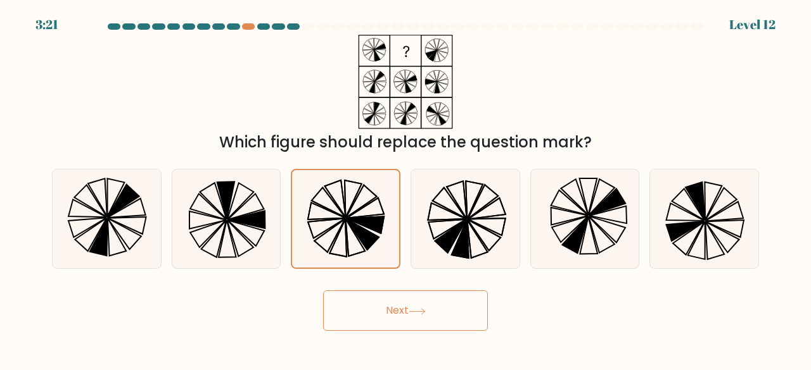
click at [391, 320] on button "Next" at bounding box center [405, 311] width 165 height 41
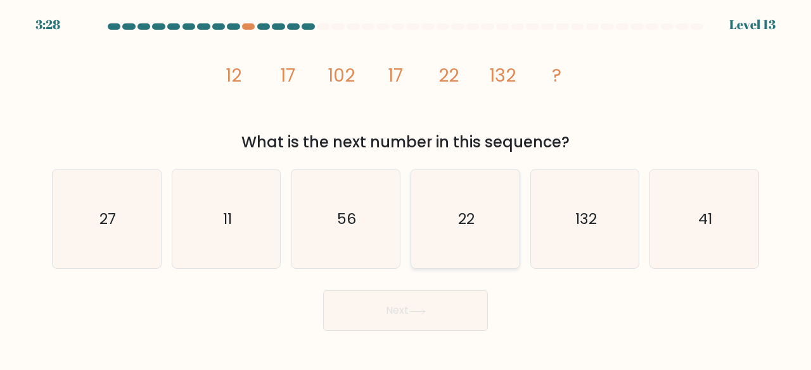
click at [498, 206] on icon "22" at bounding box center [464, 219] width 99 height 99
click at [406, 189] on input "d. 22" at bounding box center [405, 187] width 1 height 3
radio input "true"
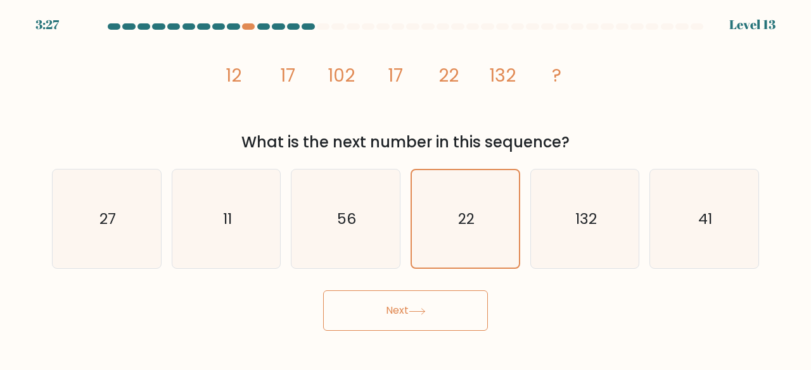
click at [421, 306] on button "Next" at bounding box center [405, 311] width 165 height 41
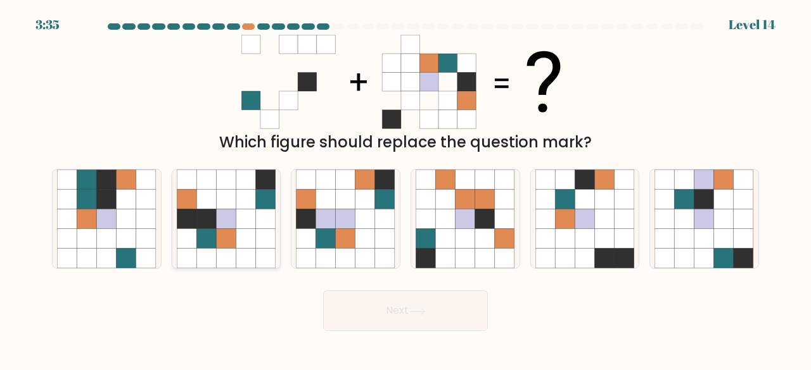
click at [225, 250] on icon at bounding box center [226, 259] width 20 height 20
click at [405, 189] on input "b." at bounding box center [405, 187] width 1 height 3
radio input "true"
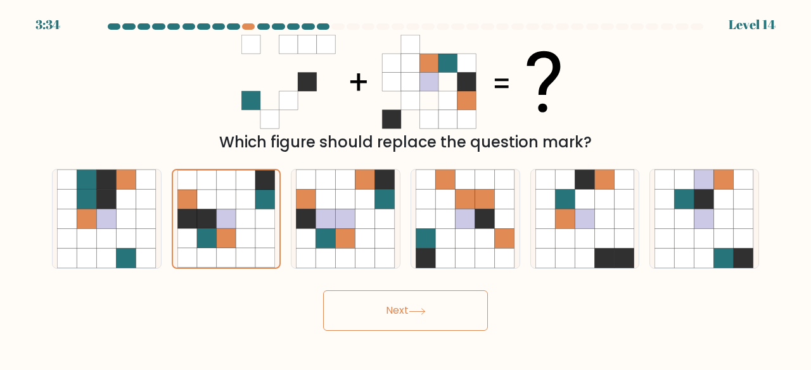
click at [392, 317] on button "Next" at bounding box center [405, 311] width 165 height 41
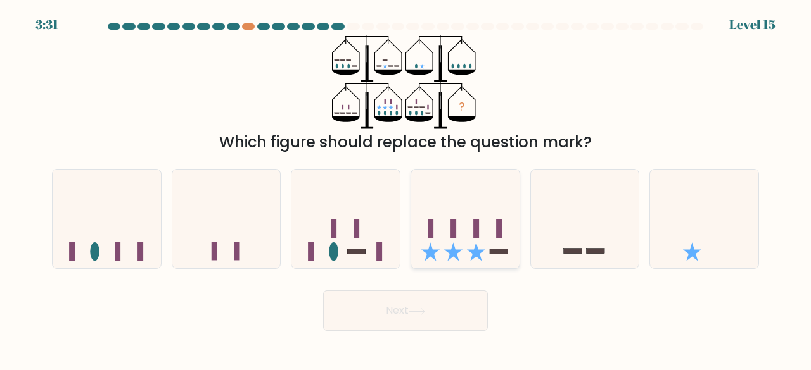
click at [428, 217] on icon at bounding box center [465, 218] width 108 height 89
click at [406, 189] on input "d." at bounding box center [405, 187] width 1 height 3
radio input "true"
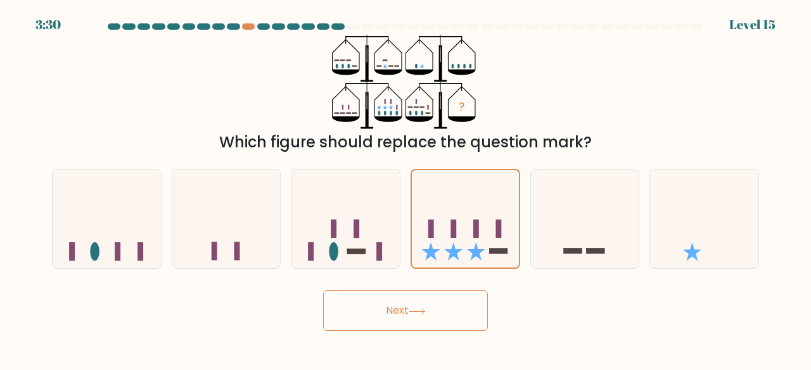
click at [438, 308] on button "Next" at bounding box center [405, 311] width 165 height 41
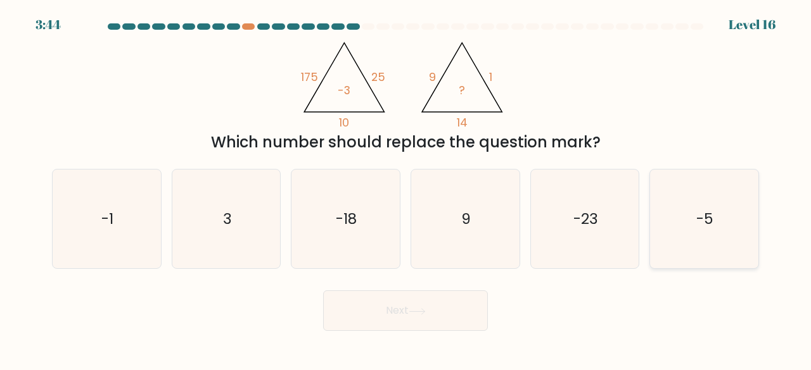
click at [652, 227] on div "-5" at bounding box center [704, 219] width 110 height 101
click at [406, 189] on input "f. -5" at bounding box center [405, 187] width 1 height 3
radio input "true"
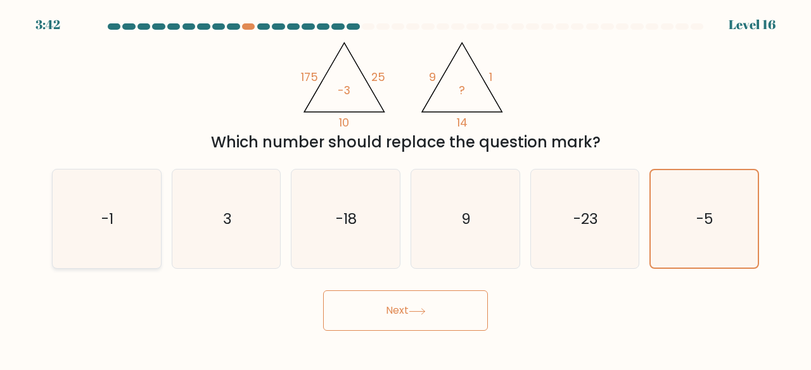
click at [109, 237] on icon "-1" at bounding box center [106, 219] width 99 height 99
click at [405, 189] on input "a. -1" at bounding box center [405, 187] width 1 height 3
radio input "true"
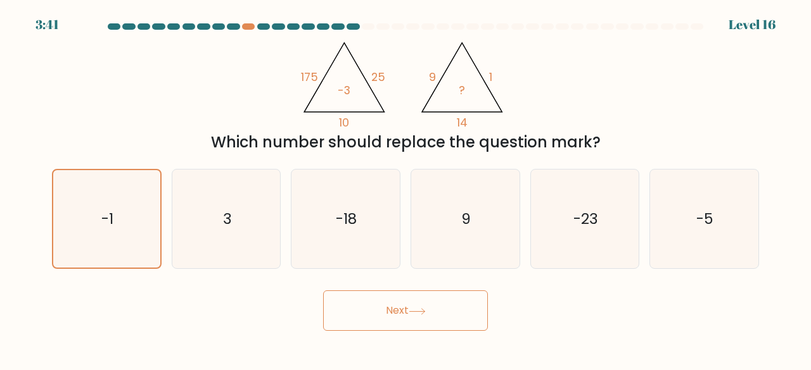
click at [393, 311] on button "Next" at bounding box center [405, 311] width 165 height 41
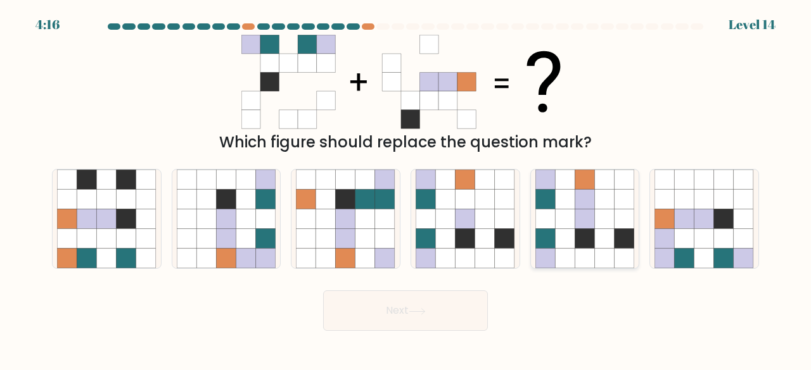
click at [616, 225] on icon at bounding box center [624, 220] width 20 height 20
click at [406, 189] on input "e." at bounding box center [405, 187] width 1 height 3
radio input "true"
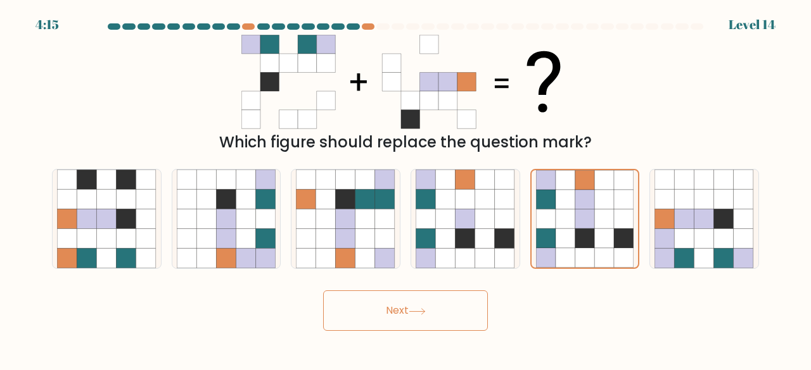
click at [419, 305] on button "Next" at bounding box center [405, 311] width 165 height 41
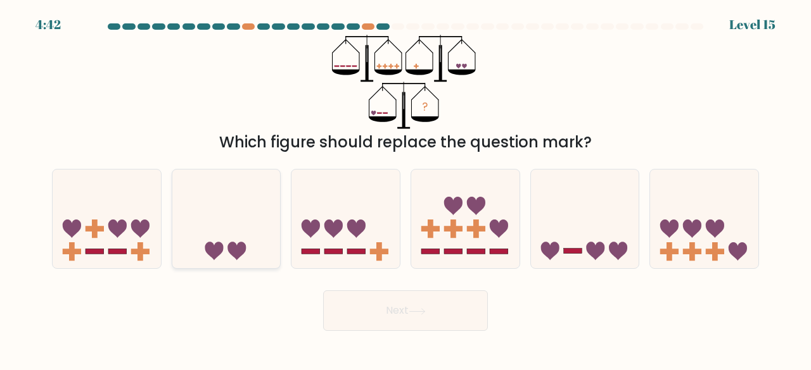
click at [256, 210] on icon at bounding box center [226, 218] width 108 height 89
click at [405, 189] on input "b." at bounding box center [405, 187] width 1 height 3
radio input "true"
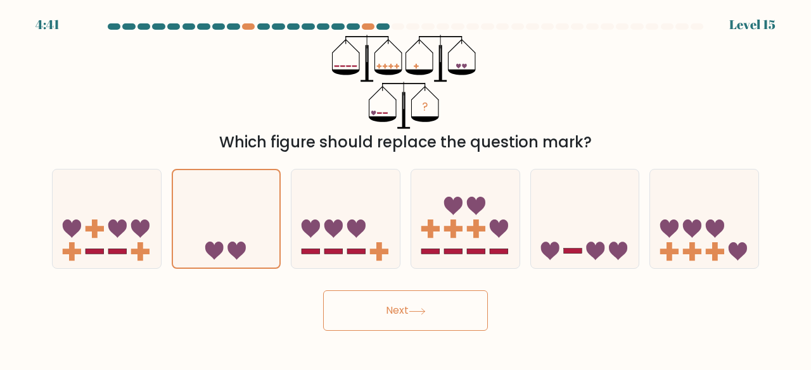
click at [370, 314] on button "Next" at bounding box center [405, 311] width 165 height 41
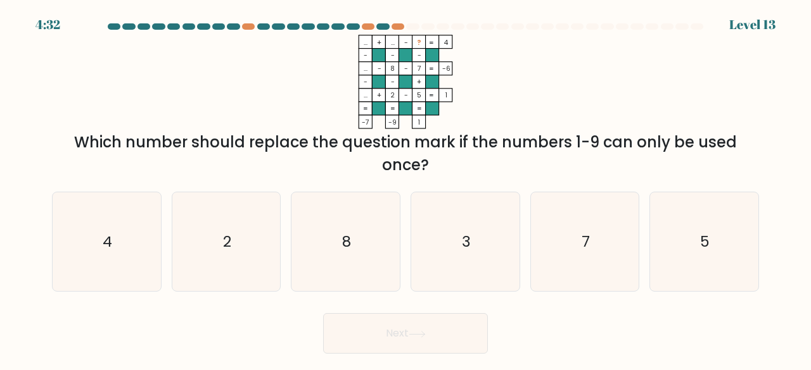
click at [521, 133] on div "Which number should replace the question mark if the numbers 1-9 can only be us…" at bounding box center [406, 154] width 692 height 46
click at [339, 230] on icon "8" at bounding box center [345, 242] width 99 height 99
click at [405, 189] on input "c. 8" at bounding box center [405, 187] width 1 height 3
radio input "true"
click at [422, 335] on icon at bounding box center [416, 334] width 17 height 7
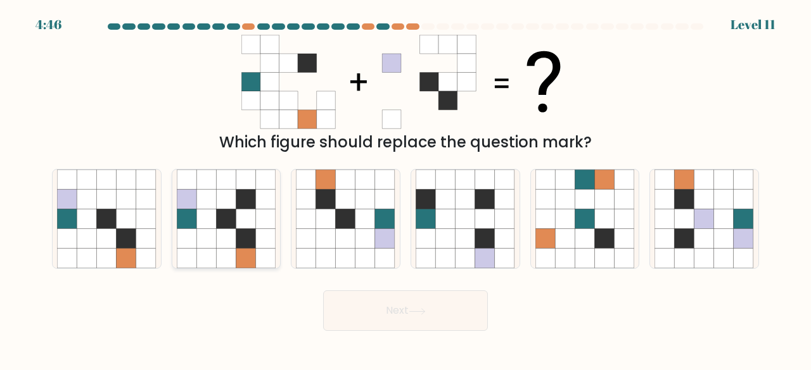
click at [244, 234] on icon at bounding box center [246, 239] width 20 height 20
click at [405, 189] on input "b." at bounding box center [405, 187] width 1 height 3
radio input "true"
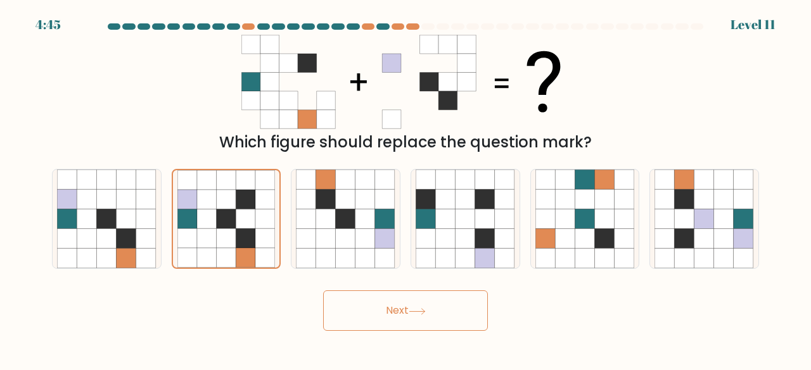
click at [397, 316] on button "Next" at bounding box center [405, 311] width 165 height 41
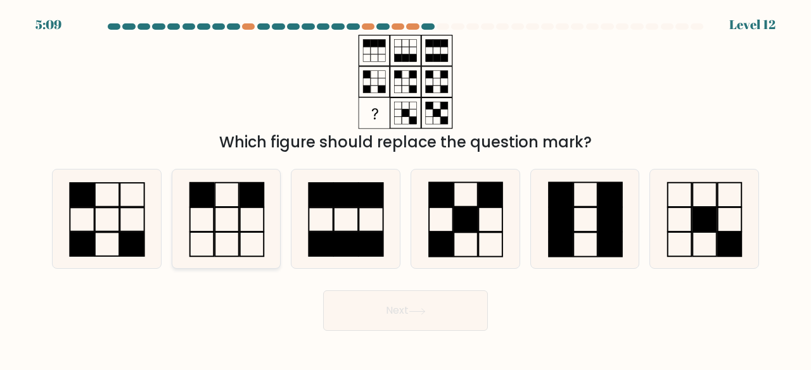
click at [233, 205] on icon at bounding box center [226, 219] width 99 height 99
click at [405, 189] on input "b." at bounding box center [405, 187] width 1 height 3
radio input "true"
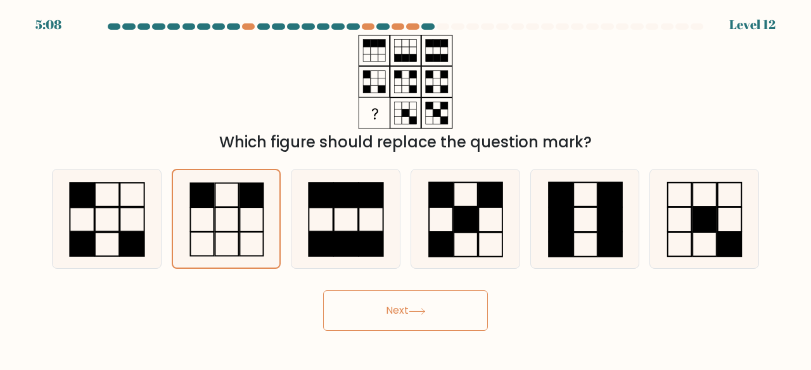
click at [400, 318] on button "Next" at bounding box center [405, 311] width 165 height 41
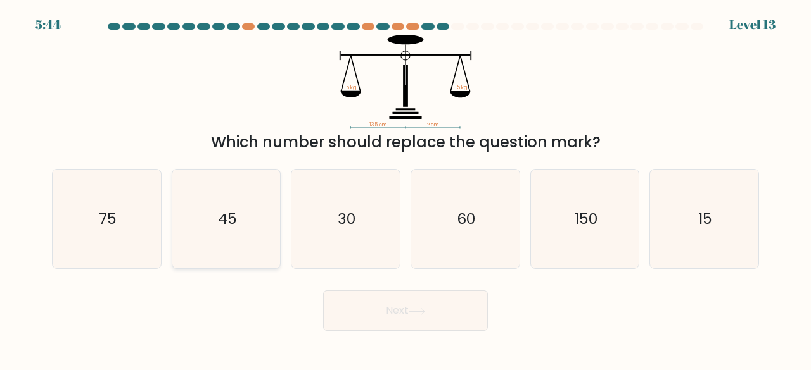
click at [225, 191] on icon "45" at bounding box center [226, 219] width 99 height 99
click at [405, 189] on input "b. 45" at bounding box center [405, 187] width 1 height 3
radio input "true"
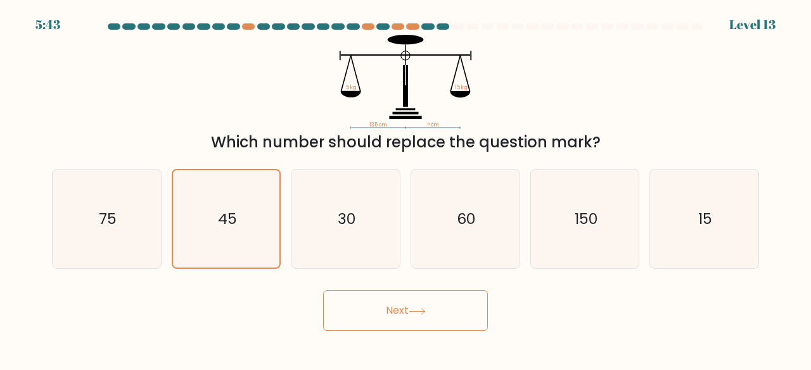
click at [451, 310] on button "Next" at bounding box center [405, 311] width 165 height 41
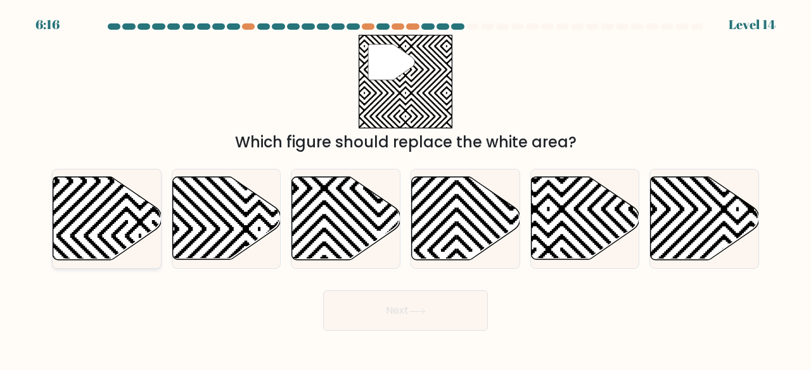
click at [99, 231] on icon at bounding box center [107, 218] width 108 height 83
click at [405, 189] on input "a." at bounding box center [405, 187] width 1 height 3
radio input "true"
click at [419, 308] on icon at bounding box center [416, 311] width 17 height 7
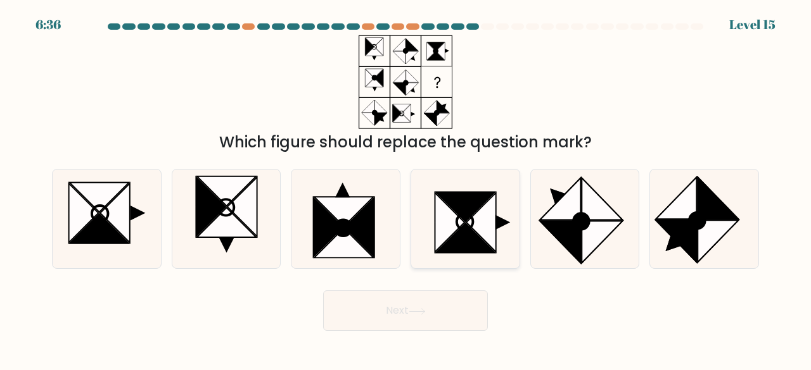
click at [473, 210] on icon at bounding box center [466, 207] width 60 height 30
click at [406, 189] on input "d." at bounding box center [405, 187] width 1 height 3
radio input "true"
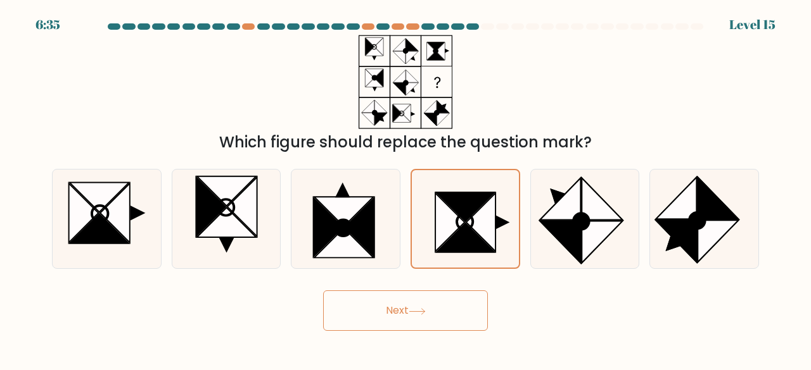
click at [426, 308] on icon at bounding box center [416, 311] width 17 height 7
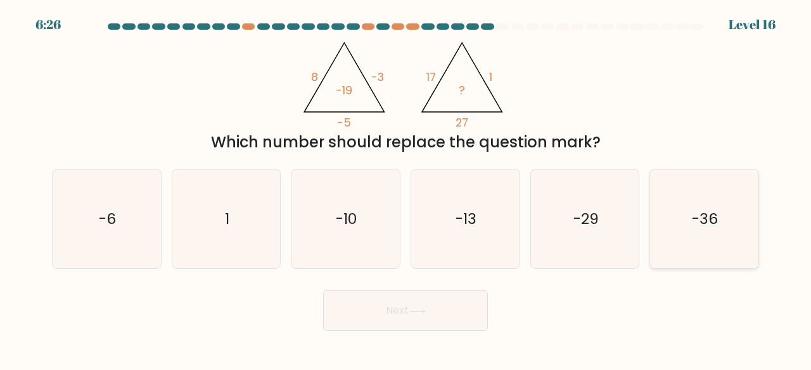
click at [695, 235] on icon "-36" at bounding box center [703, 219] width 99 height 99
click at [406, 189] on input "f. -36" at bounding box center [405, 187] width 1 height 3
radio input "true"
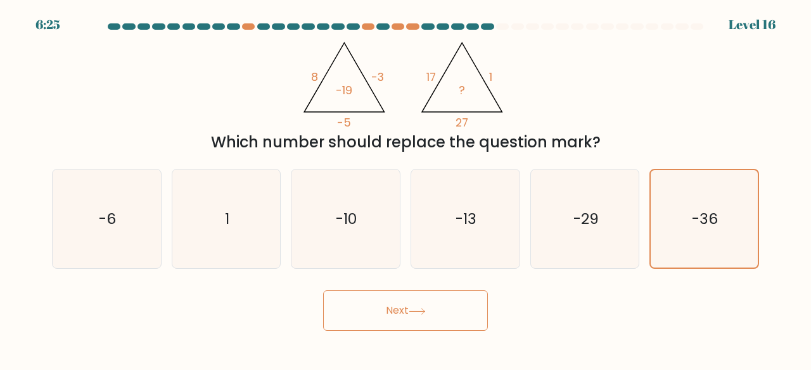
click at [407, 308] on button "Next" at bounding box center [405, 311] width 165 height 41
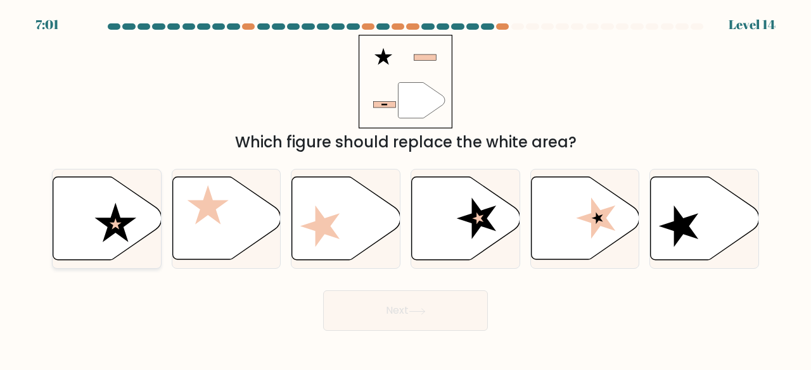
click at [120, 221] on icon at bounding box center [114, 222] width 41 height 39
click at [405, 189] on input "a." at bounding box center [405, 187] width 1 height 3
radio input "true"
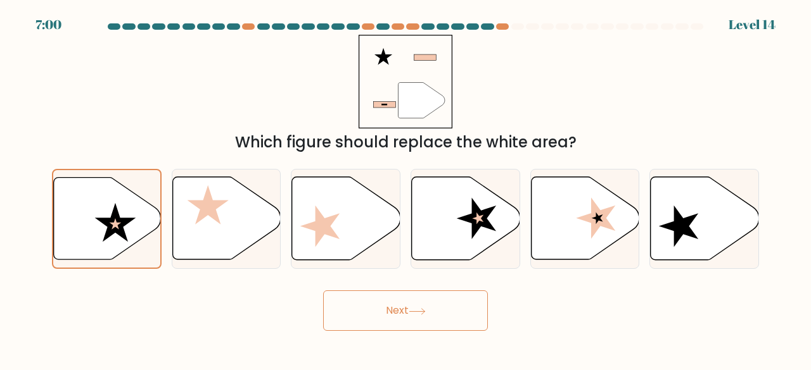
click at [383, 307] on button "Next" at bounding box center [405, 311] width 165 height 41
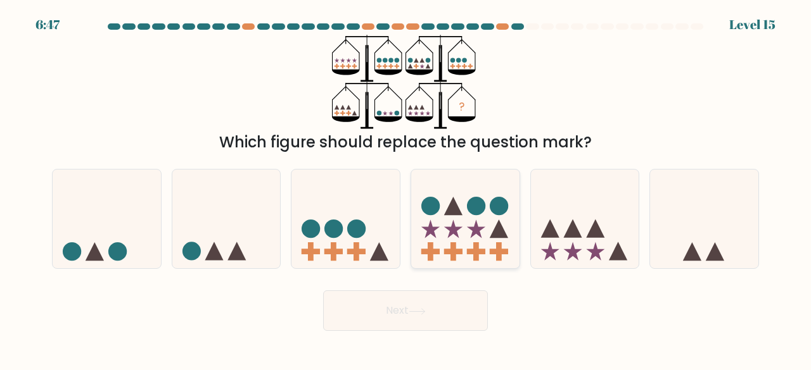
click at [427, 221] on icon at bounding box center [465, 218] width 108 height 89
click at [406, 189] on input "d." at bounding box center [405, 187] width 1 height 3
radio input "true"
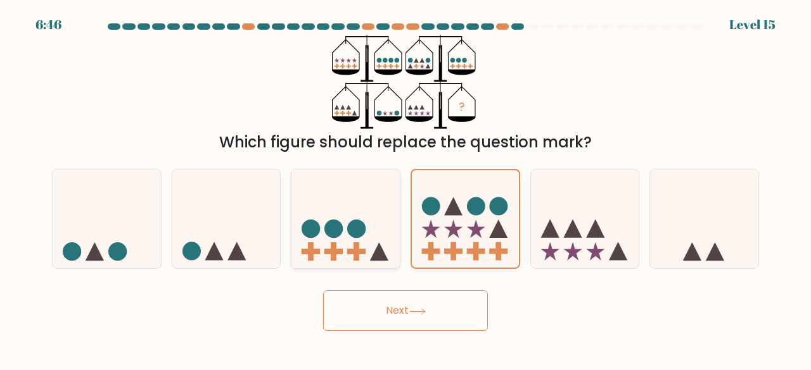
click at [352, 216] on icon at bounding box center [345, 218] width 108 height 89
click at [405, 189] on input "c." at bounding box center [405, 187] width 1 height 3
radio input "true"
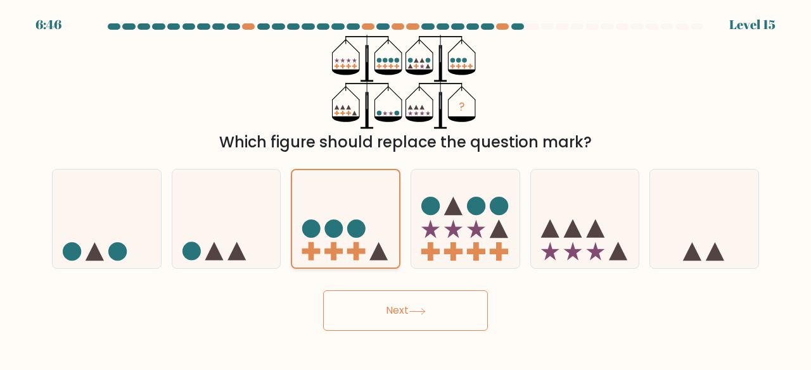
click at [352, 216] on icon at bounding box center [345, 219] width 107 height 89
click at [405, 189] on input "c." at bounding box center [405, 187] width 1 height 3
click at [424, 311] on icon at bounding box center [416, 312] width 15 height 6
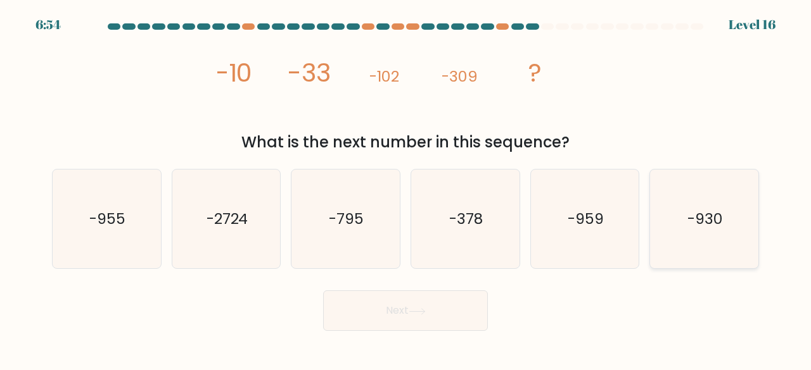
click at [724, 232] on icon "-930" at bounding box center [703, 219] width 99 height 99
click at [406, 189] on input "f. -930" at bounding box center [405, 187] width 1 height 3
radio input "true"
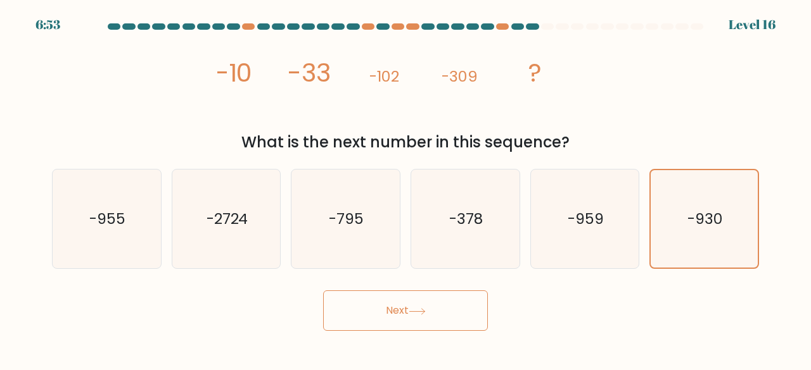
click at [433, 308] on button "Next" at bounding box center [405, 311] width 165 height 41
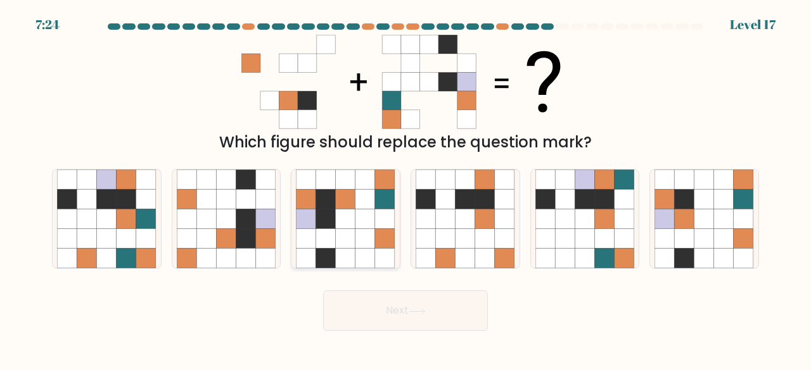
click at [361, 237] on icon at bounding box center [365, 239] width 20 height 20
click at [405, 189] on input "c." at bounding box center [405, 187] width 1 height 3
radio input "true"
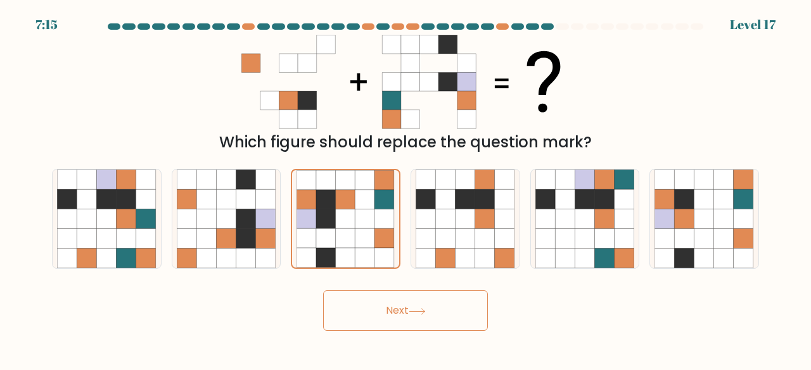
click at [381, 316] on button "Next" at bounding box center [405, 311] width 165 height 41
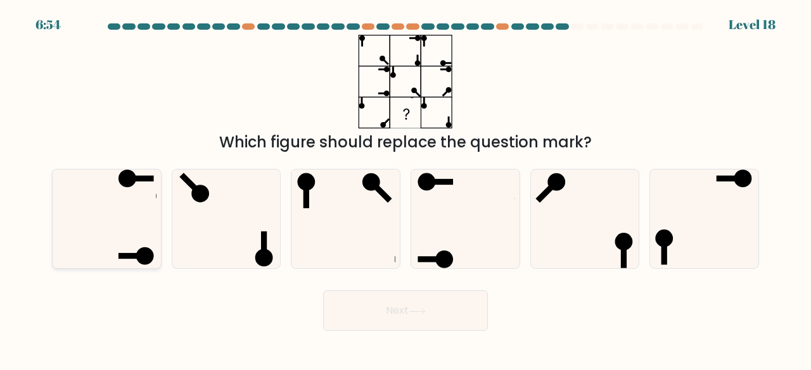
click at [125, 229] on icon at bounding box center [106, 219] width 99 height 99
click at [405, 189] on input "a." at bounding box center [405, 187] width 1 height 3
radio input "true"
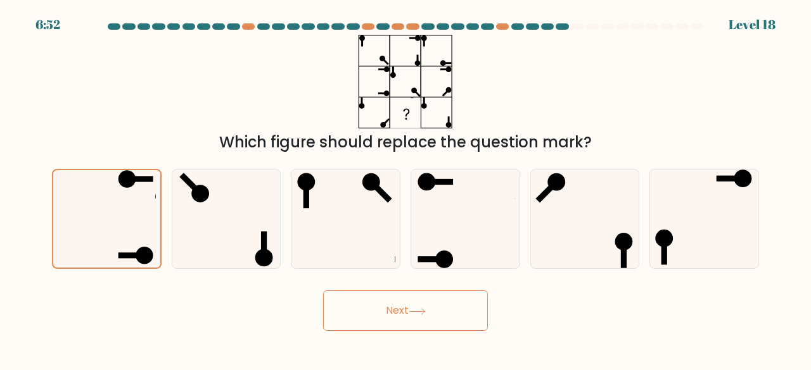
click at [412, 322] on button "Next" at bounding box center [405, 311] width 165 height 41
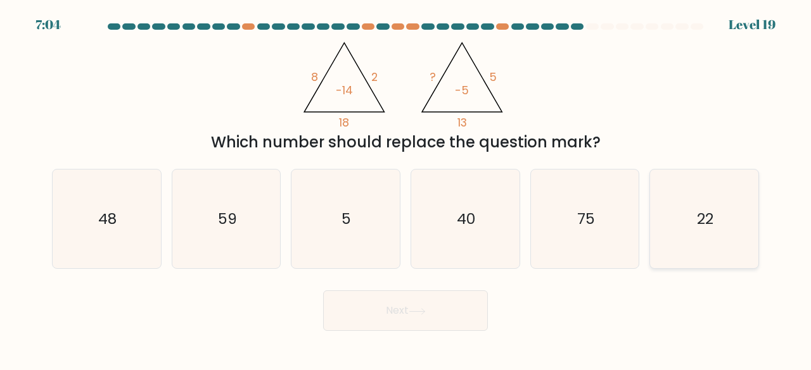
click at [729, 215] on icon "22" at bounding box center [703, 219] width 99 height 99
click at [406, 189] on input "f. 22" at bounding box center [405, 187] width 1 height 3
radio input "true"
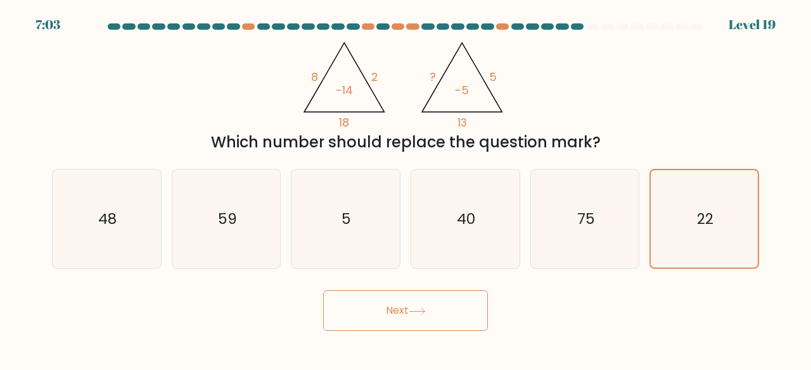
click at [389, 319] on button "Next" at bounding box center [405, 311] width 165 height 41
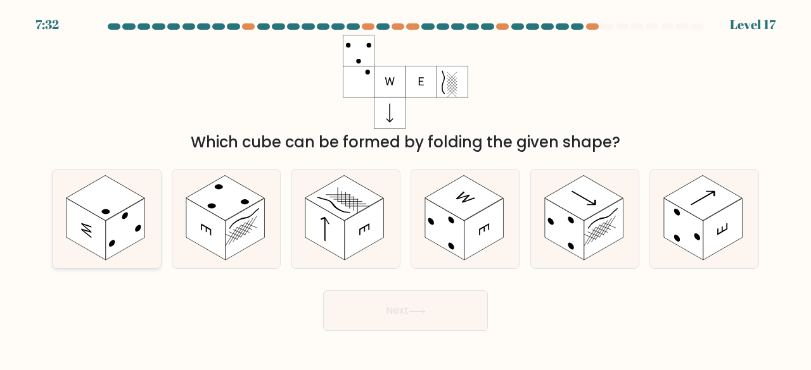
click at [125, 232] on rect at bounding box center [125, 230] width 39 height 62
click at [405, 189] on input "a." at bounding box center [405, 187] width 1 height 3
radio input "true"
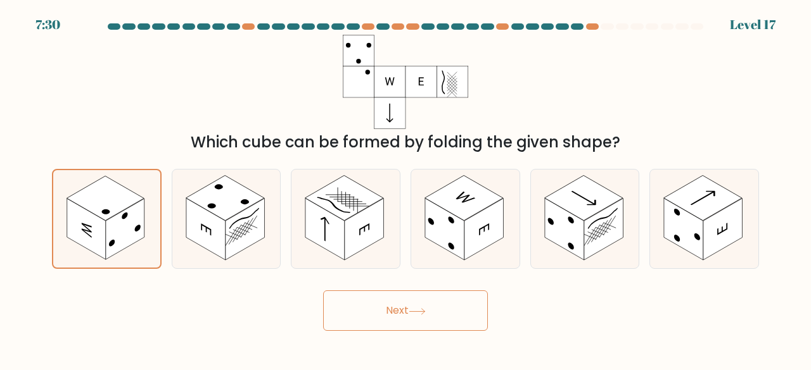
click at [365, 307] on button "Next" at bounding box center [405, 311] width 165 height 41
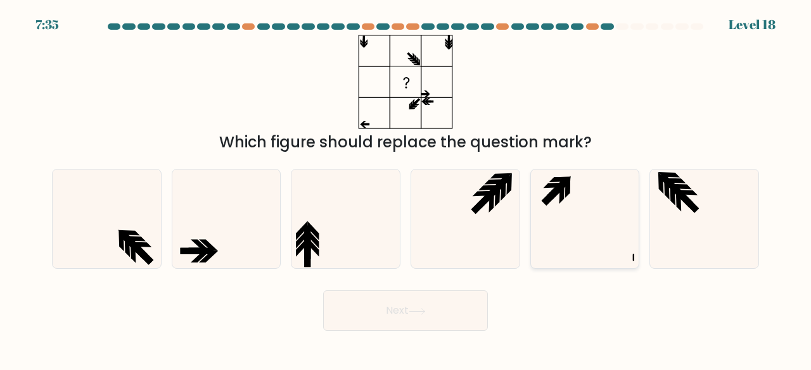
click at [560, 207] on icon at bounding box center [584, 219] width 99 height 99
click at [406, 189] on input "e." at bounding box center [405, 187] width 1 height 3
radio input "true"
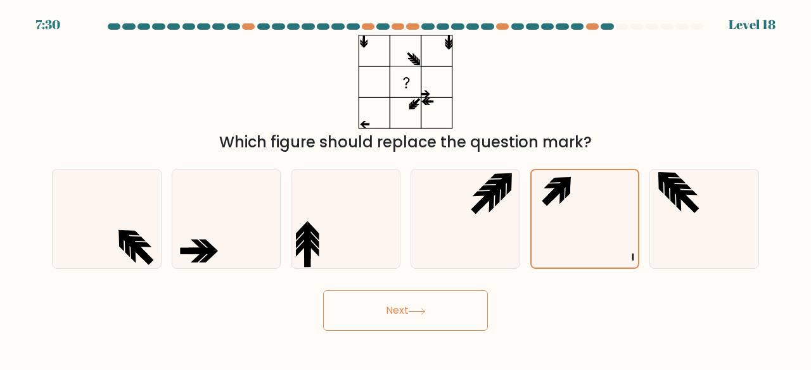
click at [436, 305] on button "Next" at bounding box center [405, 311] width 165 height 41
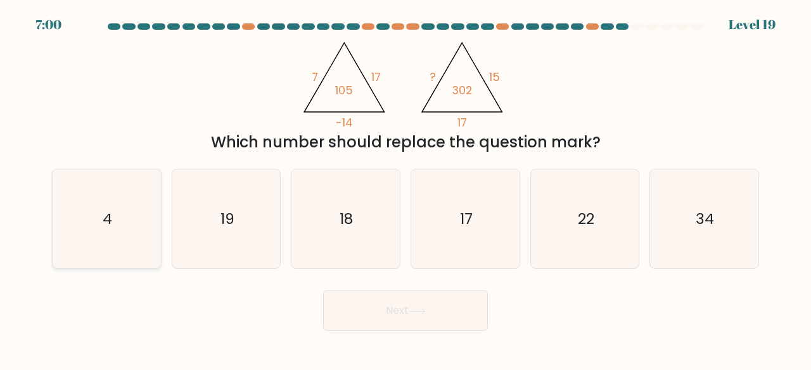
click at [61, 223] on icon "4" at bounding box center [106, 219] width 99 height 99
click at [405, 189] on input "a. 4" at bounding box center [405, 187] width 1 height 3
radio input "true"
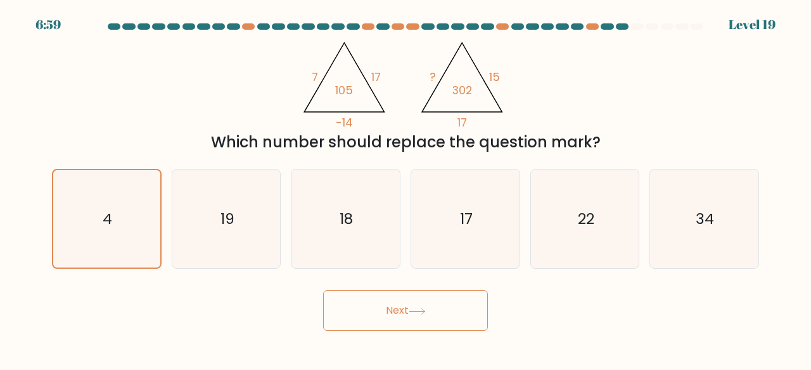
click at [423, 297] on button "Next" at bounding box center [405, 311] width 165 height 41
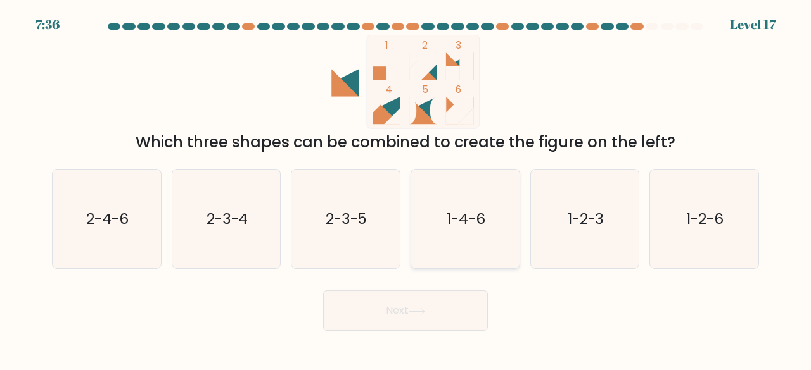
click at [487, 232] on icon "1-4-6" at bounding box center [464, 219] width 99 height 99
click at [406, 189] on input "d. 1-4-6" at bounding box center [405, 187] width 1 height 3
radio input "true"
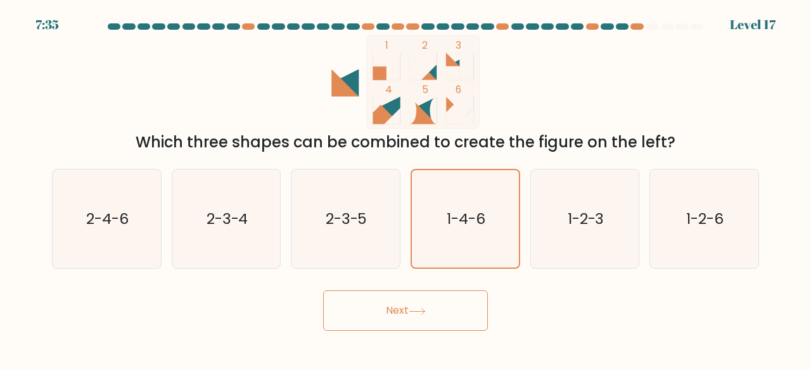
click at [417, 308] on icon at bounding box center [416, 311] width 17 height 7
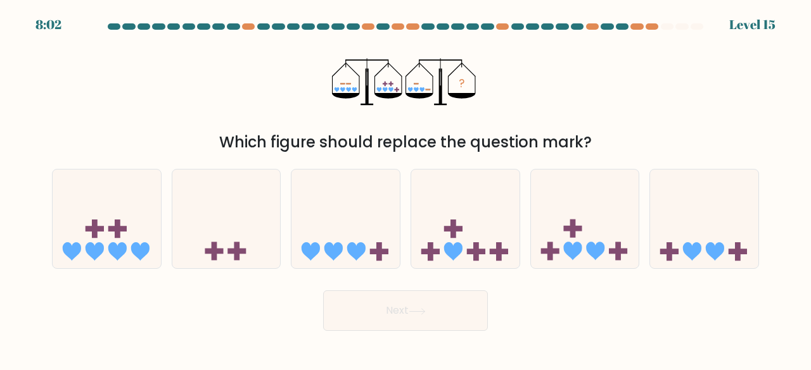
drag, startPoint x: 338, startPoint y: 92, endPoint x: 363, endPoint y: 87, distance: 25.8
click at [363, 87] on icon "?" at bounding box center [405, 82] width 147 height 94
click at [353, 206] on icon at bounding box center [345, 218] width 108 height 89
click at [405, 189] on input "c." at bounding box center [405, 187] width 1 height 3
radio input "true"
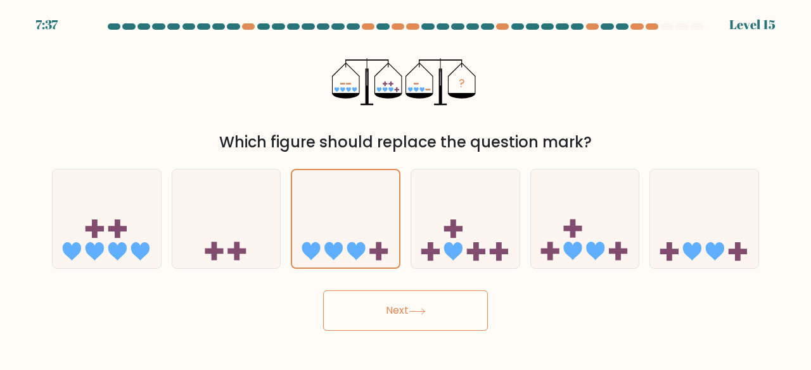
click at [396, 317] on button "Next" at bounding box center [405, 311] width 165 height 41
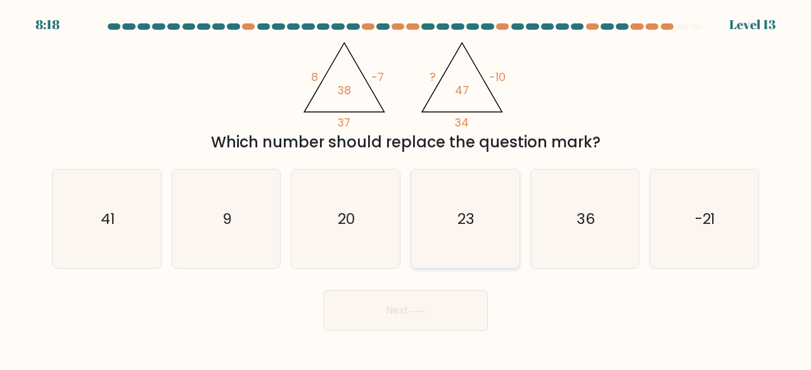
click at [481, 201] on icon "23" at bounding box center [464, 219] width 99 height 99
click at [406, 189] on input "d. 23" at bounding box center [405, 187] width 1 height 3
radio input "true"
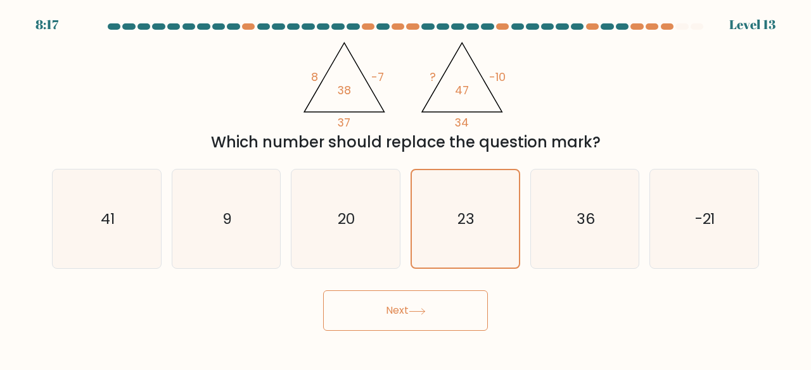
click at [417, 308] on icon at bounding box center [416, 311] width 17 height 7
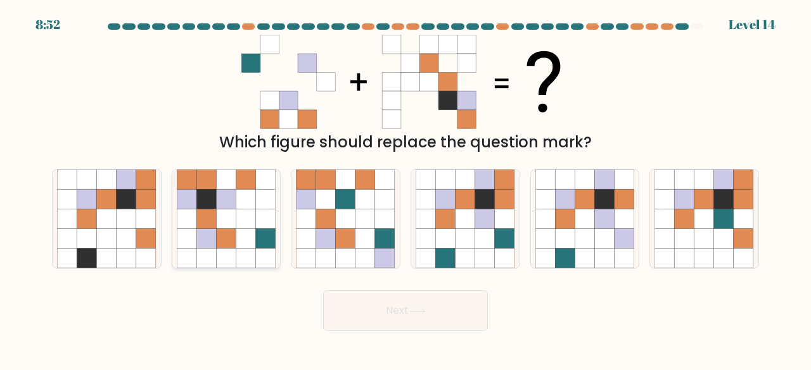
click at [256, 220] on icon at bounding box center [266, 220] width 20 height 20
click at [405, 189] on input "b." at bounding box center [405, 187] width 1 height 3
radio input "true"
click at [427, 317] on button "Next" at bounding box center [405, 311] width 165 height 41
